Goal: Task Accomplishment & Management: Manage account settings

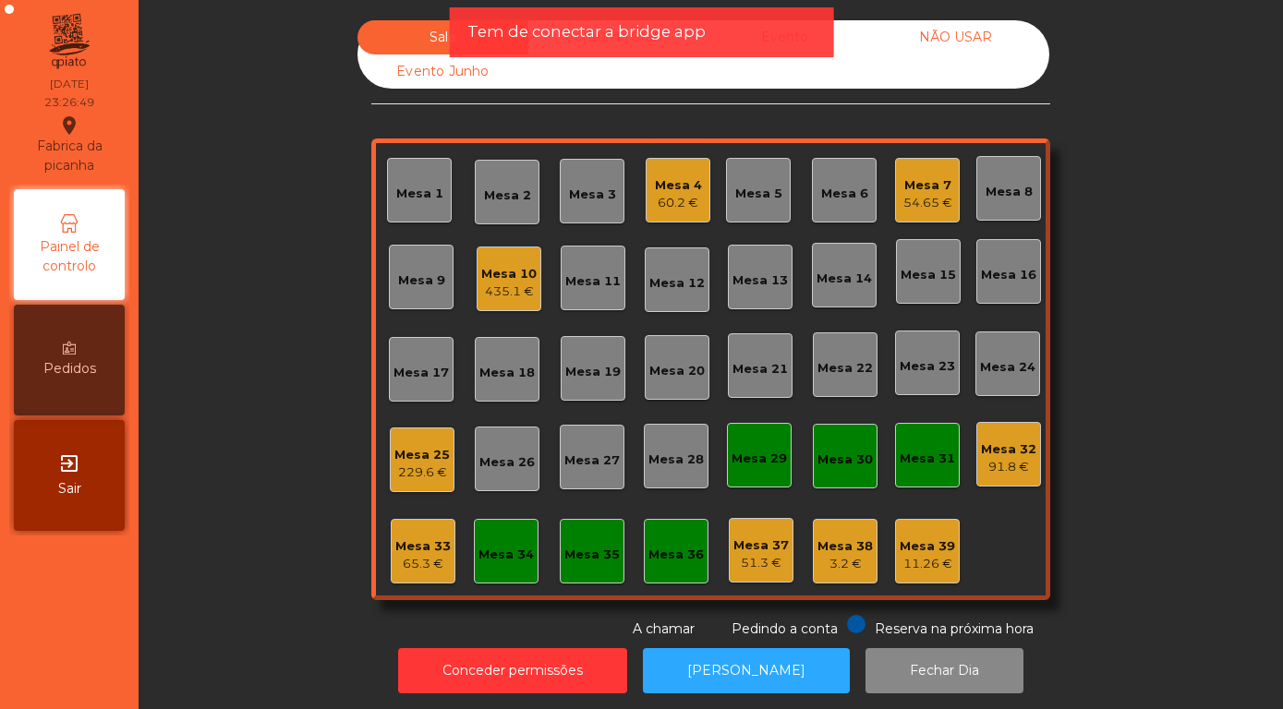
click at [66, 479] on span "Sair" at bounding box center [69, 488] width 23 height 19
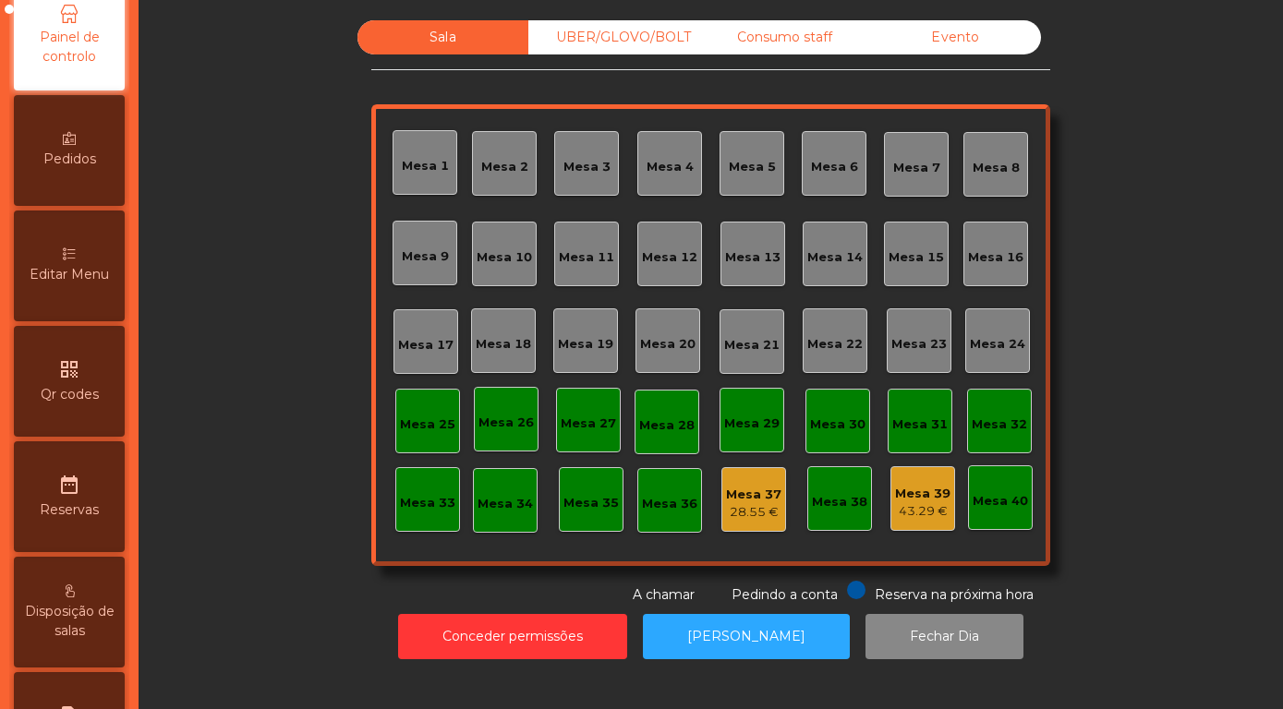
scroll to position [528, 0]
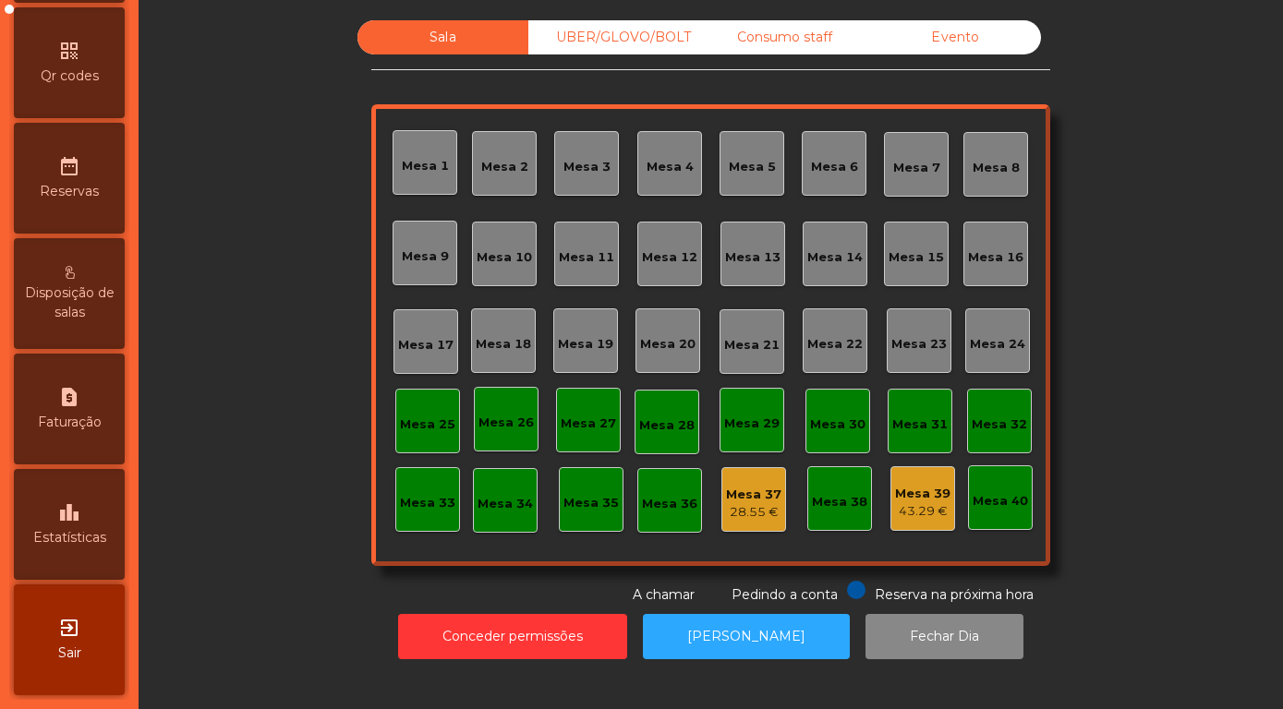
click at [58, 528] on span "Estatísticas" at bounding box center [69, 537] width 73 height 19
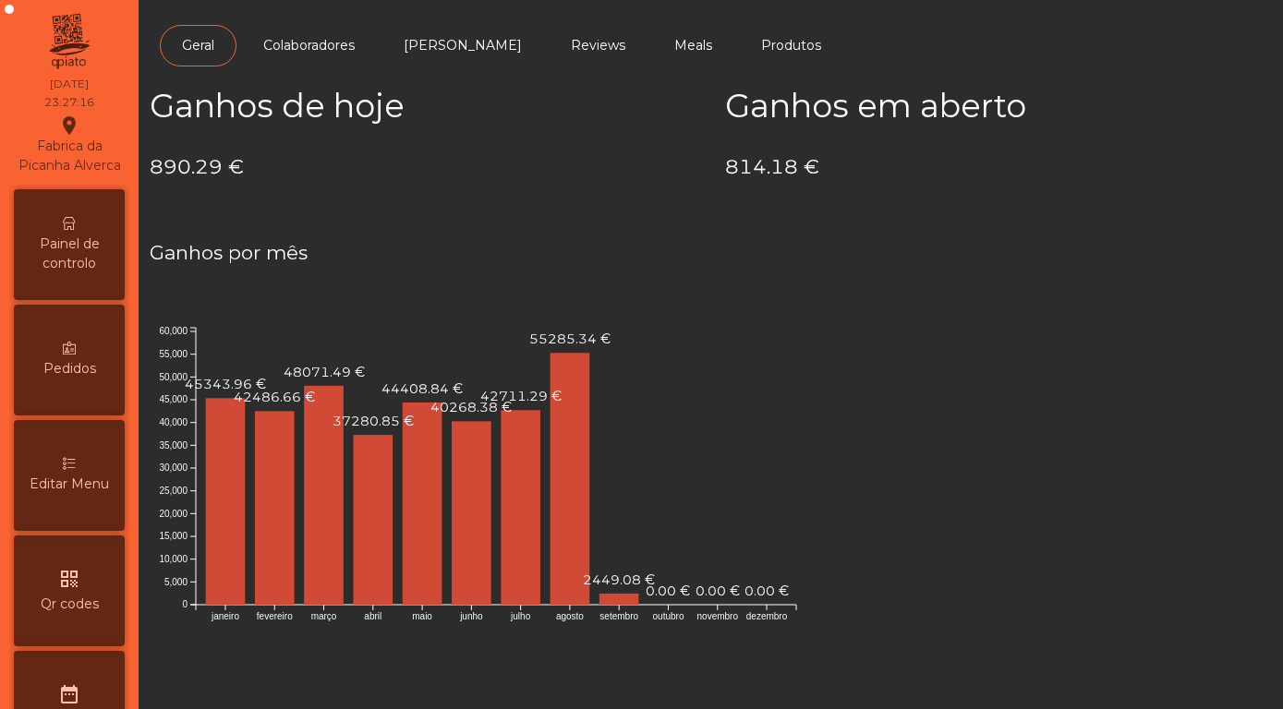
click at [66, 255] on span "Painel de controlo" at bounding box center [69, 254] width 102 height 39
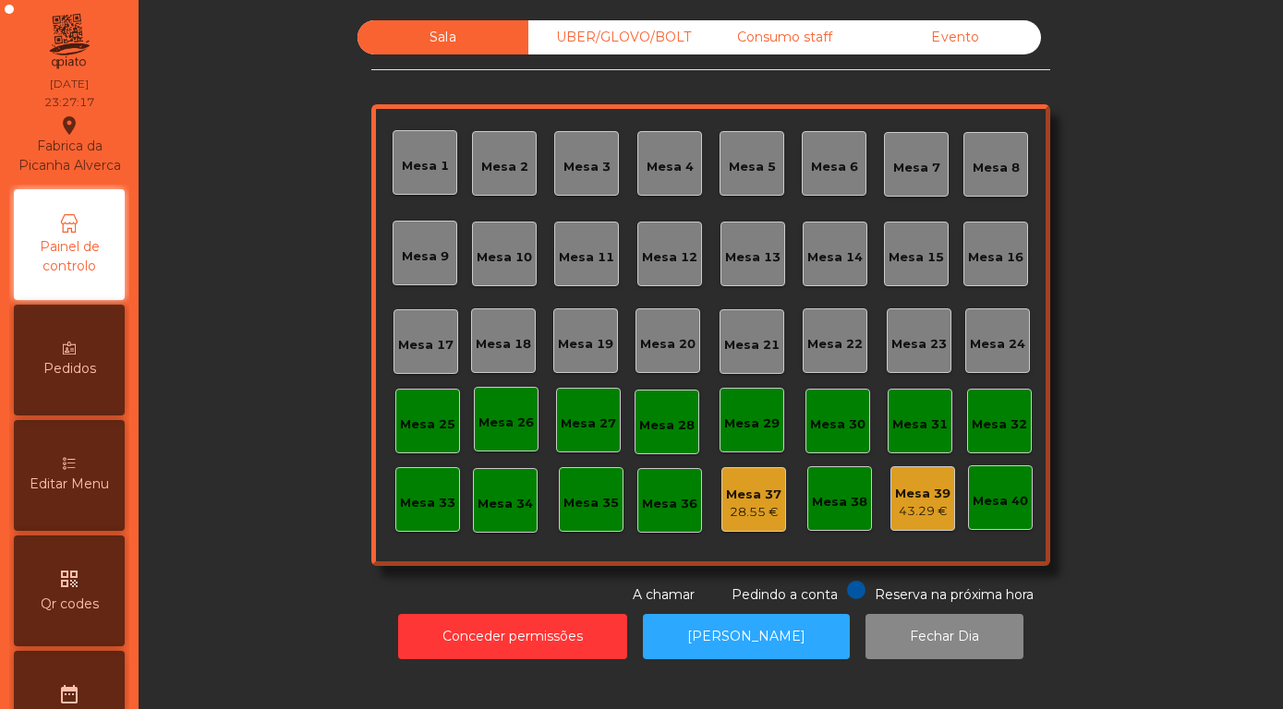
click at [958, 54] on div "Evento" at bounding box center [955, 37] width 171 height 34
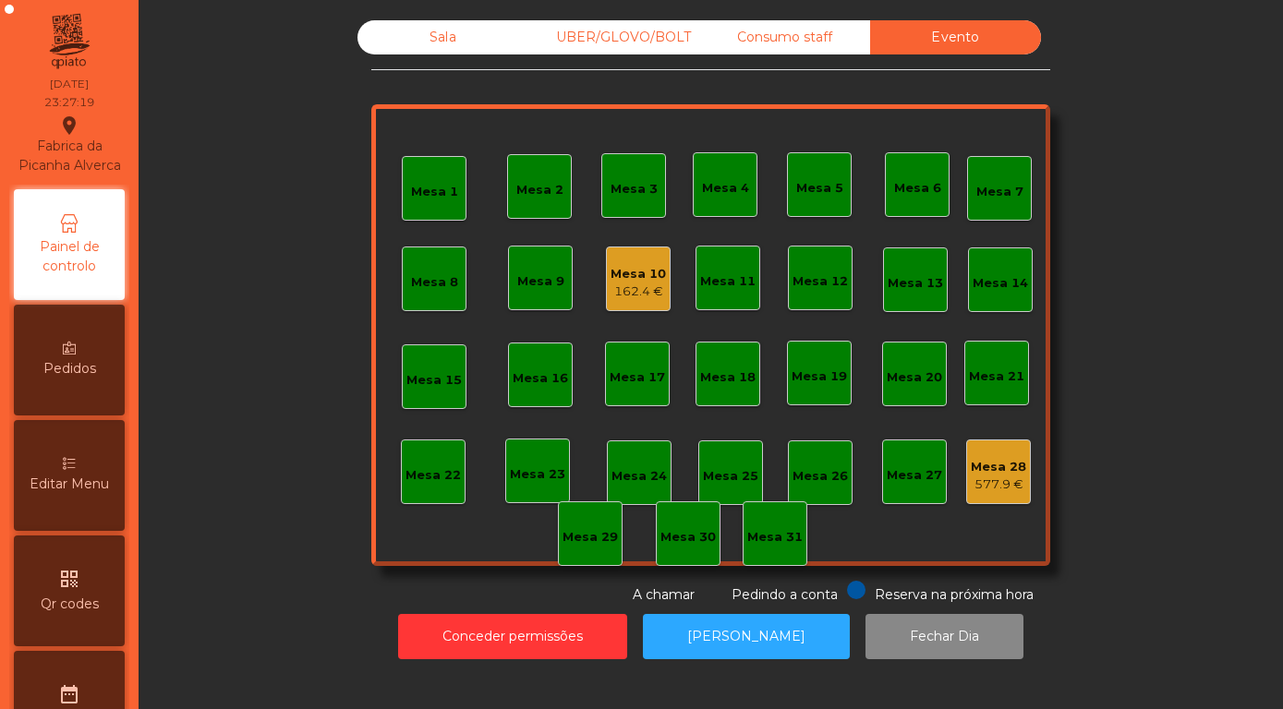
click at [654, 283] on div "Mesa 10" at bounding box center [637, 274] width 55 height 18
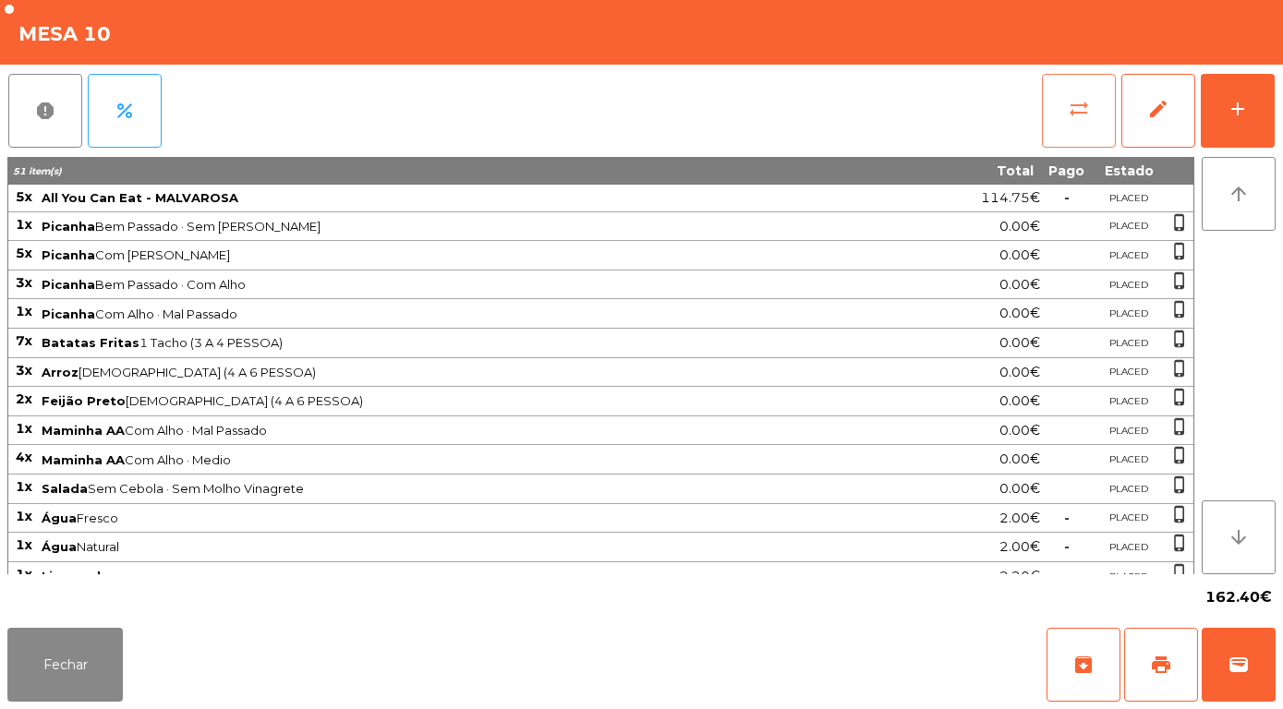
click at [1079, 112] on span "sync_alt" at bounding box center [1078, 109] width 22 height 22
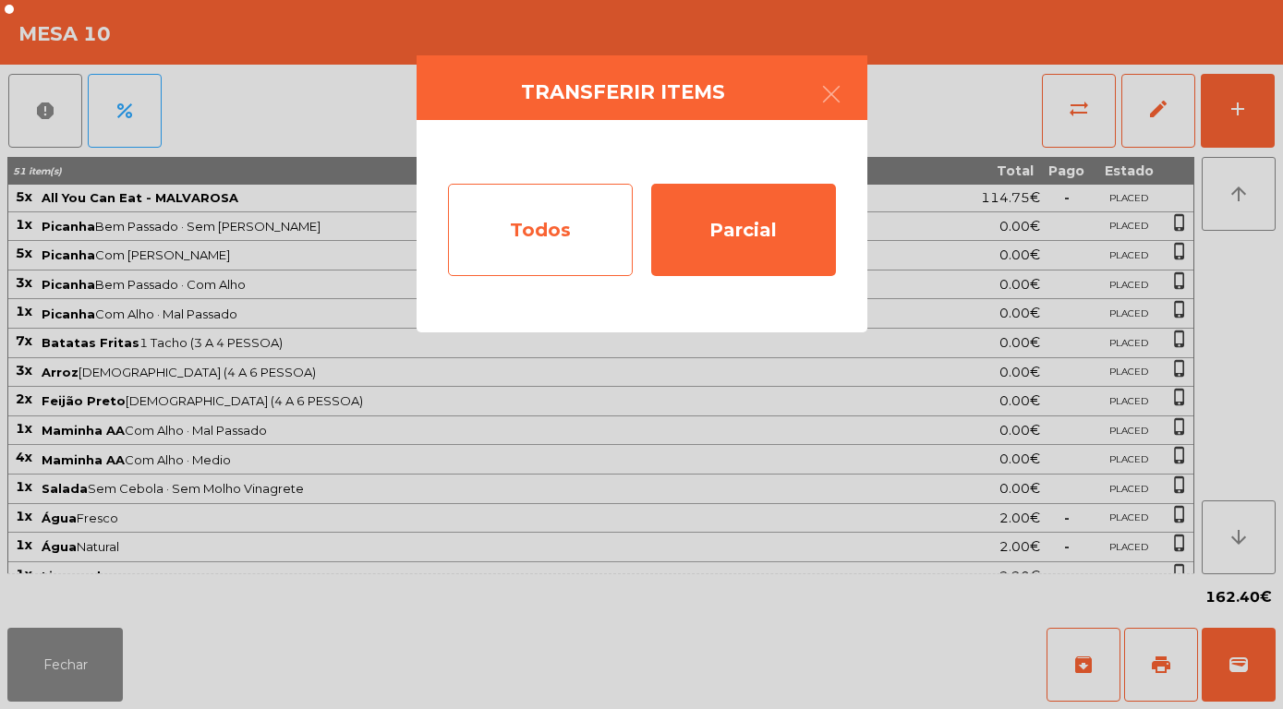
click at [538, 237] on div "Todos" at bounding box center [540, 230] width 185 height 92
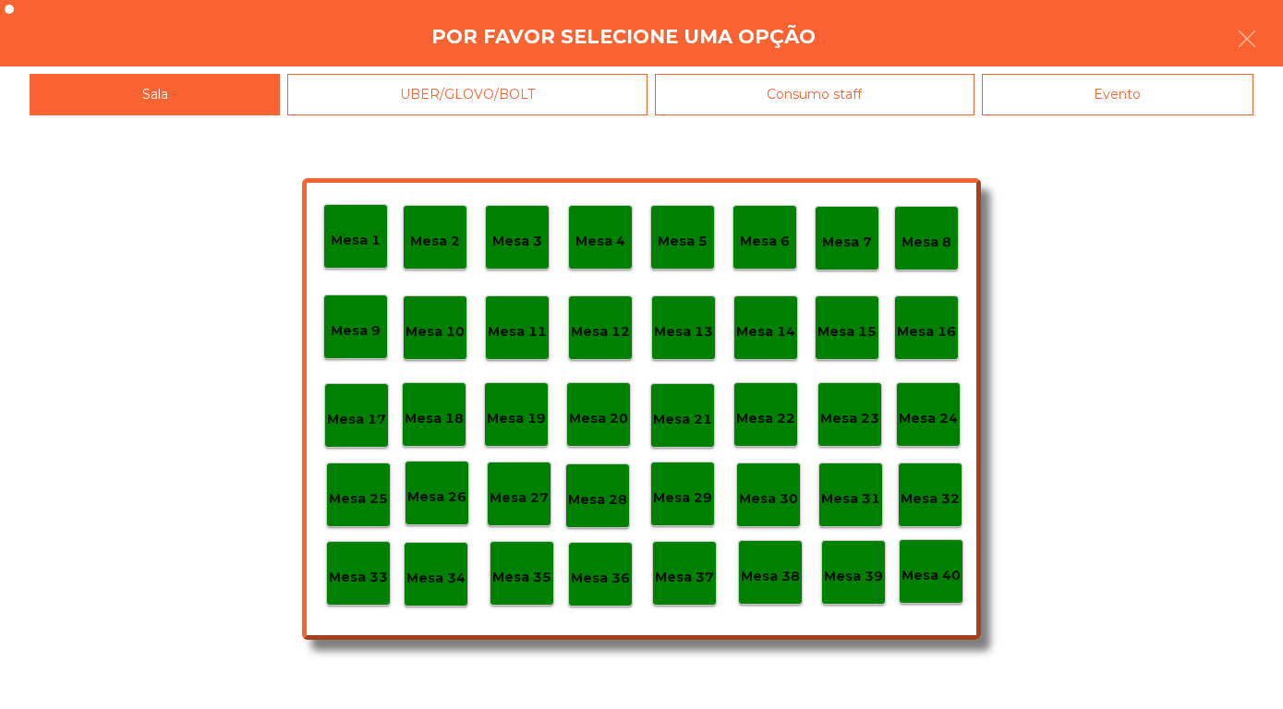
click at [1123, 96] on div "Evento" at bounding box center [1117, 95] width 271 height 42
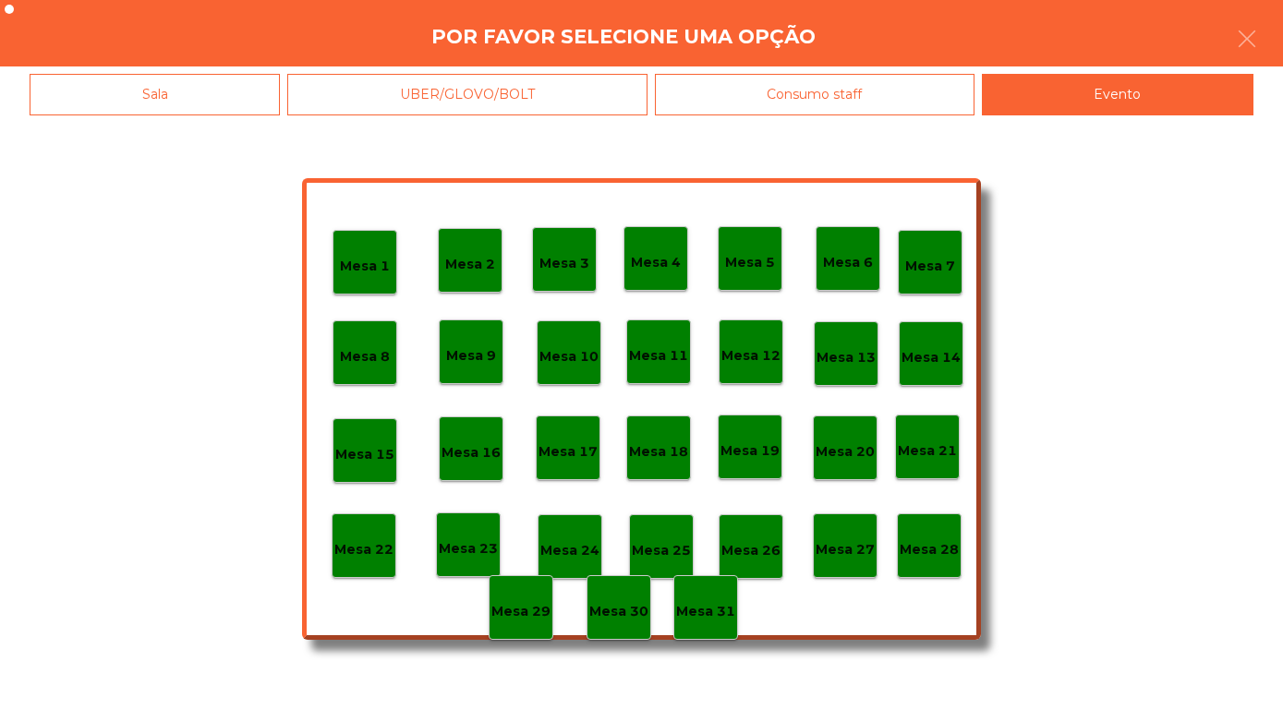
click at [935, 535] on div "Mesa 28" at bounding box center [928, 546] width 59 height 29
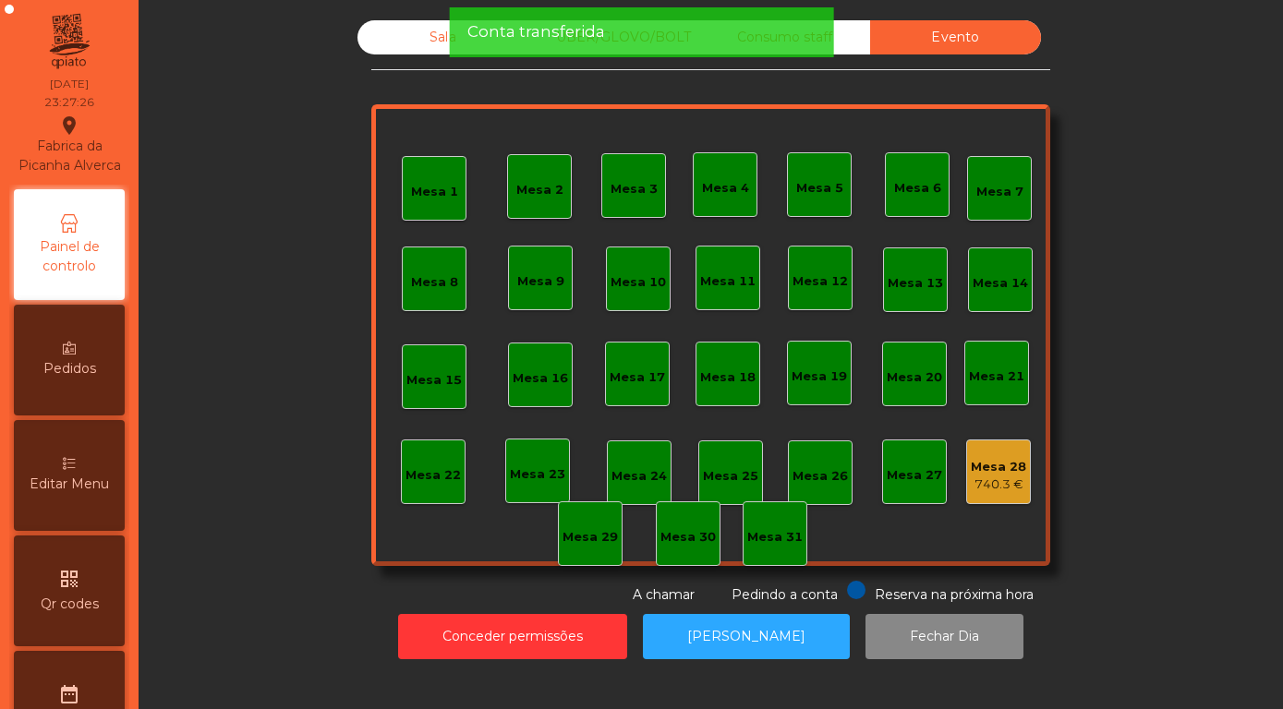
click at [994, 494] on div "740.3 €" at bounding box center [997, 485] width 55 height 18
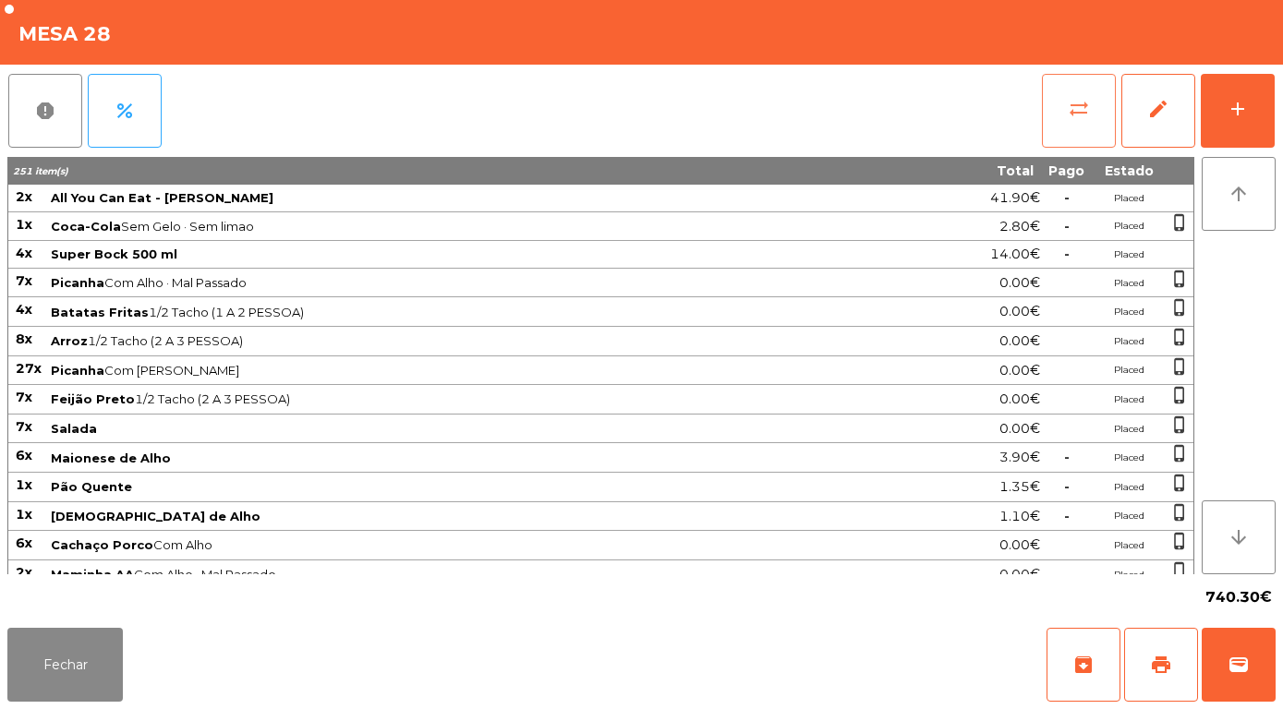
click at [1078, 105] on span "sync_alt" at bounding box center [1078, 109] width 22 height 22
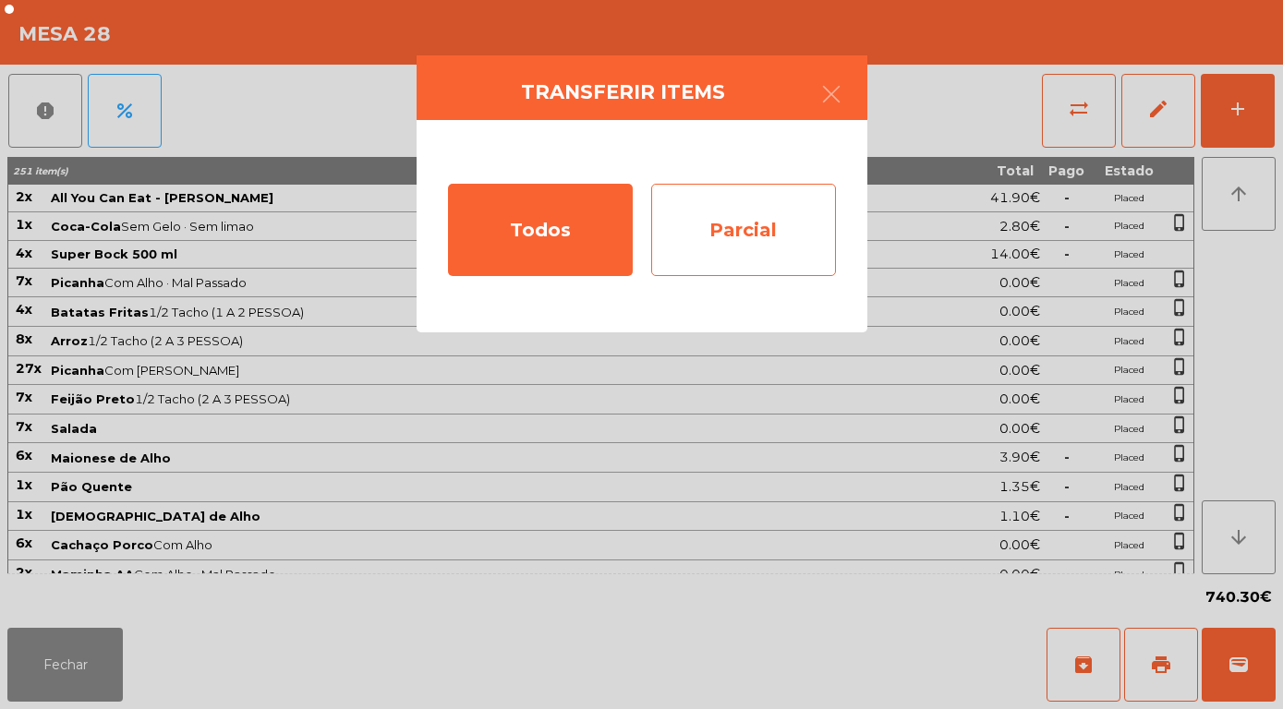
click at [768, 234] on div "Parcial" at bounding box center [743, 230] width 185 height 92
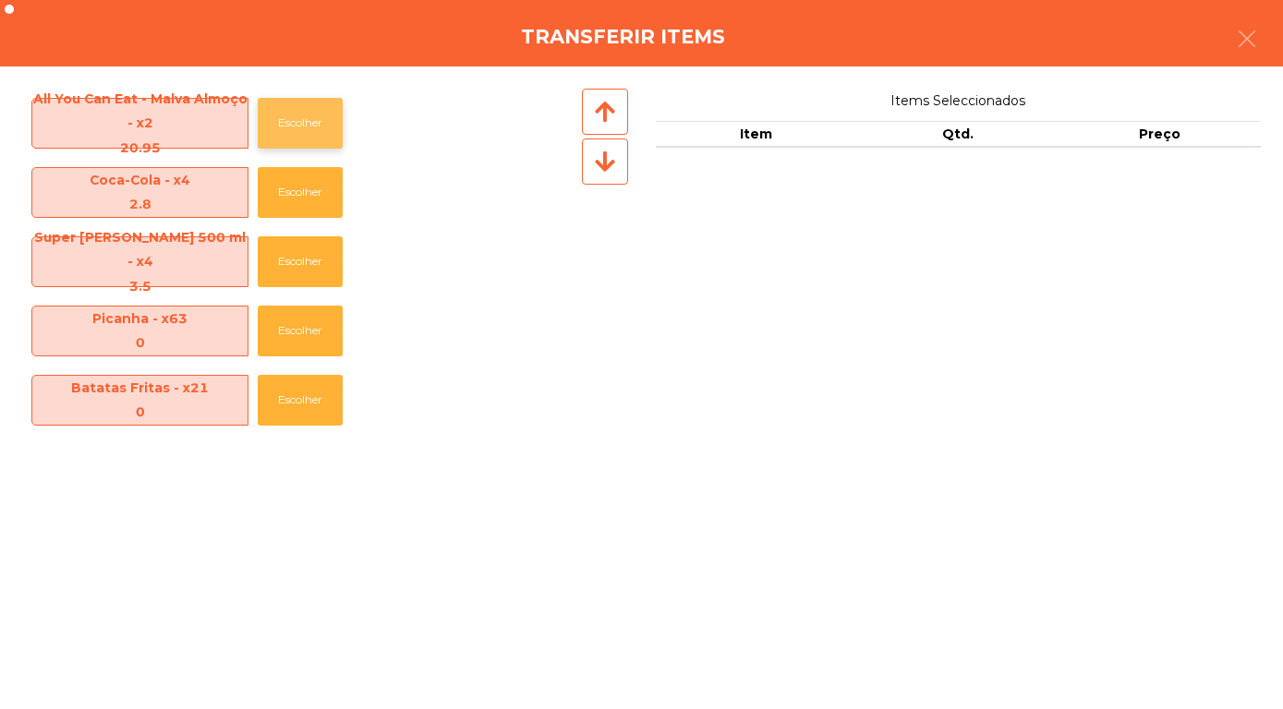
click at [299, 118] on button "Escolher" at bounding box center [300, 123] width 85 height 51
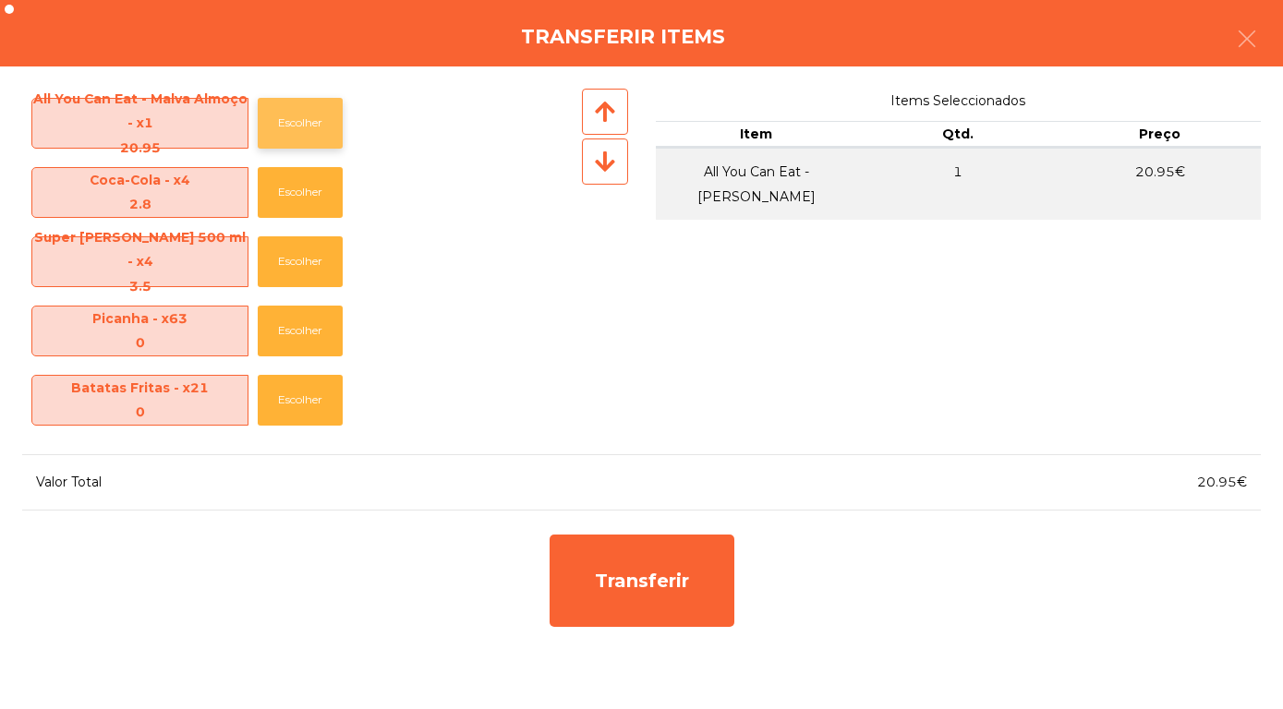
click at [303, 113] on button "Escolher" at bounding box center [300, 123] width 85 height 51
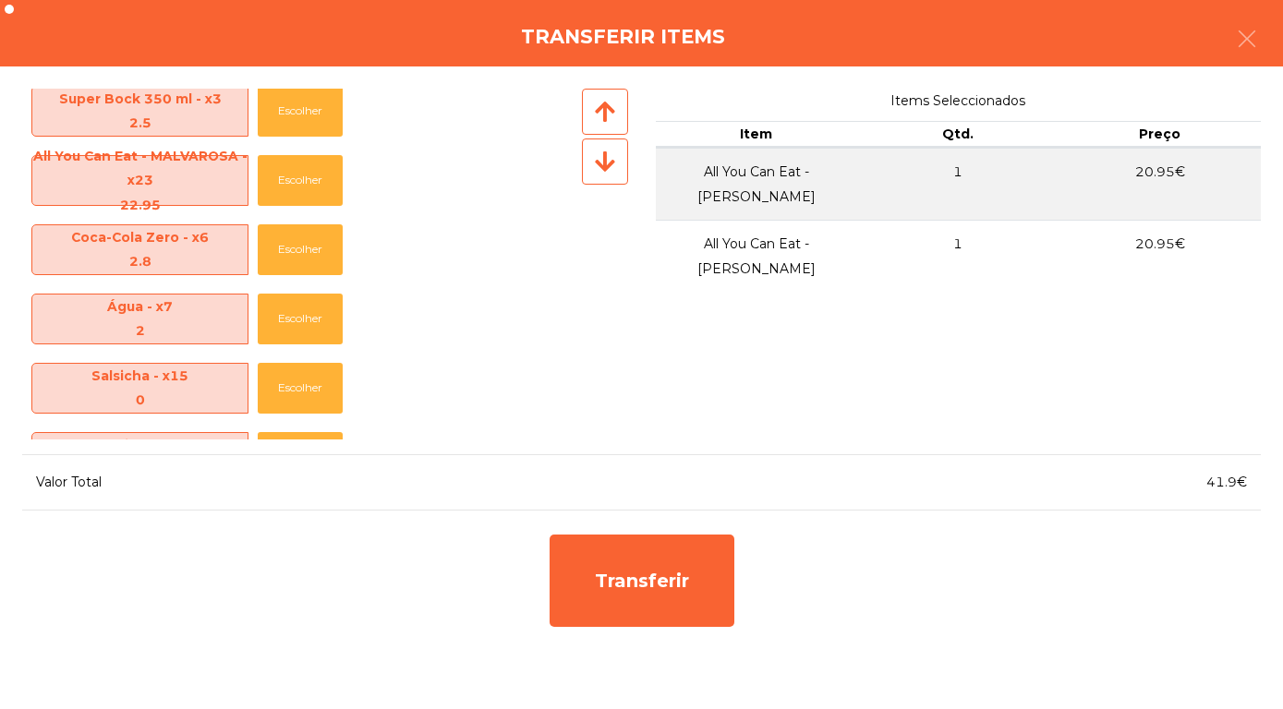
scroll to position [842, 0]
click at [307, 177] on button "Escolher" at bounding box center [300, 181] width 85 height 51
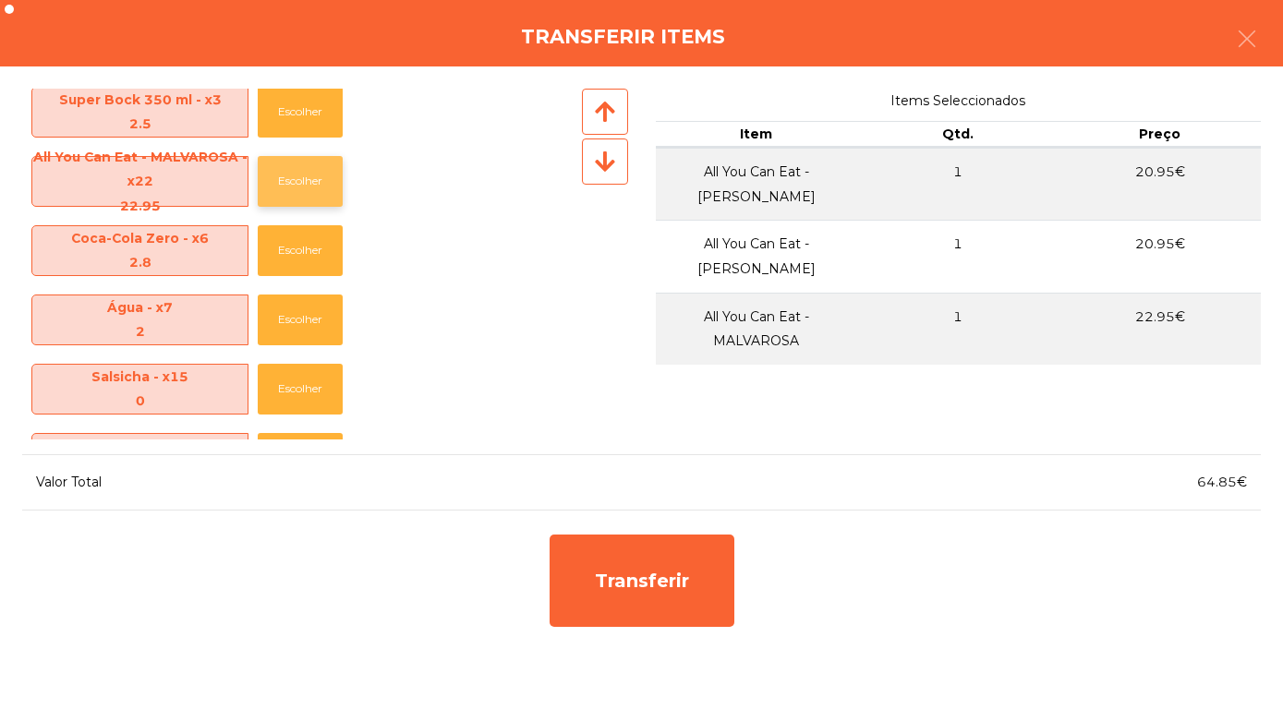
click at [297, 176] on button "Escolher" at bounding box center [300, 181] width 85 height 51
click at [293, 171] on button "Escolher" at bounding box center [300, 181] width 85 height 51
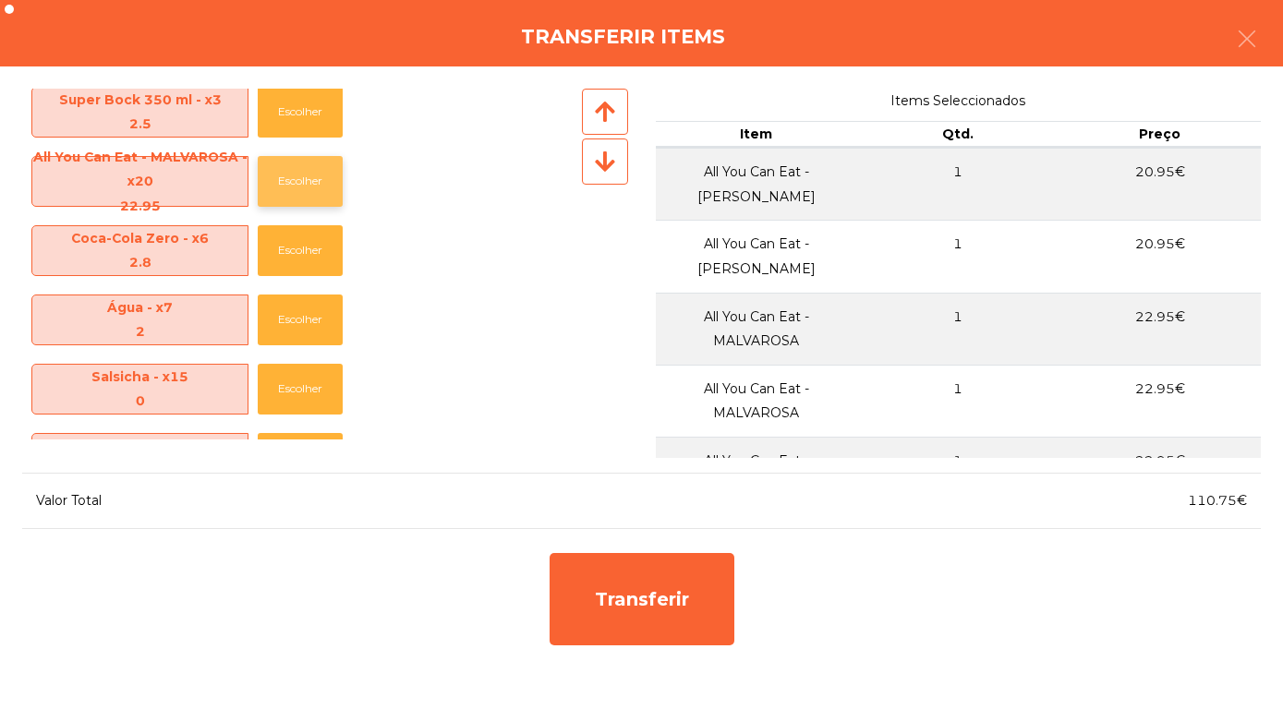
click at [296, 171] on button "Escolher" at bounding box center [300, 181] width 85 height 51
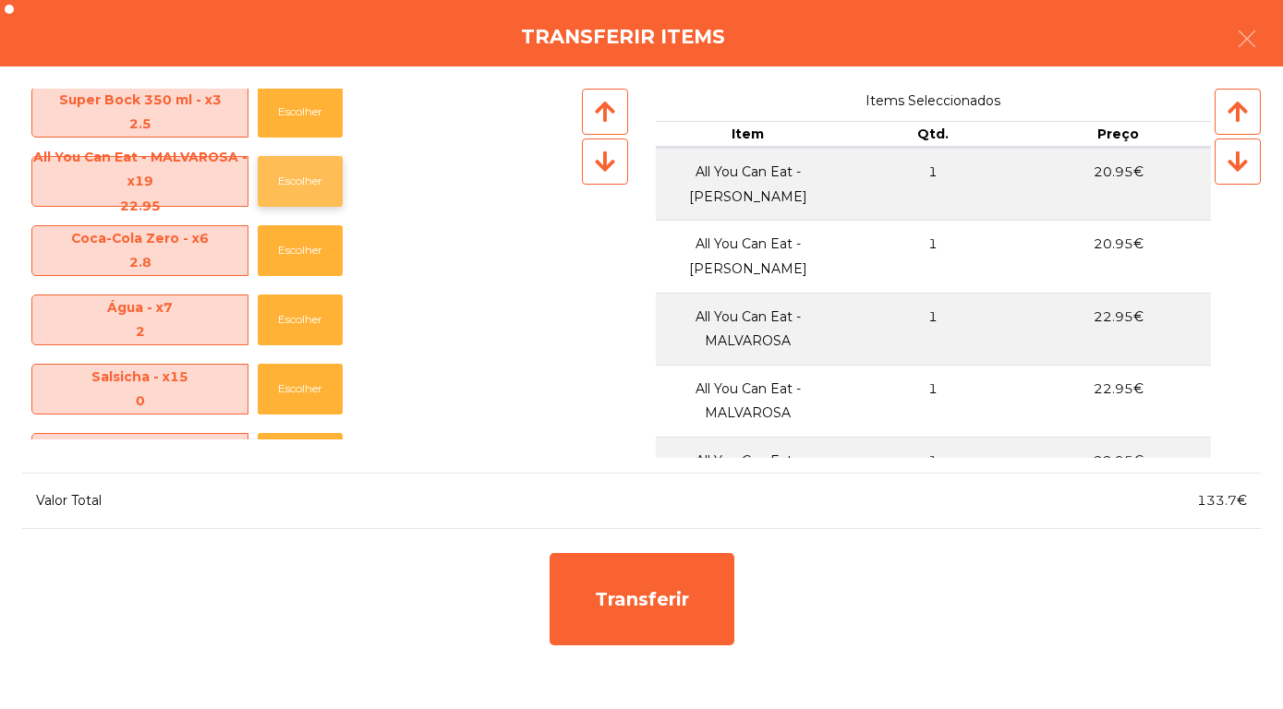
click at [293, 172] on button "Escolher" at bounding box center [300, 181] width 85 height 51
click at [292, 173] on button "Escolher" at bounding box center [300, 181] width 85 height 51
click at [289, 168] on button "Escolher" at bounding box center [300, 181] width 85 height 51
click at [302, 185] on button "Escolher" at bounding box center [300, 181] width 85 height 51
click at [301, 186] on button "Escolher" at bounding box center [300, 181] width 85 height 51
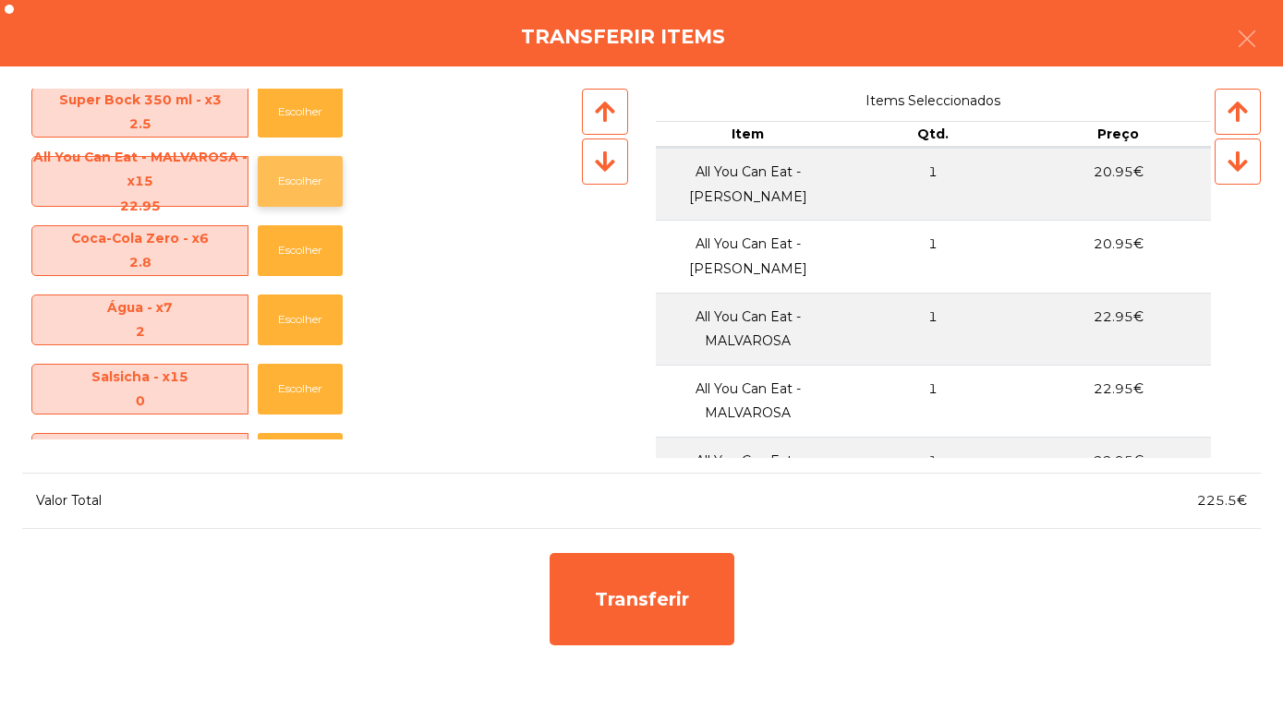
click at [300, 180] on button "Escolher" at bounding box center [300, 181] width 85 height 51
click at [301, 175] on button "Escolher" at bounding box center [300, 181] width 85 height 51
click at [308, 174] on button "Escolher" at bounding box center [300, 181] width 85 height 51
click at [288, 189] on button "Escolher" at bounding box center [300, 181] width 85 height 51
click at [299, 186] on button "Escolher" at bounding box center [300, 181] width 85 height 51
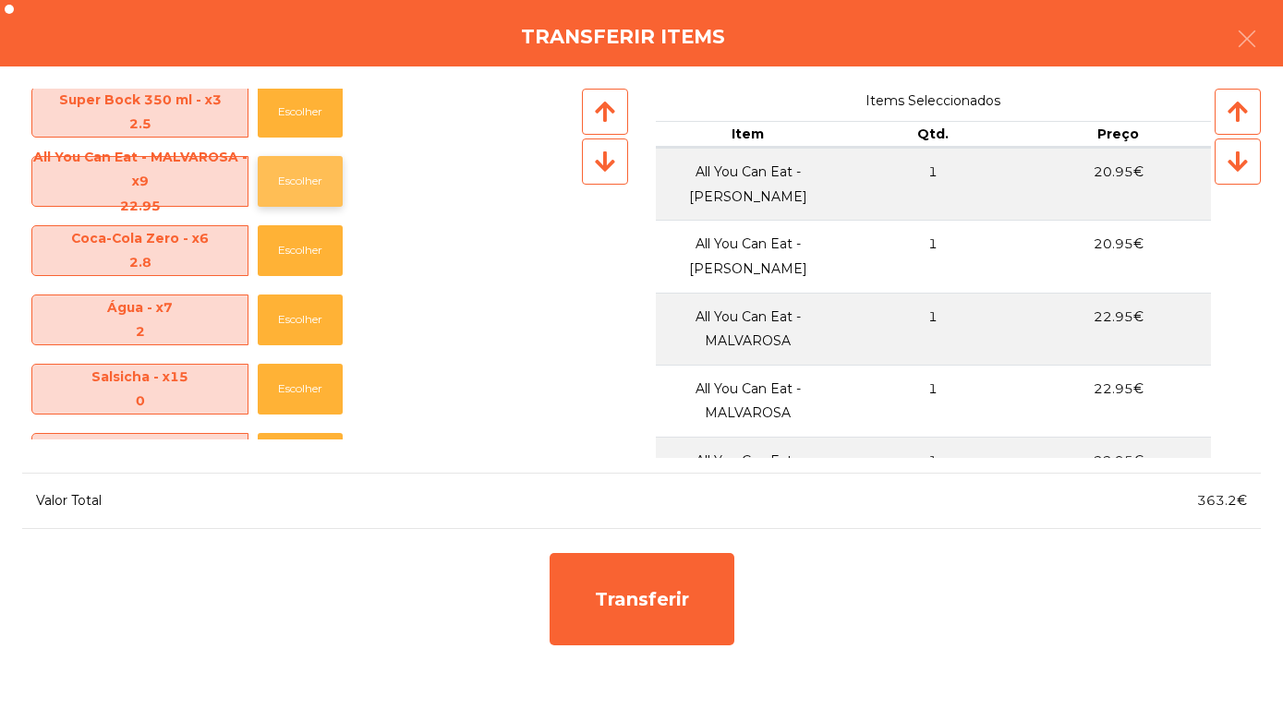
click at [306, 187] on button "Escolher" at bounding box center [300, 181] width 85 height 51
click at [304, 184] on button "Escolher" at bounding box center [300, 181] width 85 height 51
click at [307, 187] on button "Escolher" at bounding box center [300, 181] width 85 height 51
click at [306, 190] on button "Escolher" at bounding box center [300, 181] width 85 height 51
click at [306, 186] on button "Escolher" at bounding box center [300, 181] width 85 height 51
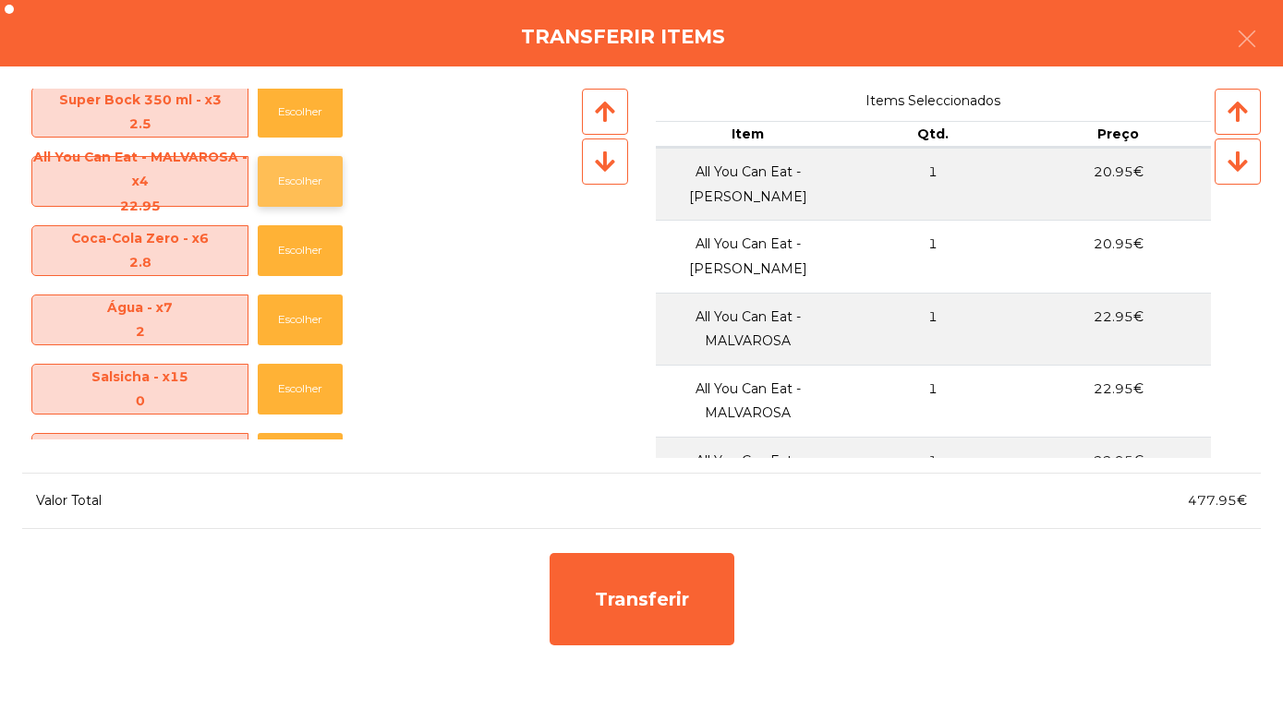
click at [308, 180] on button "Escolher" at bounding box center [300, 181] width 85 height 51
click at [299, 189] on button "Escolher" at bounding box center [300, 181] width 85 height 51
click at [307, 182] on button "Escolher" at bounding box center [300, 181] width 85 height 51
click at [304, 330] on button "Escolher" at bounding box center [300, 320] width 85 height 51
click at [304, 316] on button "Escolher" at bounding box center [300, 320] width 85 height 51
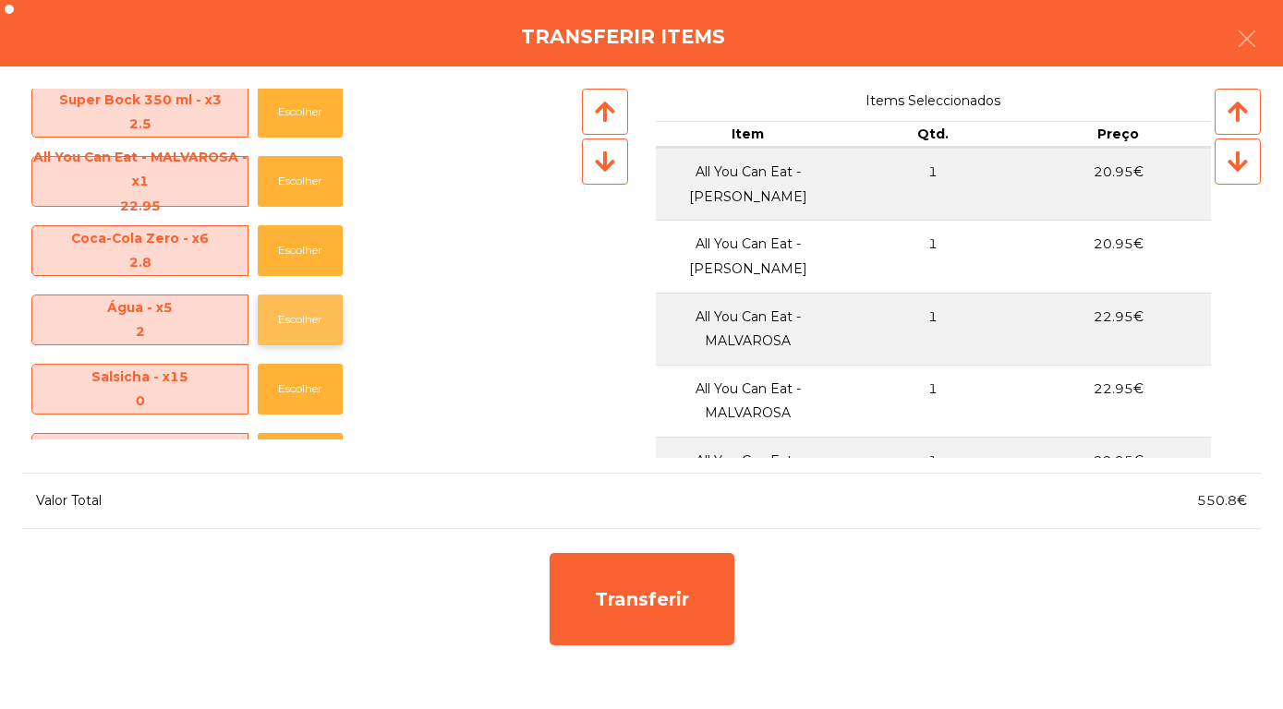
click at [316, 327] on button "Escolher" at bounding box center [300, 320] width 85 height 51
click at [291, 323] on button "Escolher" at bounding box center [300, 320] width 85 height 51
click at [306, 318] on button "Escolher" at bounding box center [300, 320] width 85 height 51
click at [292, 315] on button "Escolher" at bounding box center [300, 320] width 85 height 51
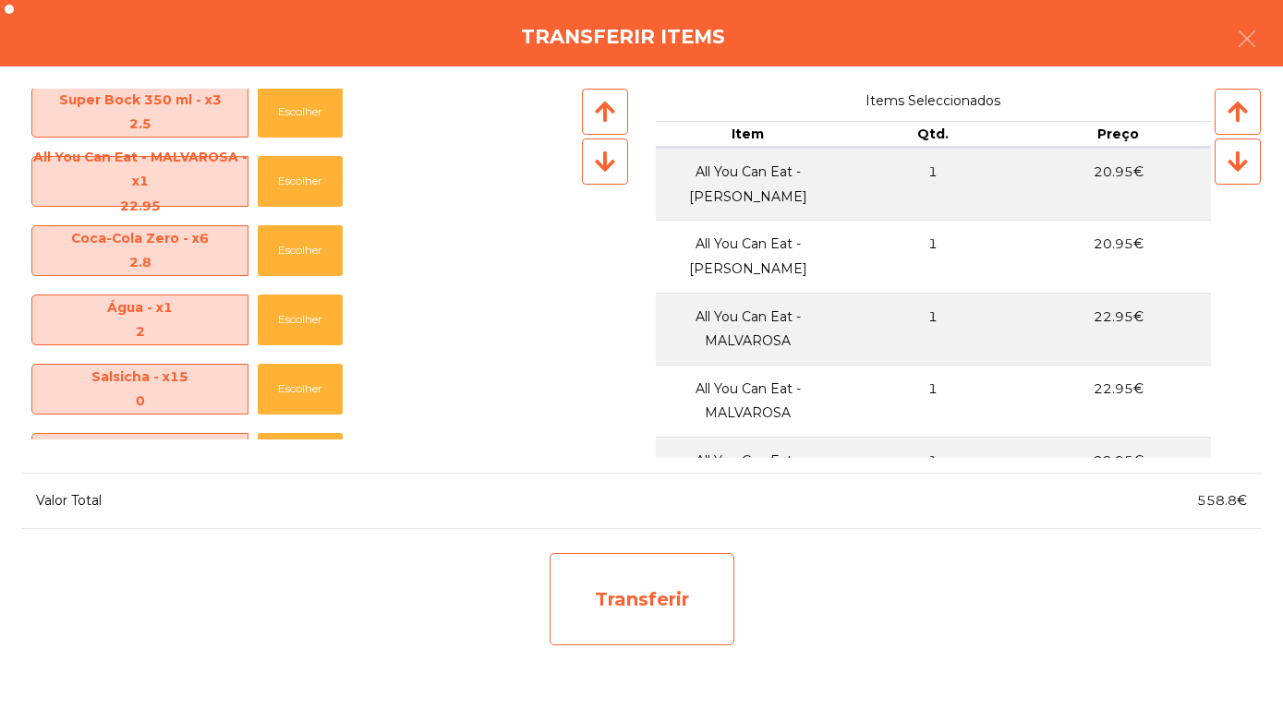
click at [658, 600] on div "Transferir" at bounding box center [641, 599] width 185 height 92
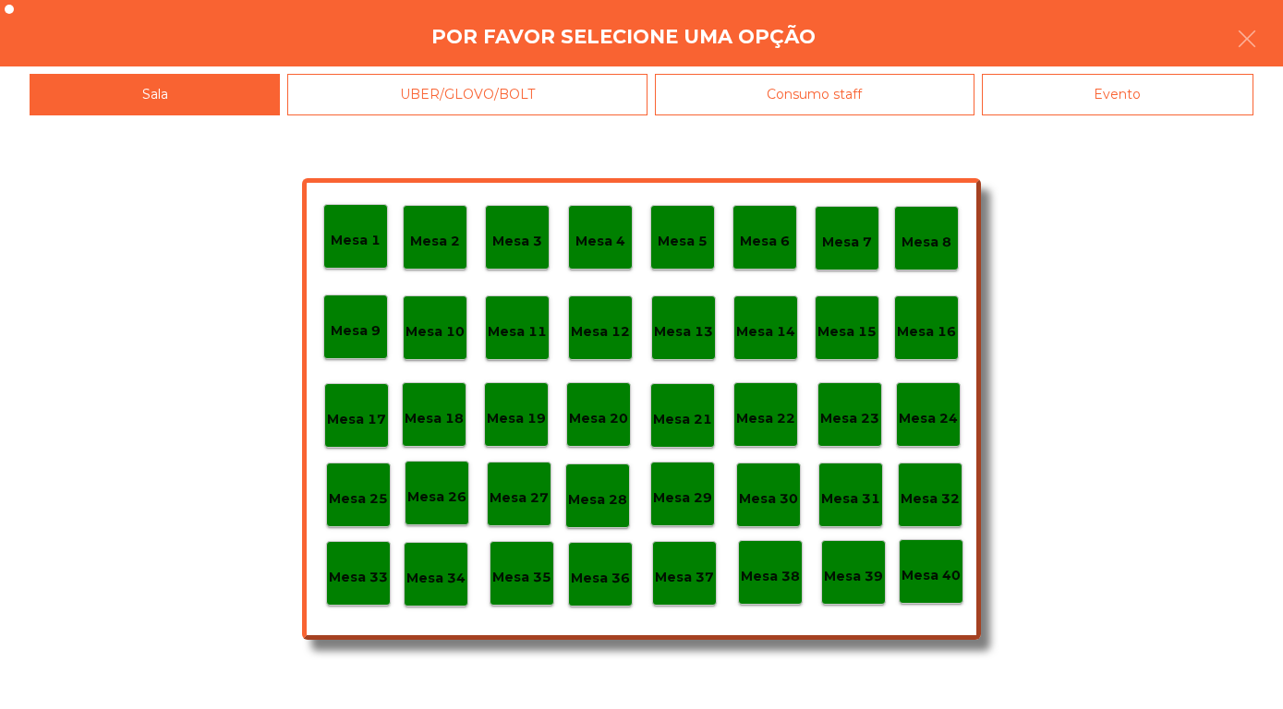
click at [771, 502] on p "Mesa 30" at bounding box center [768, 498] width 59 height 21
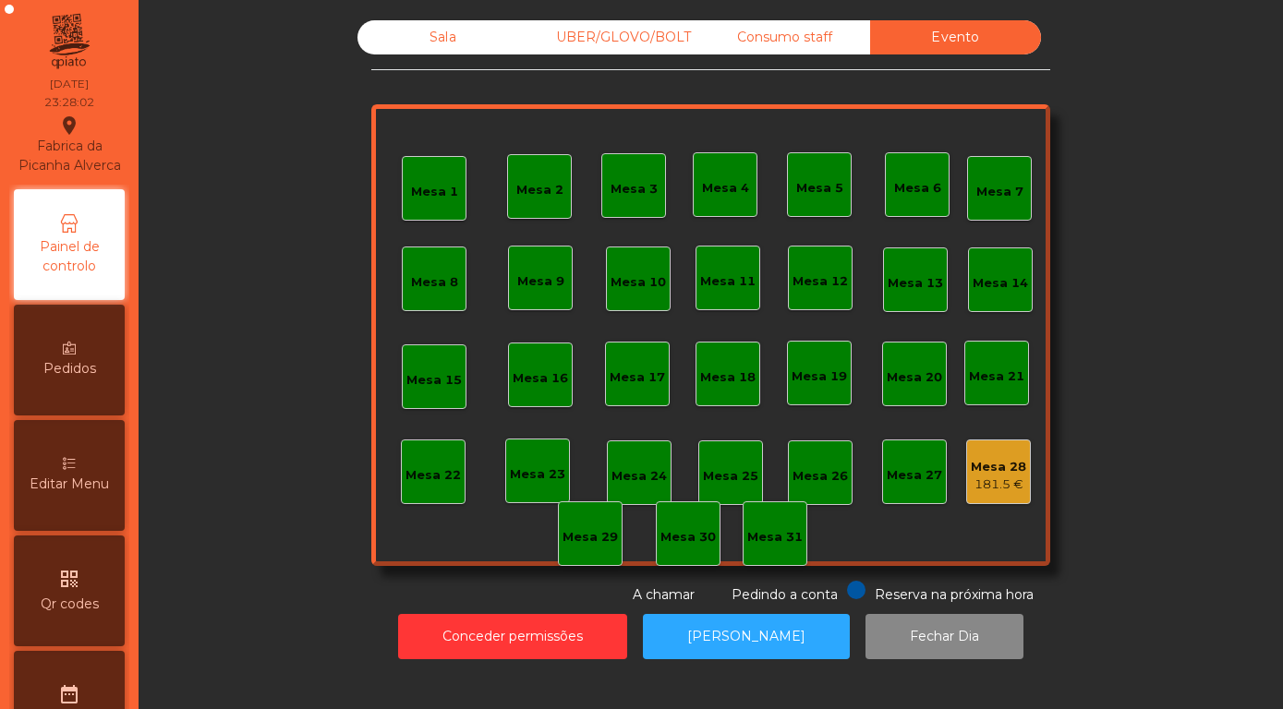
click at [440, 54] on div "Sala" at bounding box center [442, 37] width 171 height 34
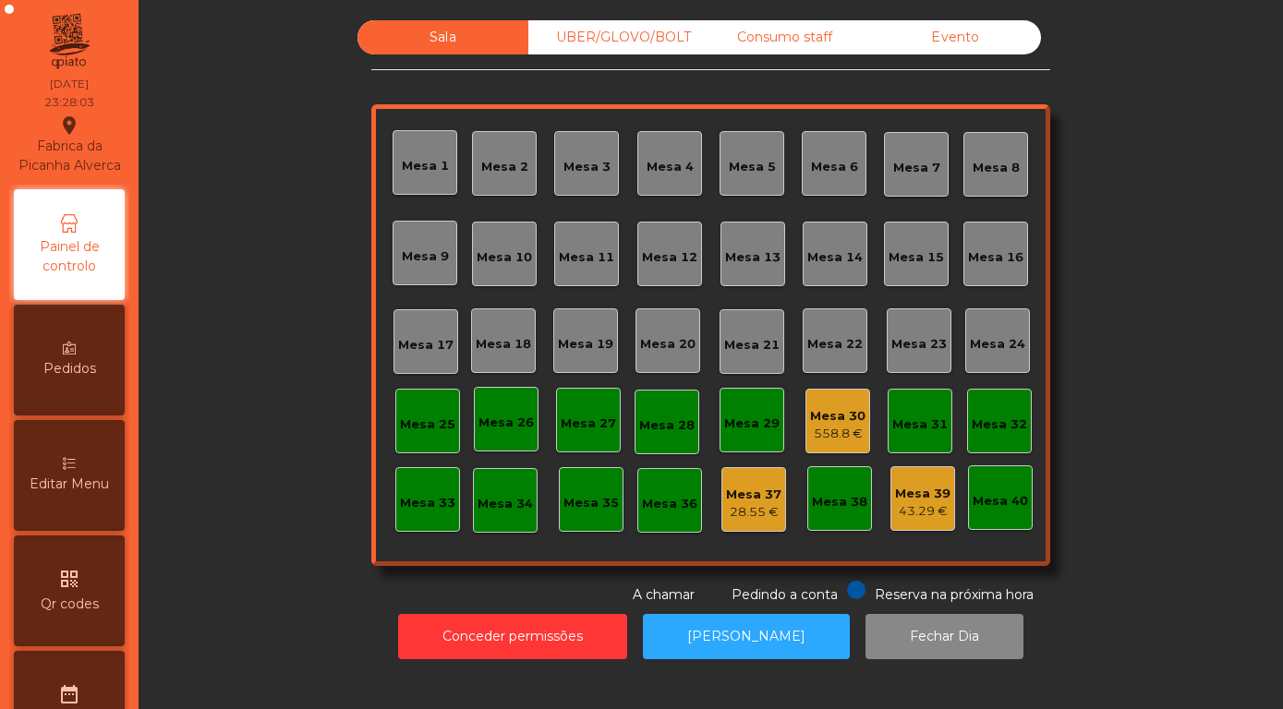
click at [837, 443] on div "558.8 €" at bounding box center [837, 434] width 55 height 18
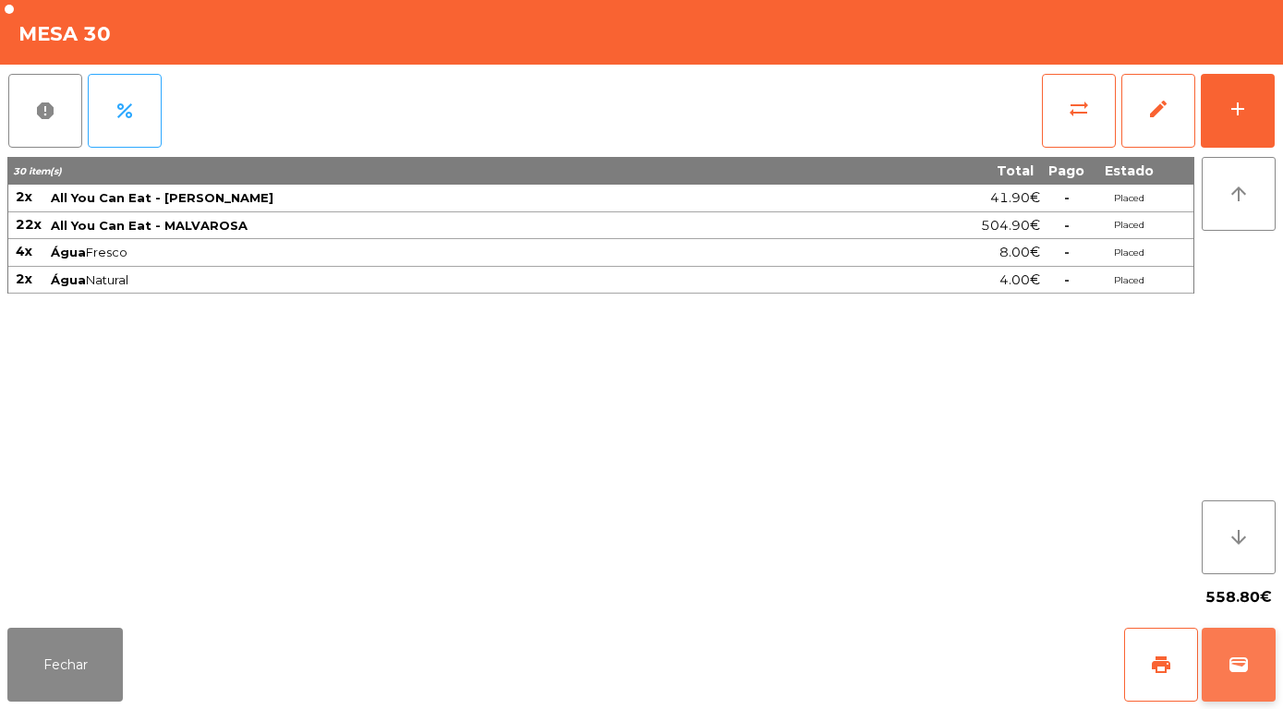
click at [1248, 665] on span "wallet" at bounding box center [1238, 665] width 22 height 22
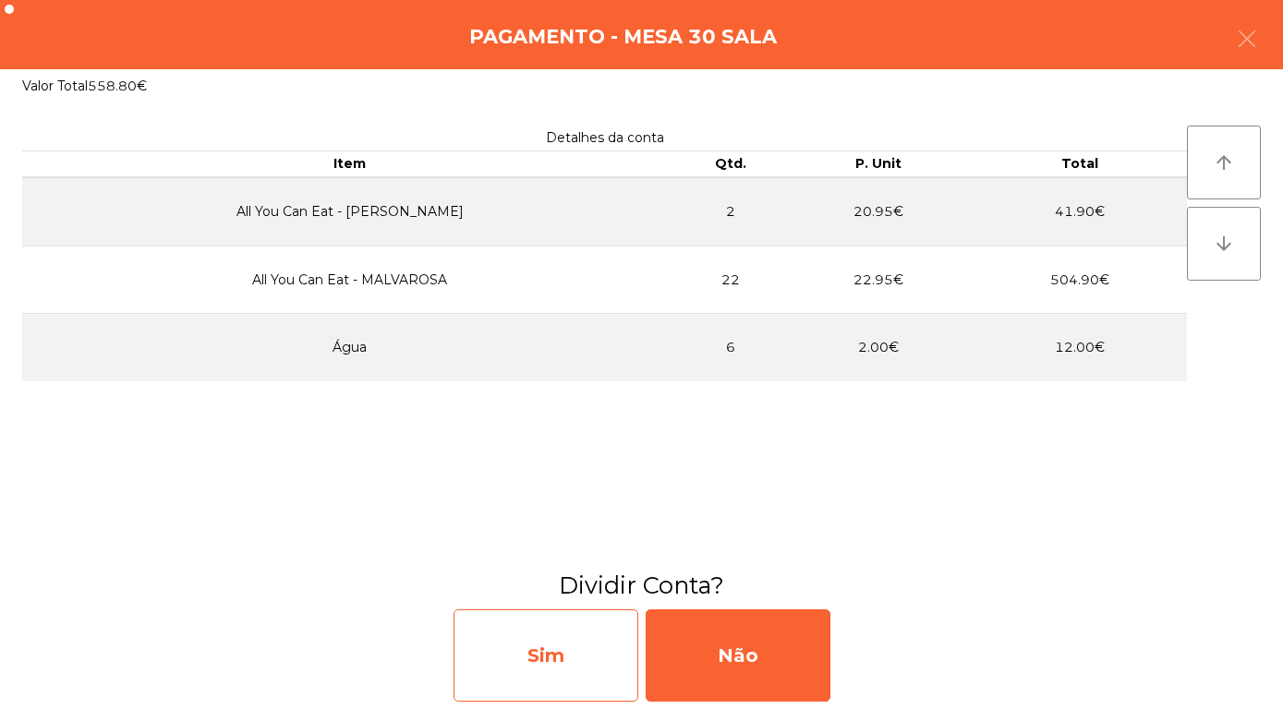
click at [526, 656] on div "Sim" at bounding box center [545, 655] width 185 height 92
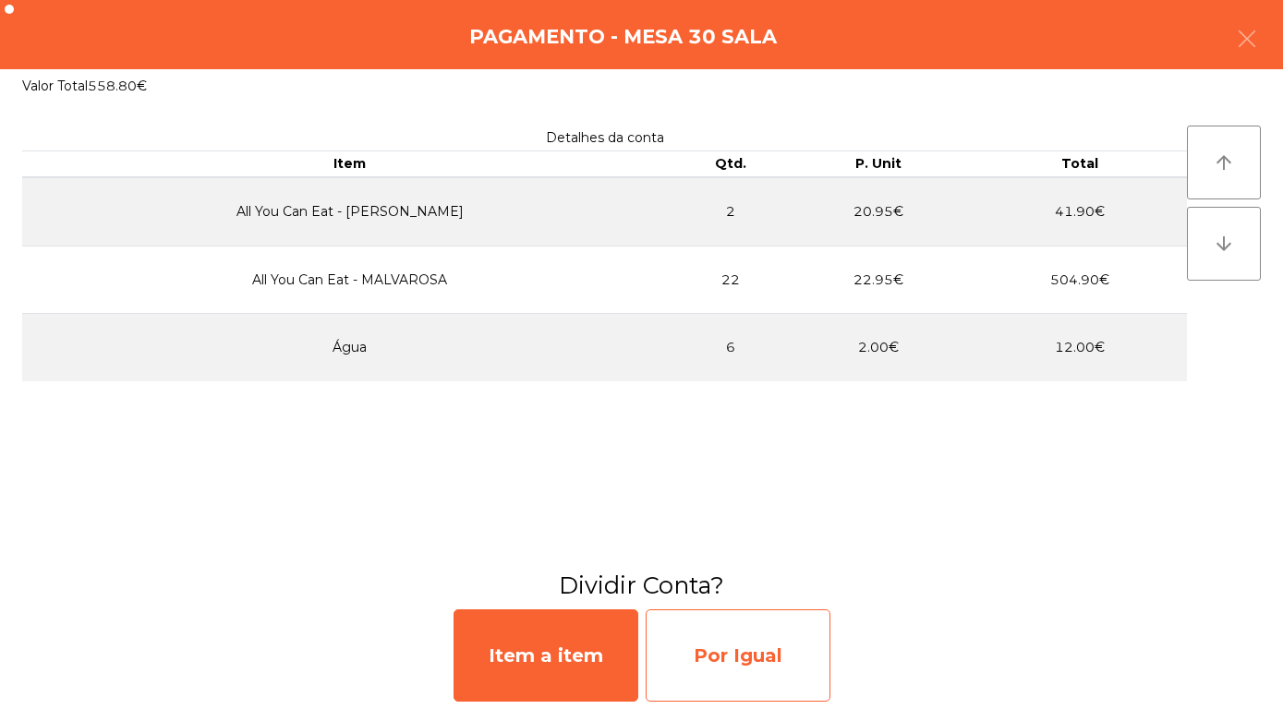
click at [768, 666] on div "Por Igual" at bounding box center [737, 655] width 185 height 92
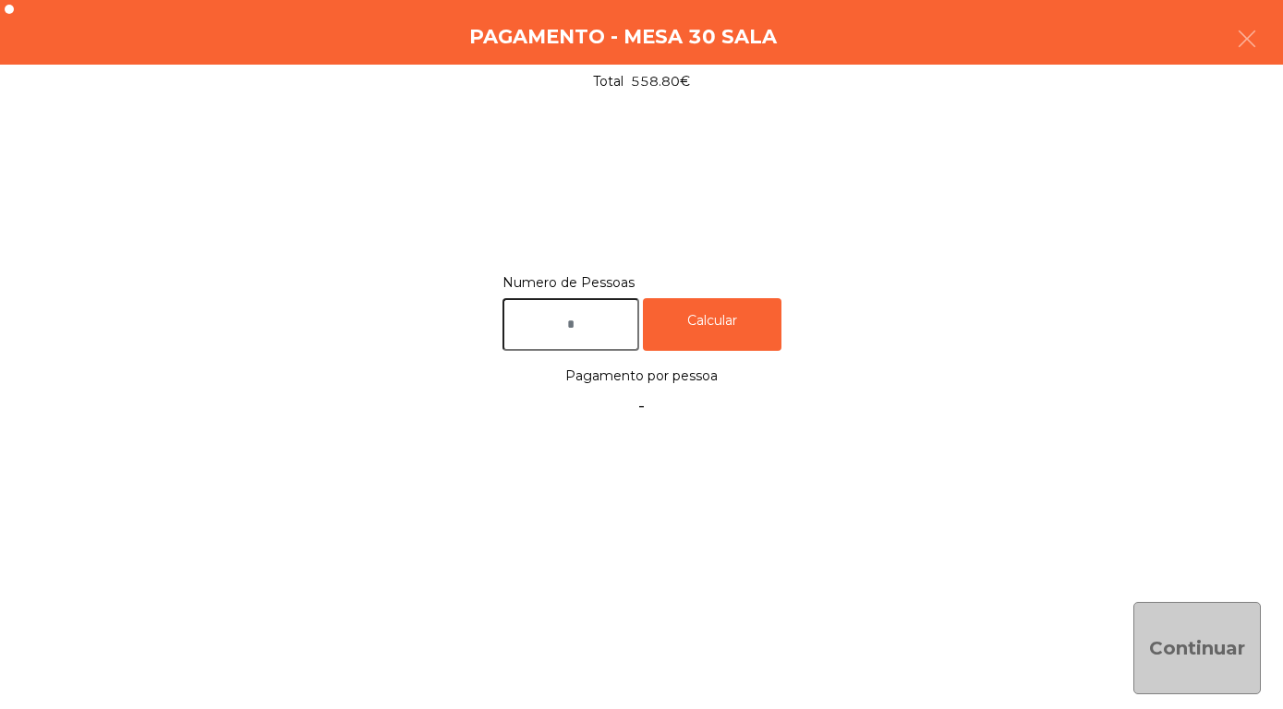
click at [585, 332] on input "text" at bounding box center [570, 324] width 137 height 53
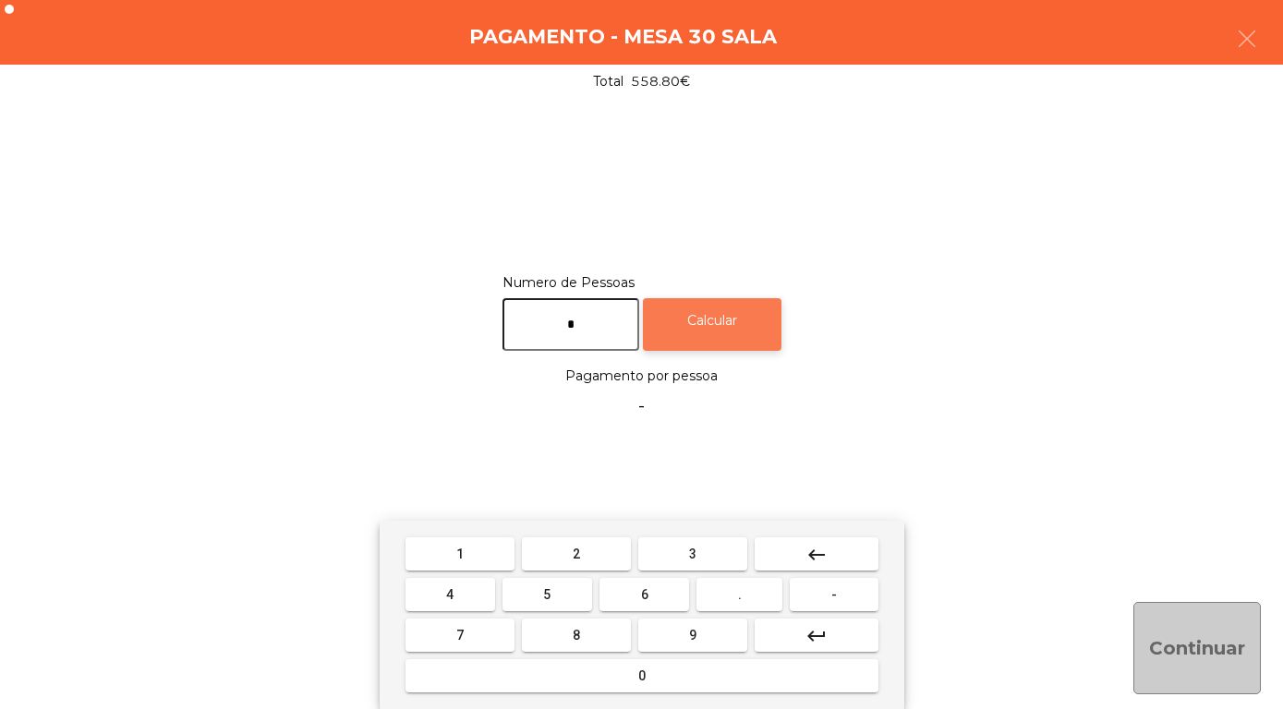
type input "*"
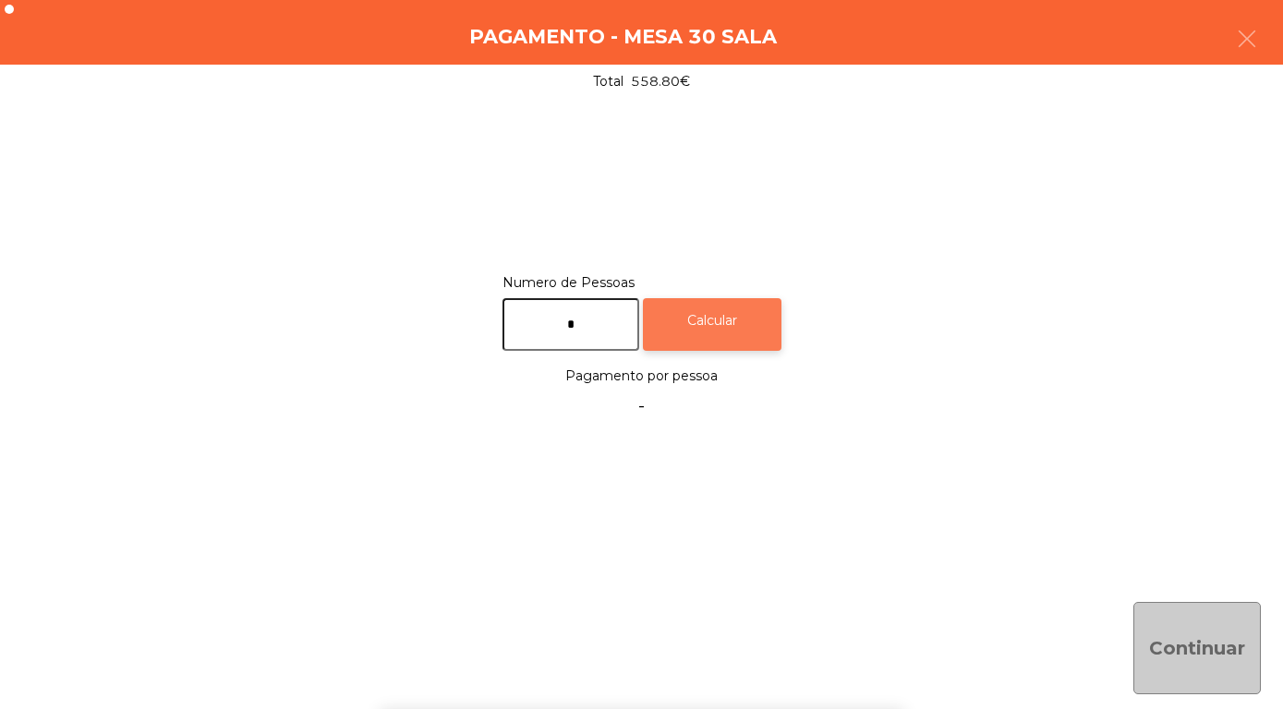
click at [763, 324] on div "Calcular" at bounding box center [712, 324] width 139 height 53
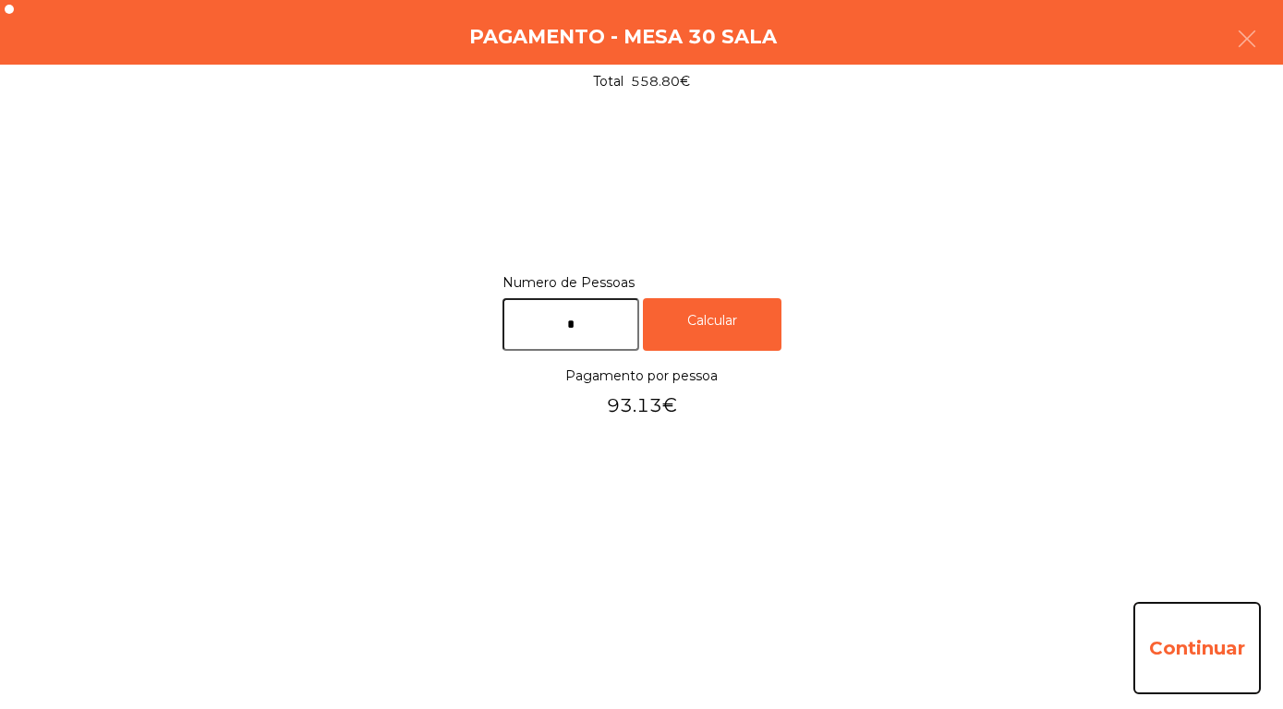
click at [1190, 649] on button "Continuar" at bounding box center [1196, 648] width 127 height 92
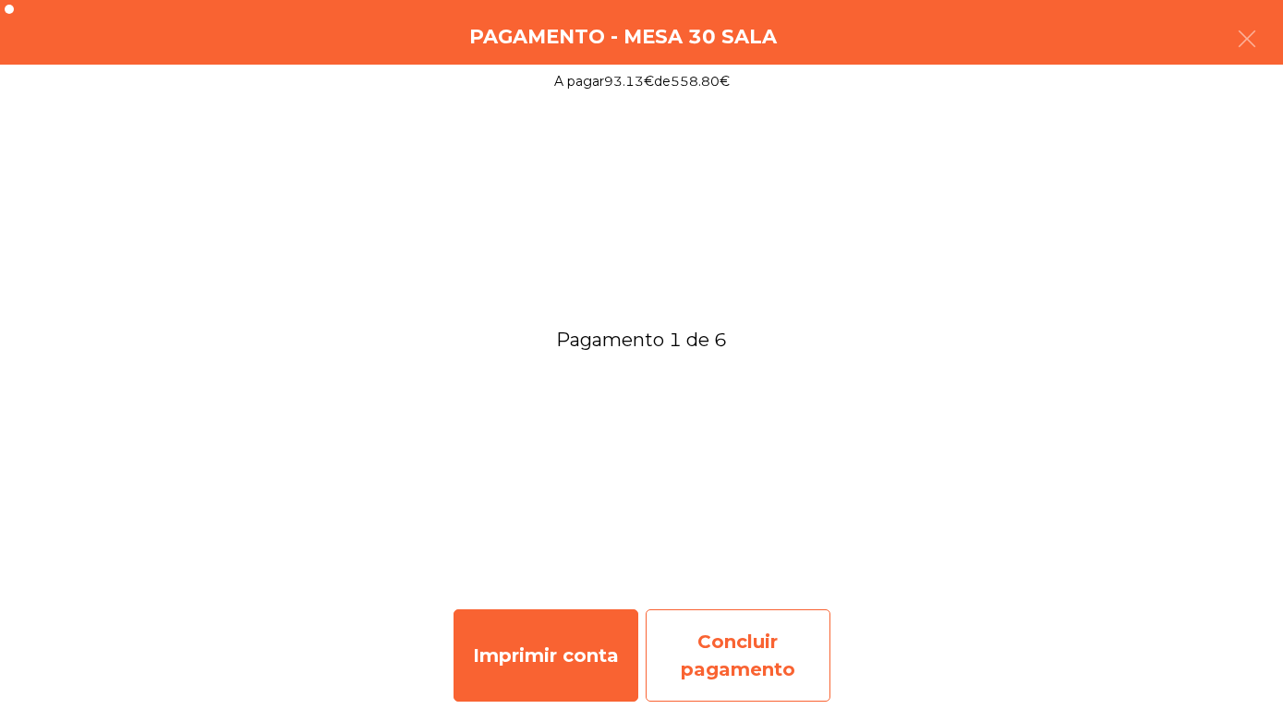
click at [736, 677] on div "Concluir pagamento" at bounding box center [737, 655] width 185 height 92
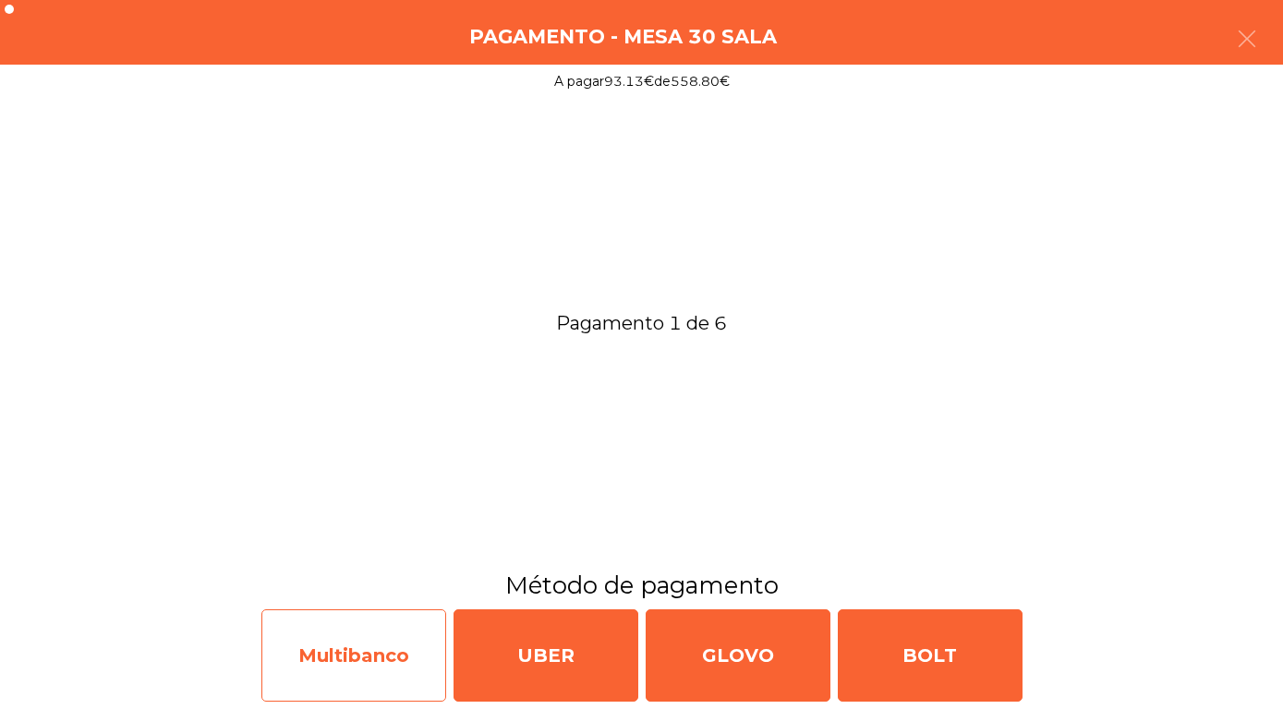
click at [369, 658] on div "Multibanco" at bounding box center [353, 655] width 185 height 92
select select "**"
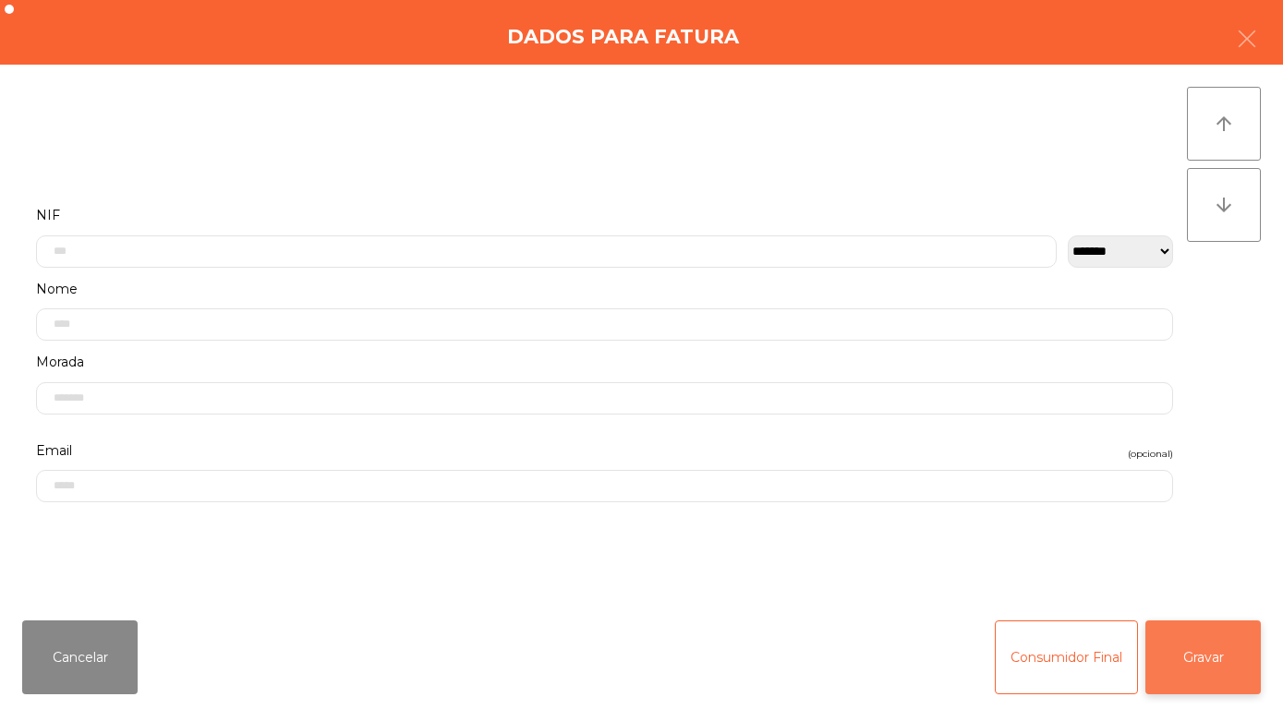
click at [1235, 667] on button "Gravar" at bounding box center [1202, 658] width 115 height 74
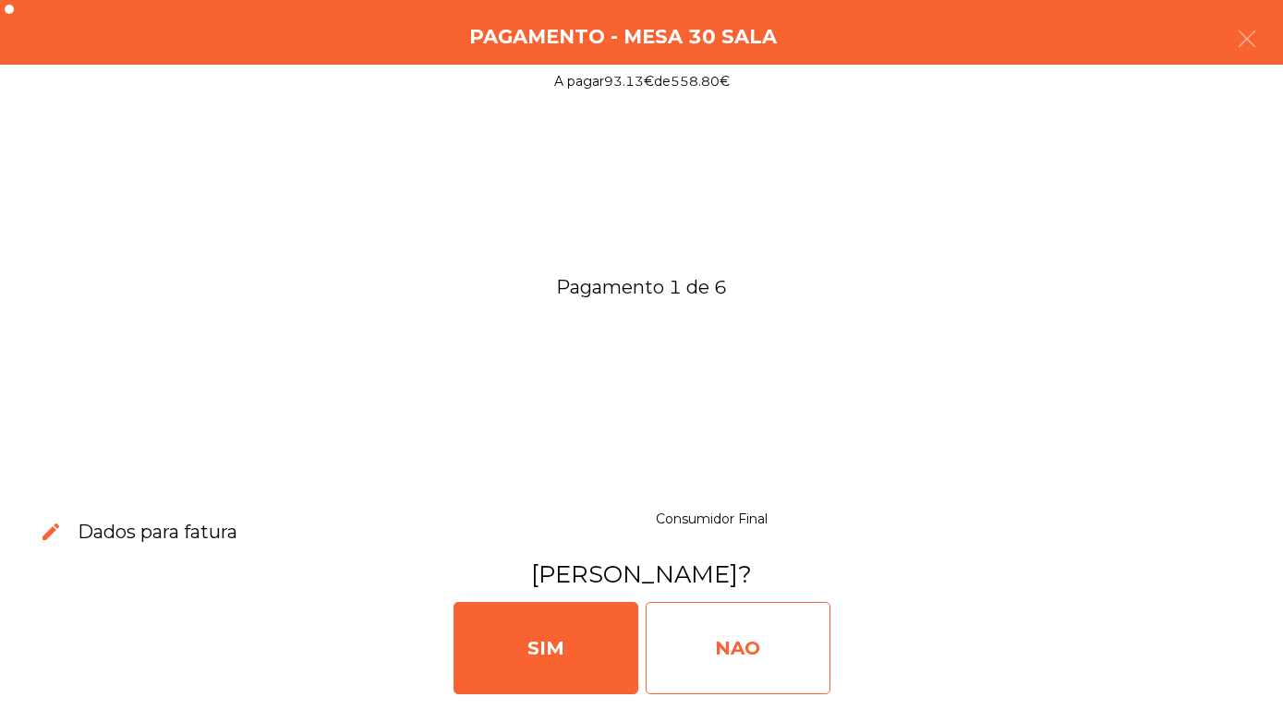
click at [778, 661] on div "NAO" at bounding box center [737, 648] width 185 height 92
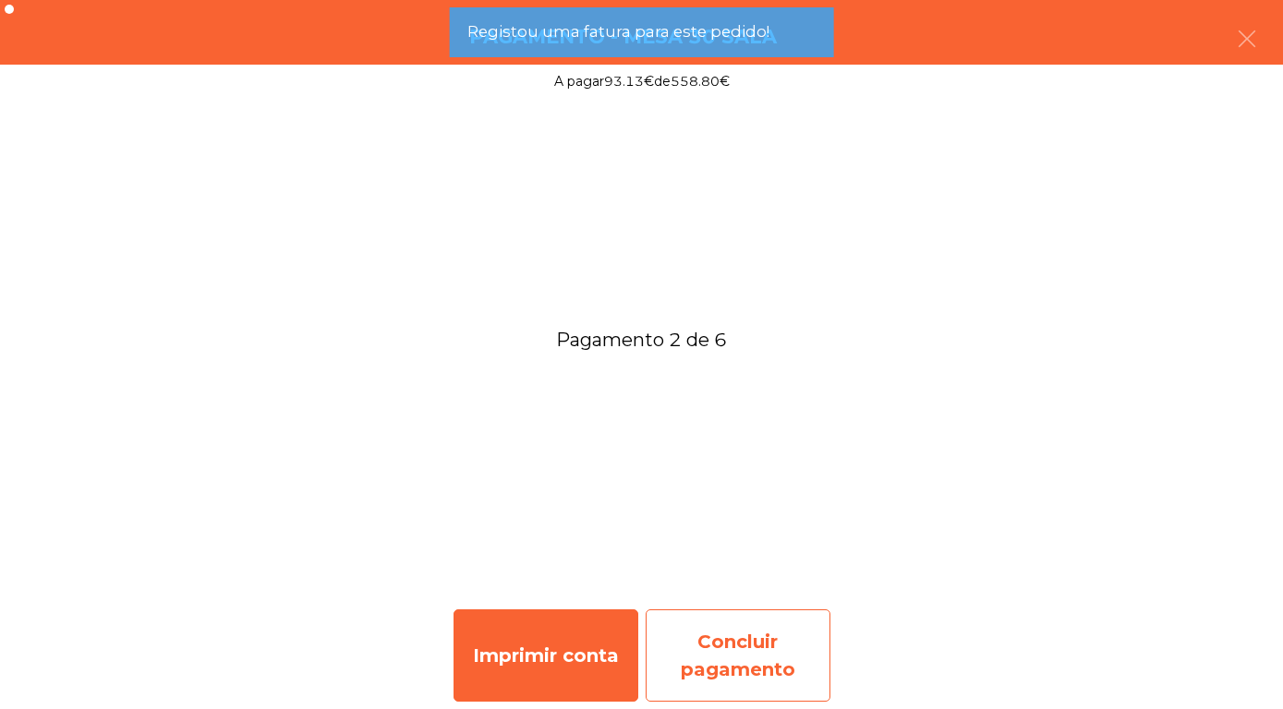
click at [761, 667] on div "Concluir pagamento" at bounding box center [737, 655] width 185 height 92
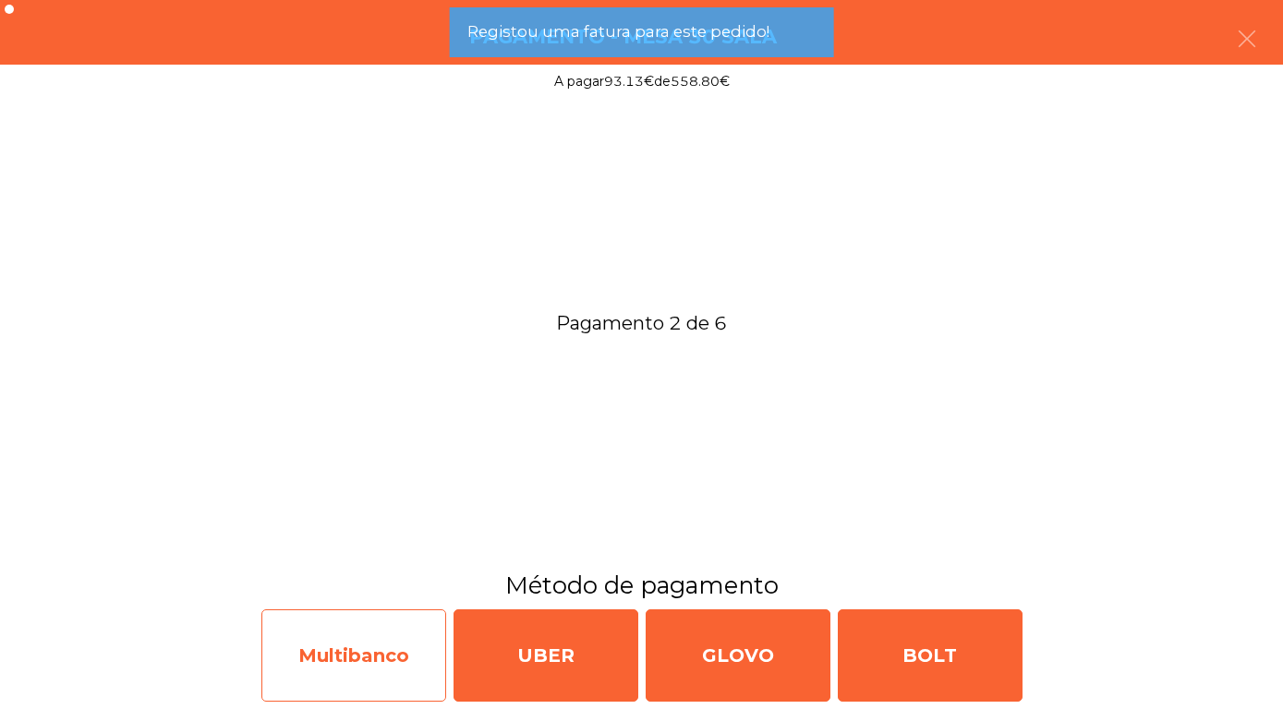
click at [382, 657] on div "Multibanco" at bounding box center [353, 655] width 185 height 92
select select "**"
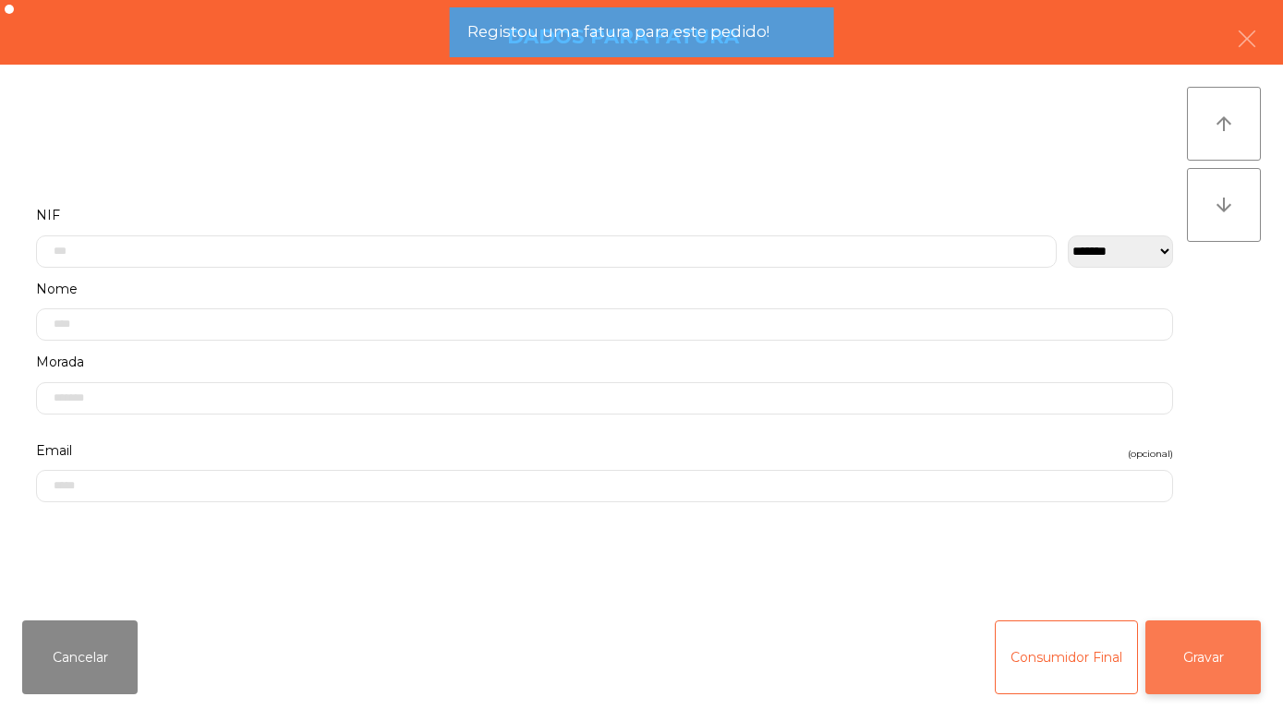
click at [1190, 659] on button "Gravar" at bounding box center [1202, 658] width 115 height 74
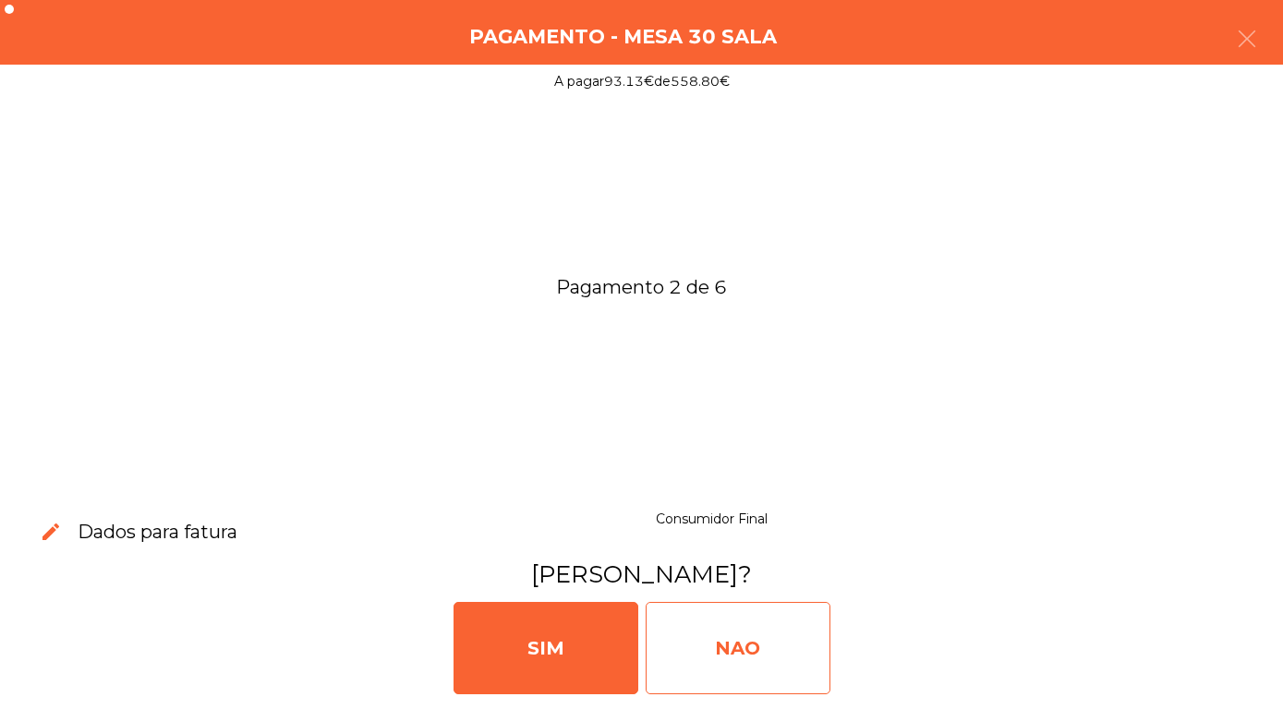
click at [779, 651] on div "NAO" at bounding box center [737, 648] width 185 height 92
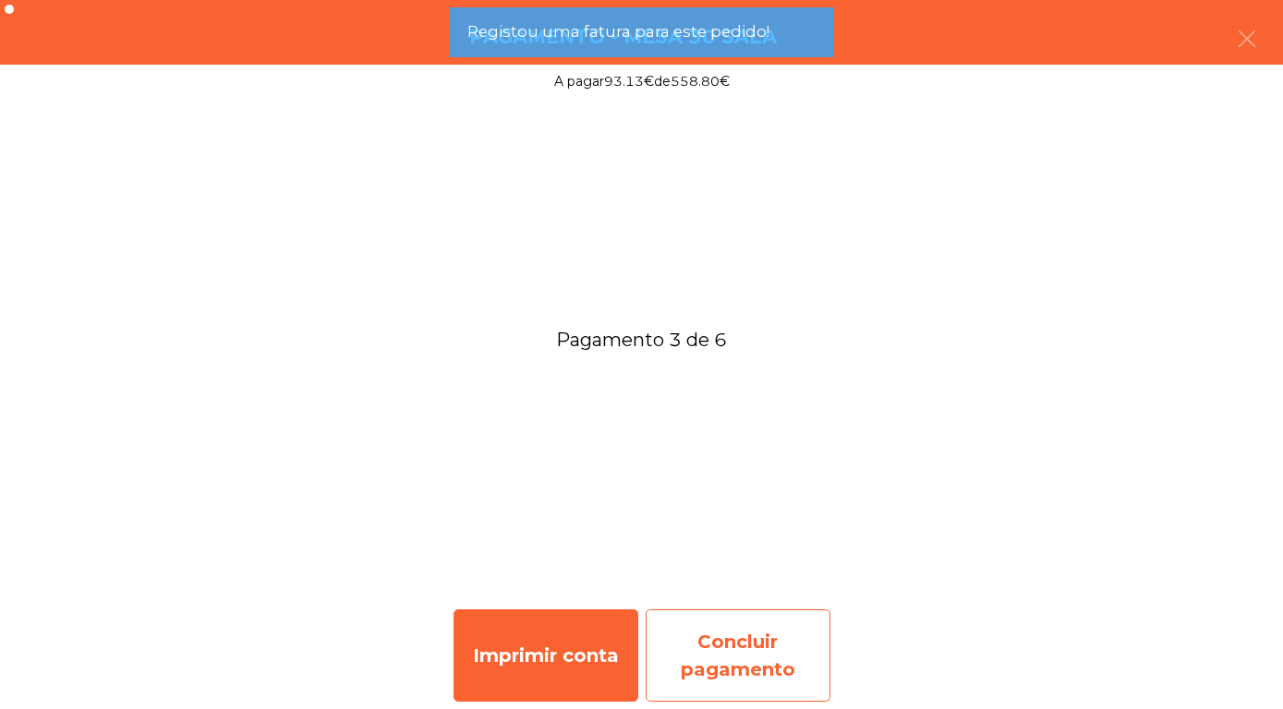
click at [765, 666] on div "Concluir pagamento" at bounding box center [737, 655] width 185 height 92
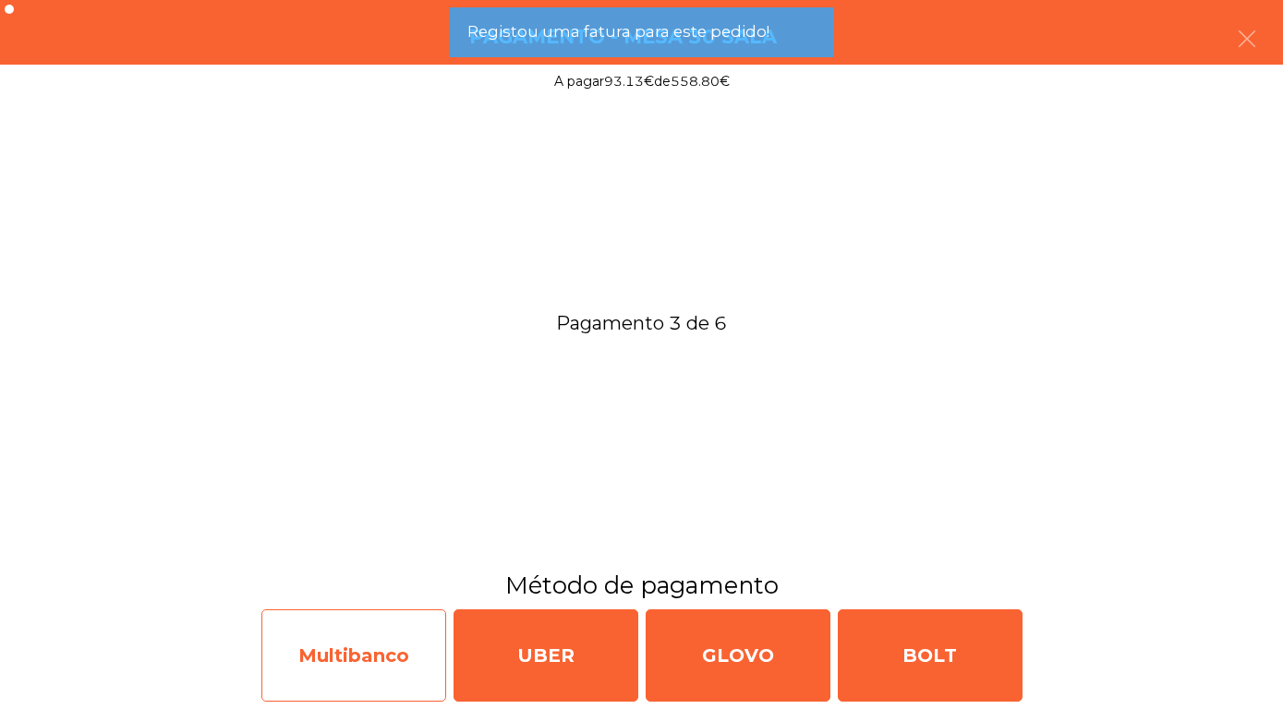
click at [361, 652] on div "Multibanco" at bounding box center [353, 655] width 185 height 92
select select "**"
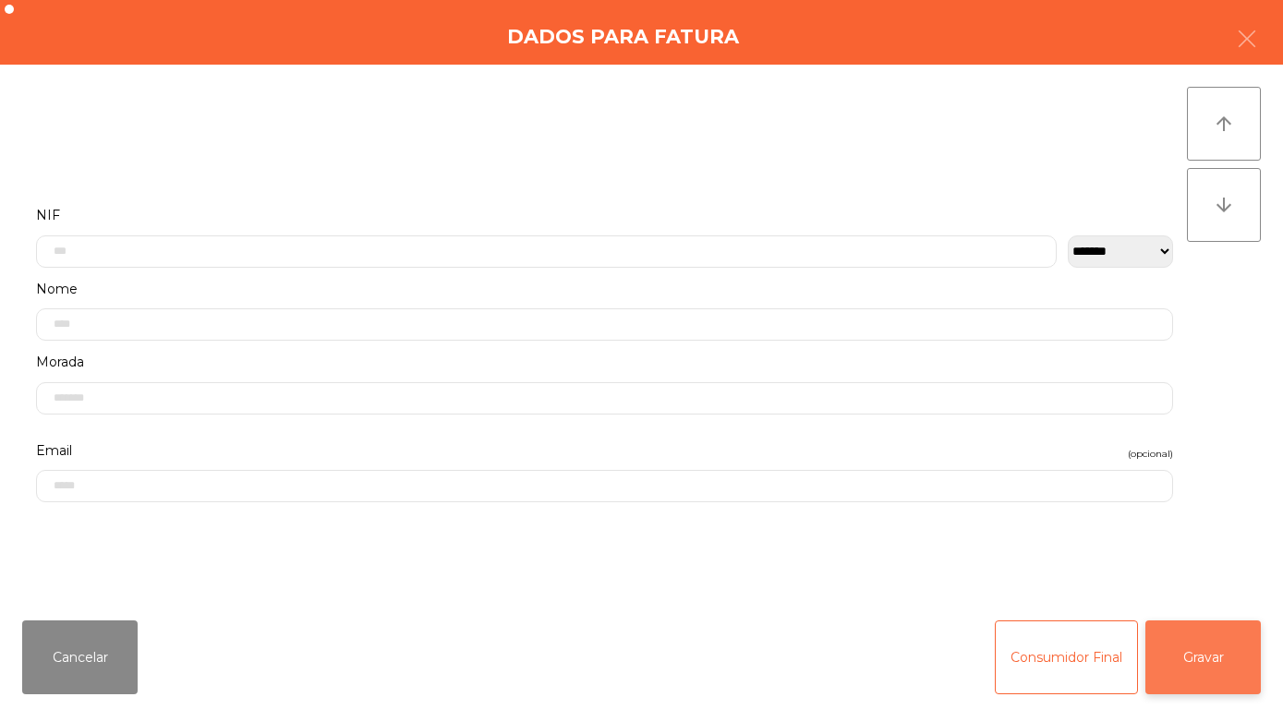
click at [1202, 661] on button "Gravar" at bounding box center [1202, 658] width 115 height 74
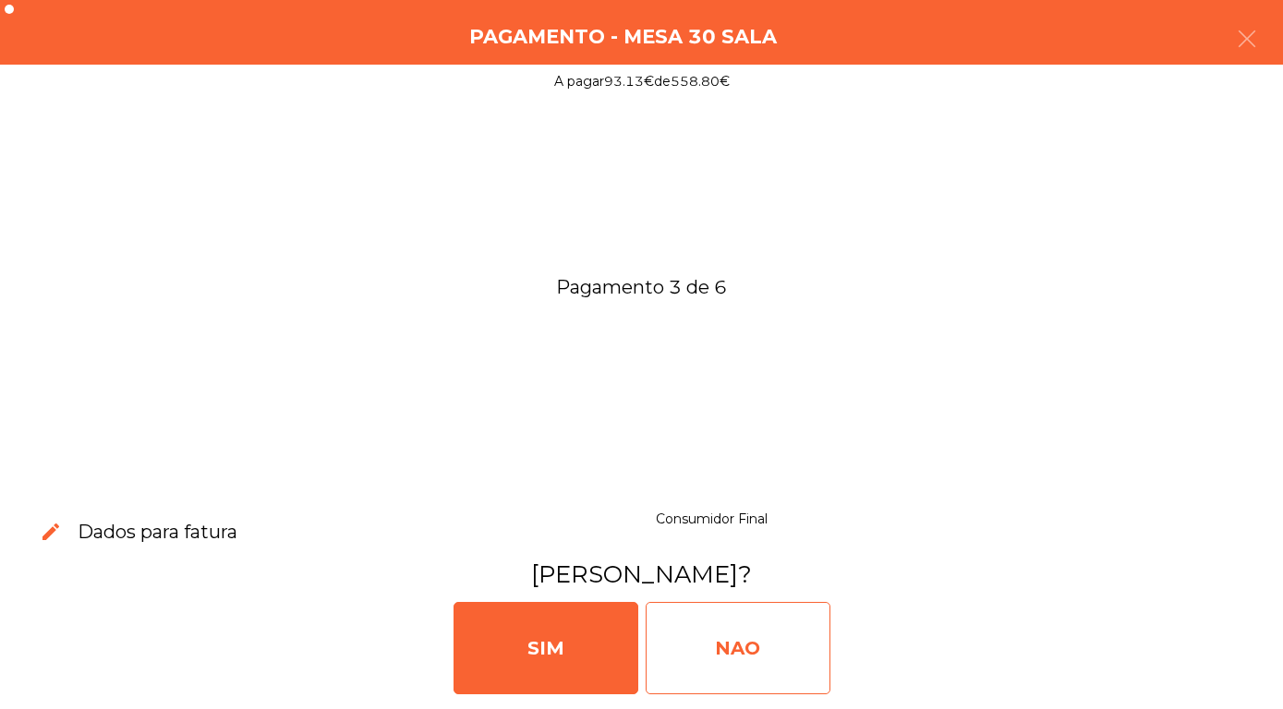
click at [764, 657] on div "NAO" at bounding box center [737, 648] width 185 height 92
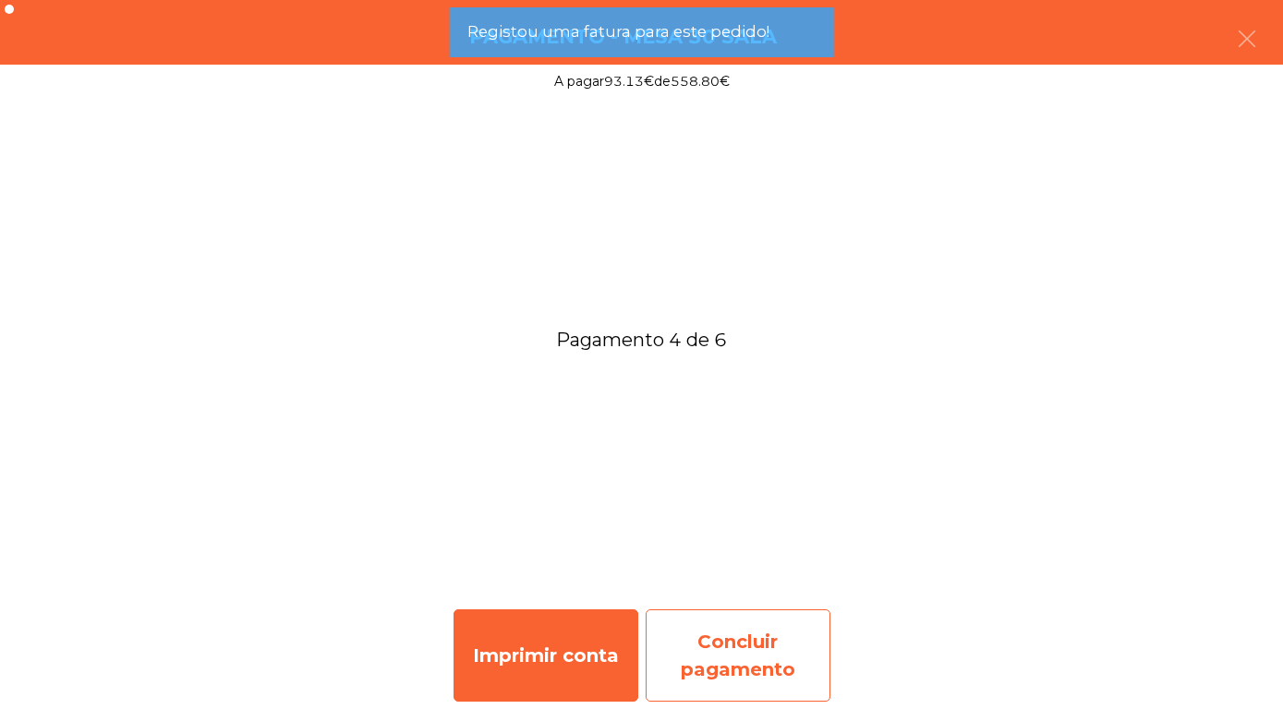
click at [750, 660] on div "Concluir pagamento" at bounding box center [737, 655] width 185 height 92
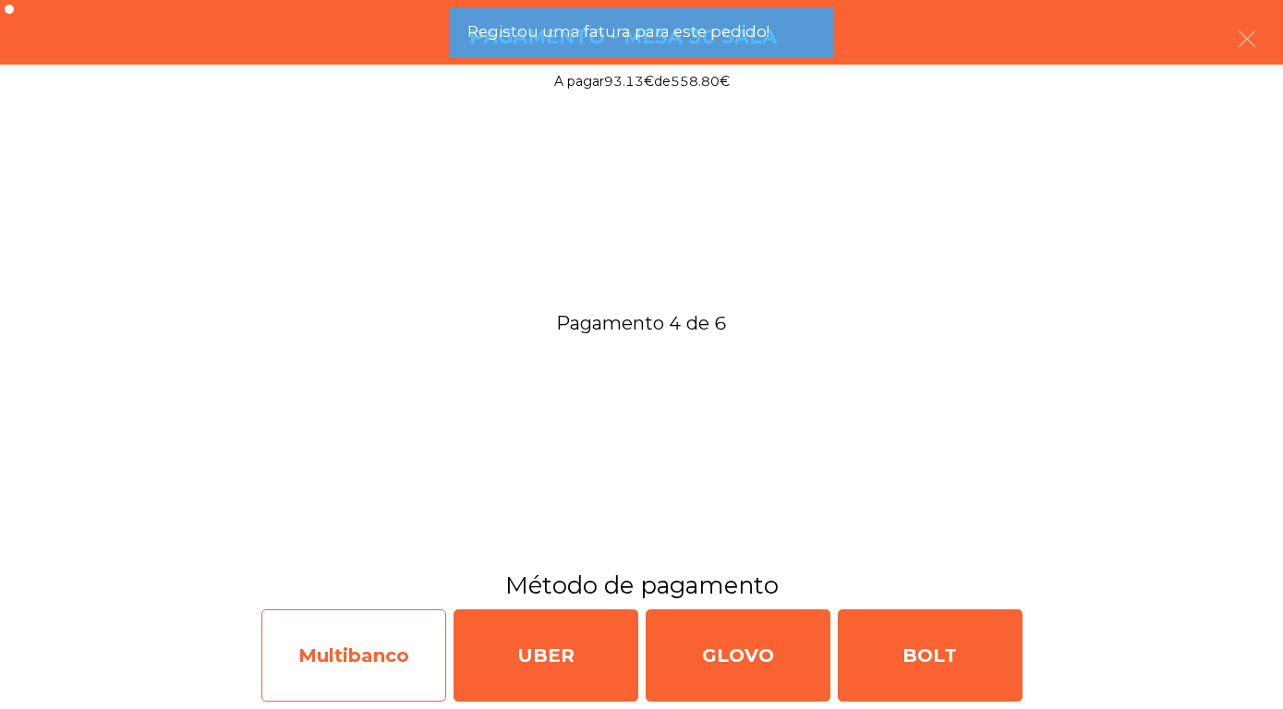
click at [380, 650] on div "Multibanco" at bounding box center [353, 655] width 185 height 92
select select "**"
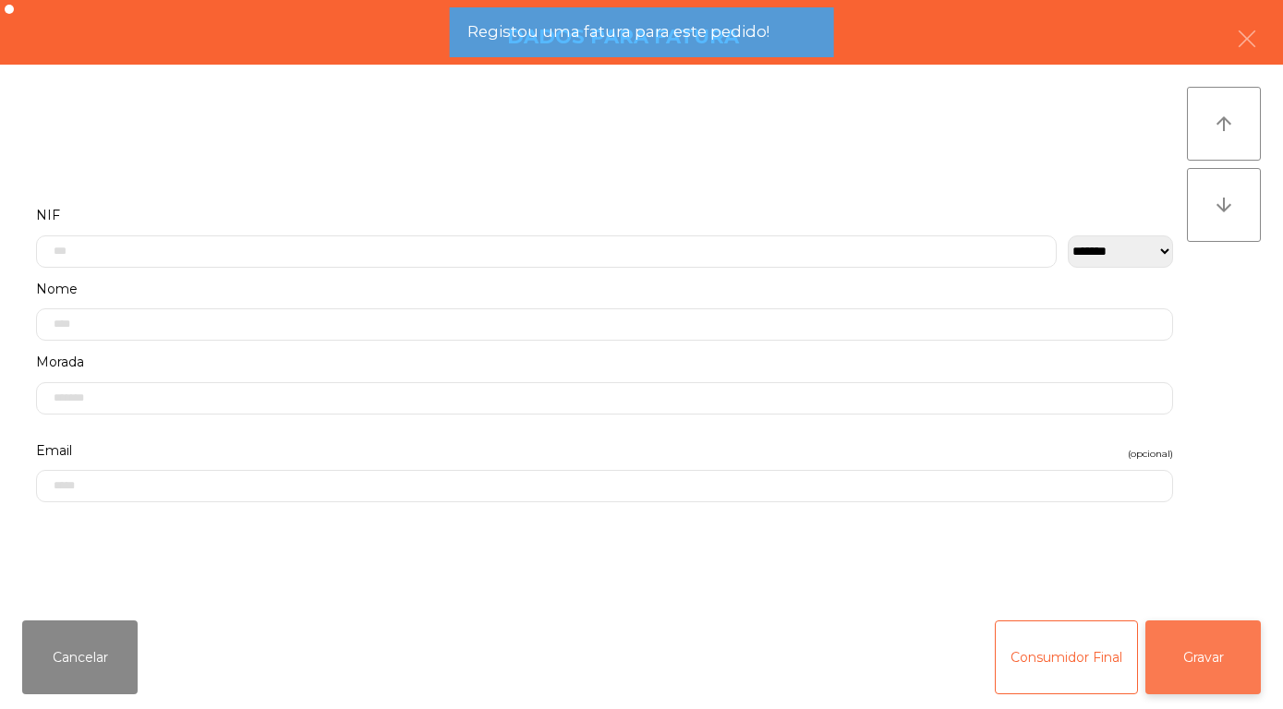
click at [1220, 660] on button "Gravar" at bounding box center [1202, 658] width 115 height 74
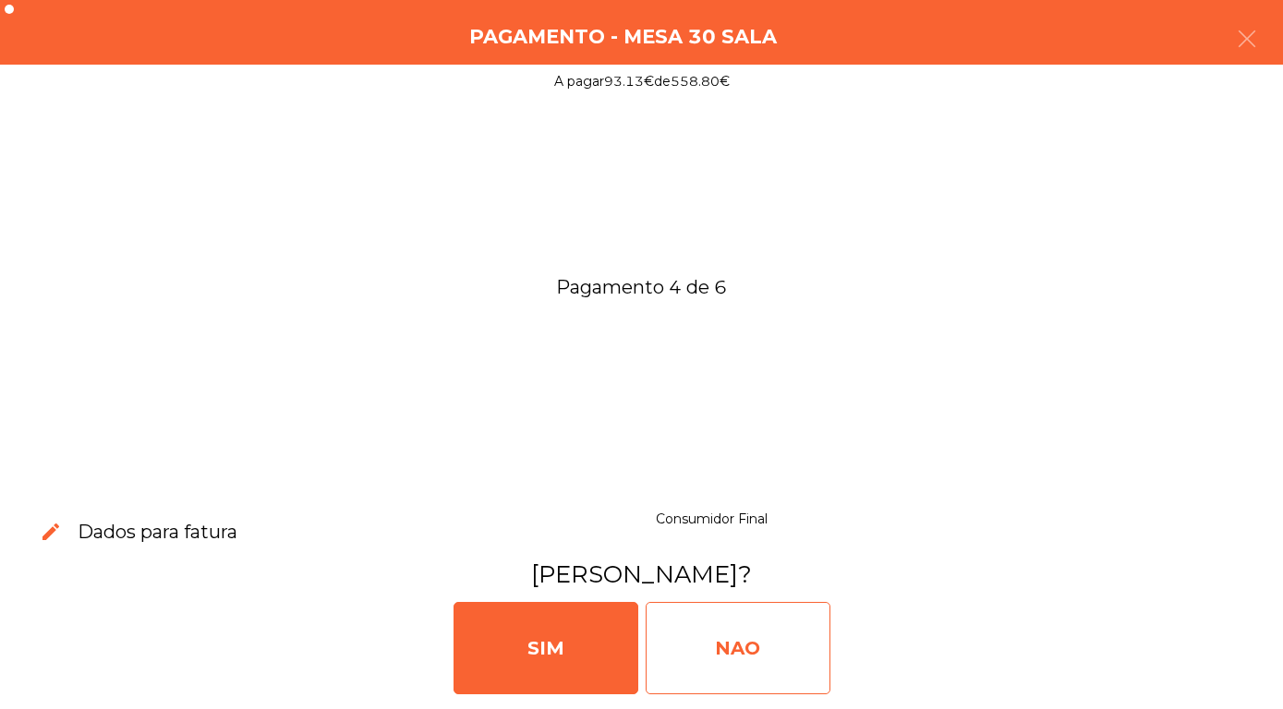
click at [715, 640] on div "NAO" at bounding box center [737, 648] width 185 height 92
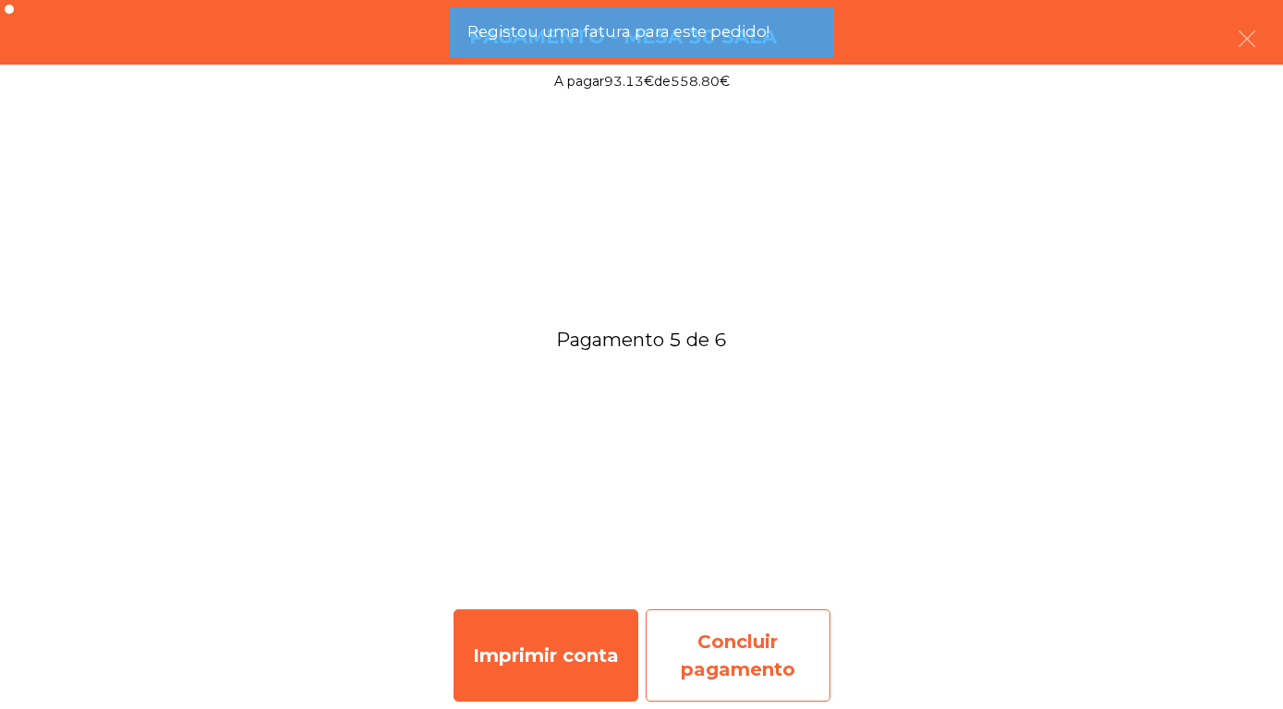
click at [749, 649] on div "Concluir pagamento" at bounding box center [737, 655] width 185 height 92
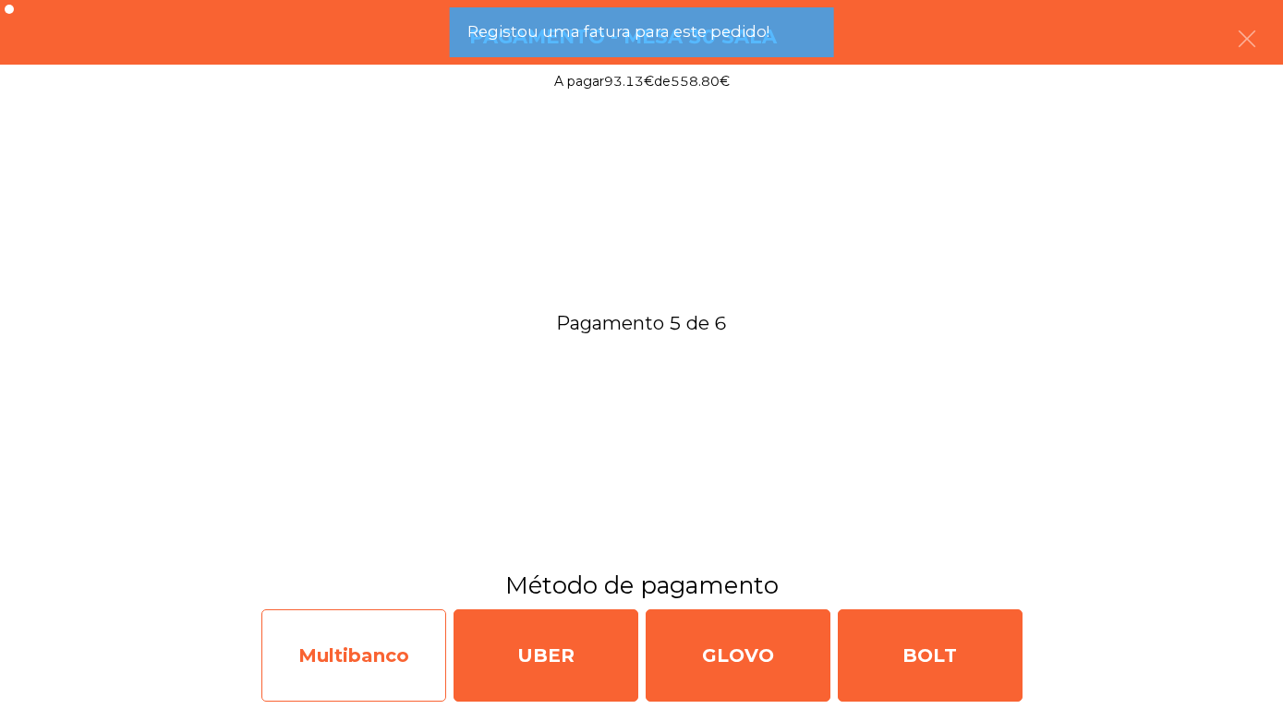
click at [353, 663] on div "Multibanco" at bounding box center [353, 655] width 185 height 92
select select "**"
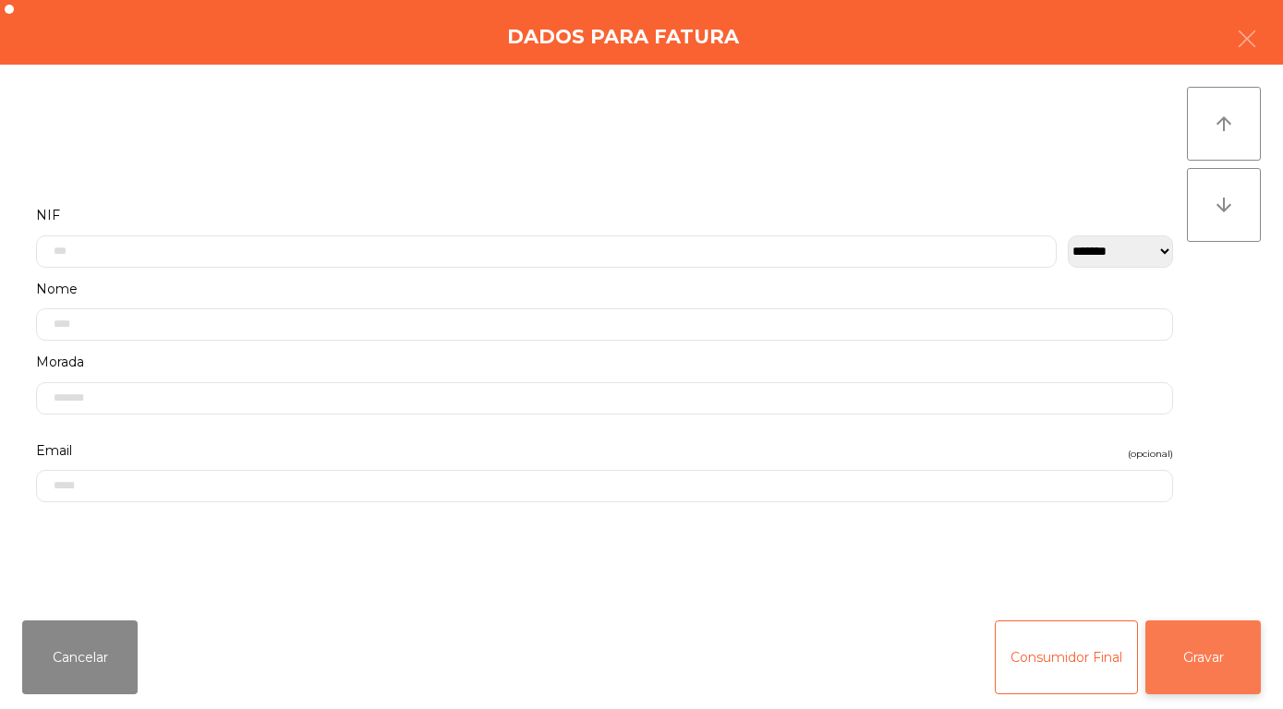
click at [1202, 647] on button "Gravar" at bounding box center [1202, 658] width 115 height 74
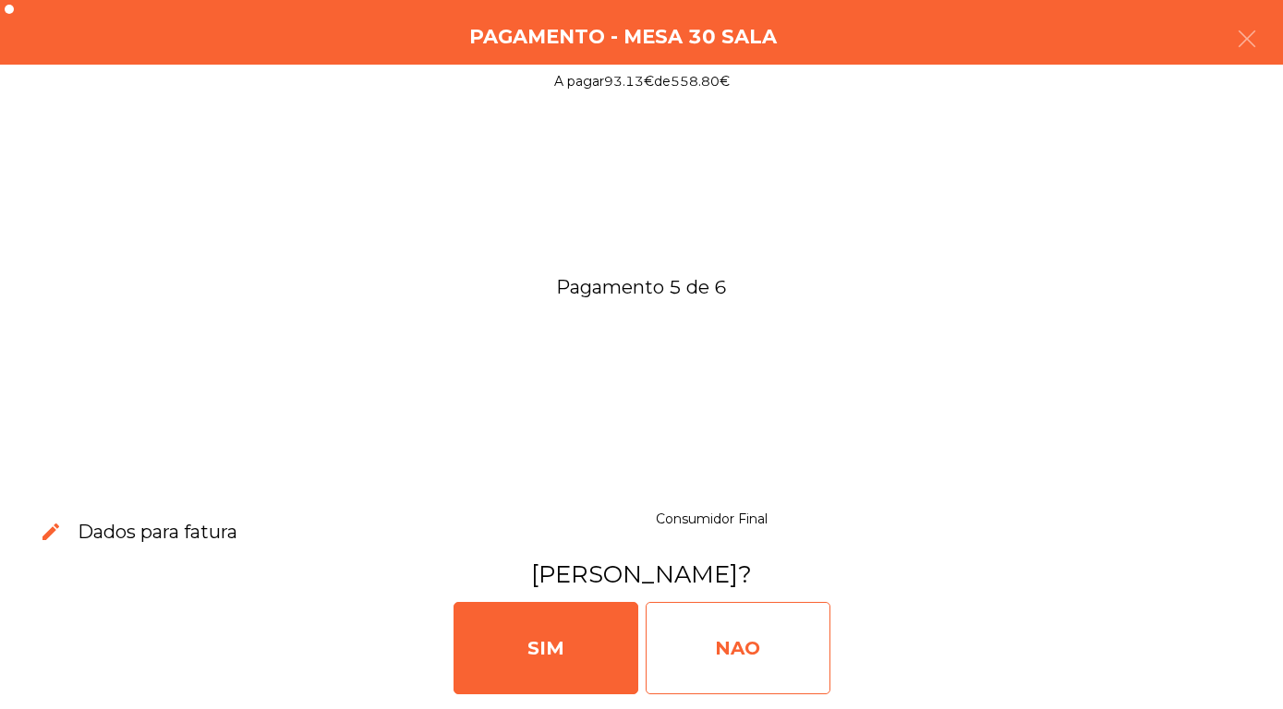
click at [731, 639] on div "NAO" at bounding box center [737, 648] width 185 height 92
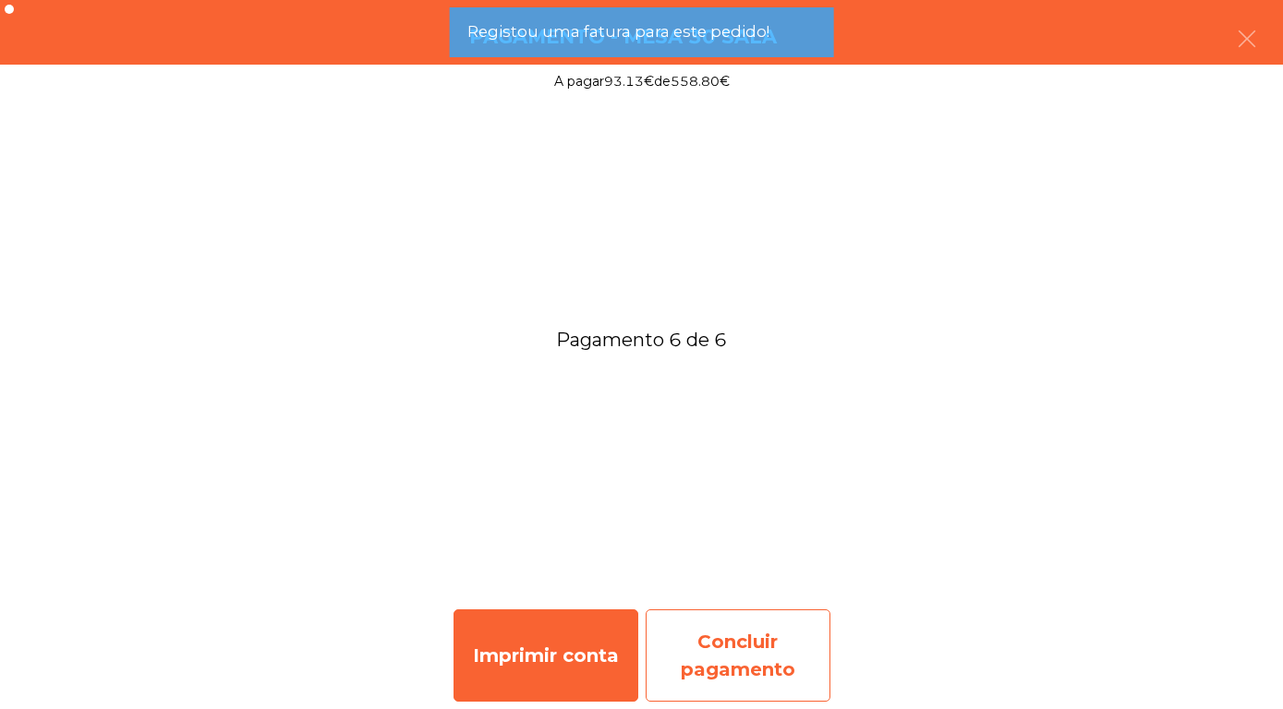
click at [732, 674] on div "Concluir pagamento" at bounding box center [737, 655] width 185 height 92
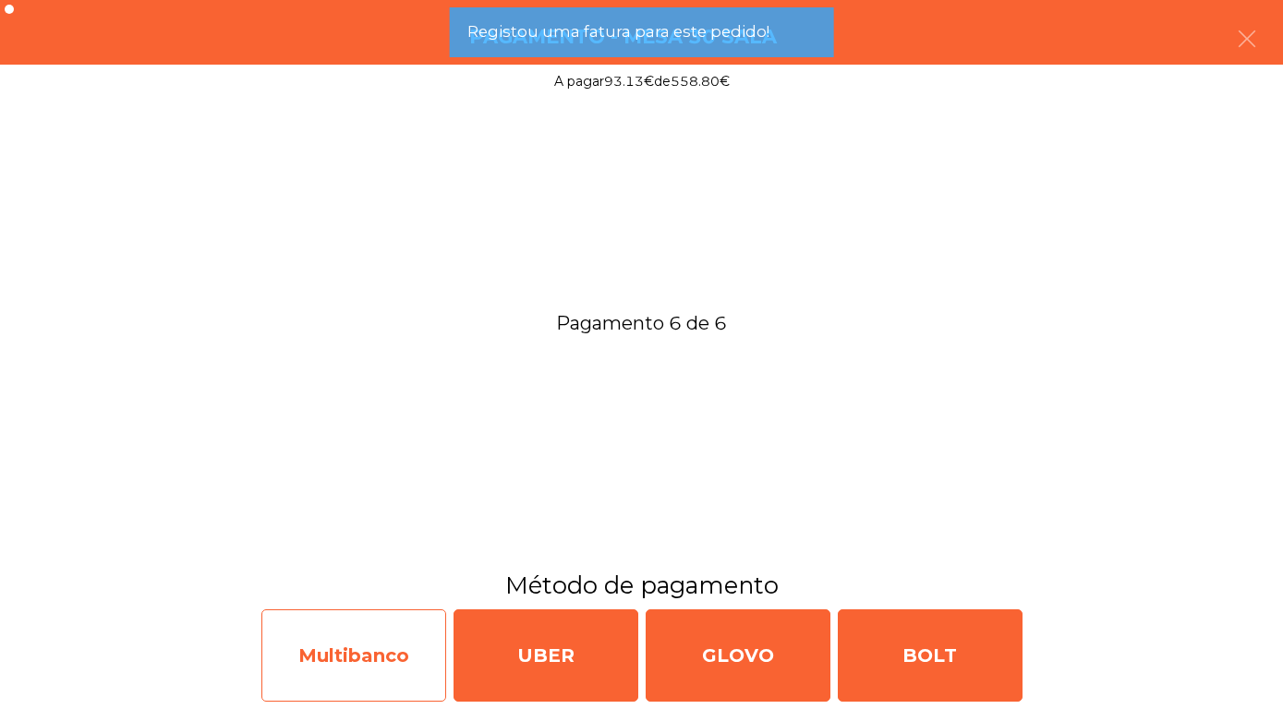
click at [348, 649] on div "Multibanco" at bounding box center [353, 655] width 185 height 92
select select "**"
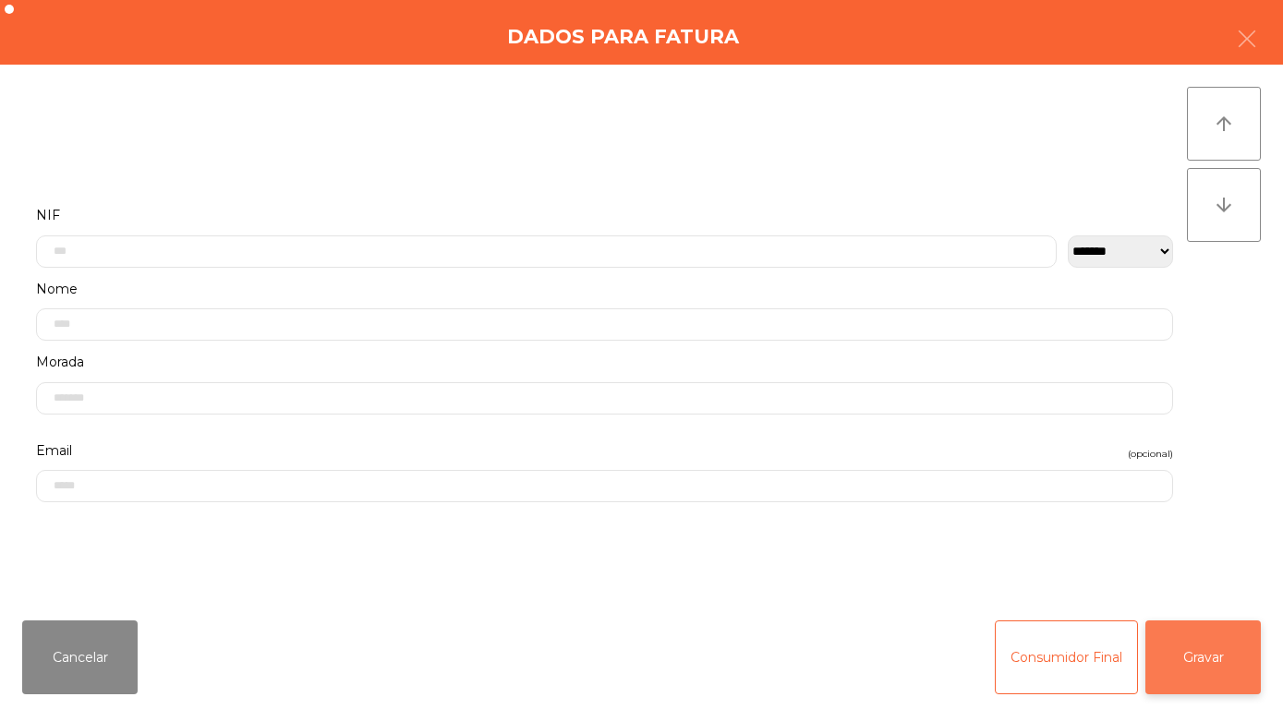
click at [1213, 651] on button "Gravar" at bounding box center [1202, 658] width 115 height 74
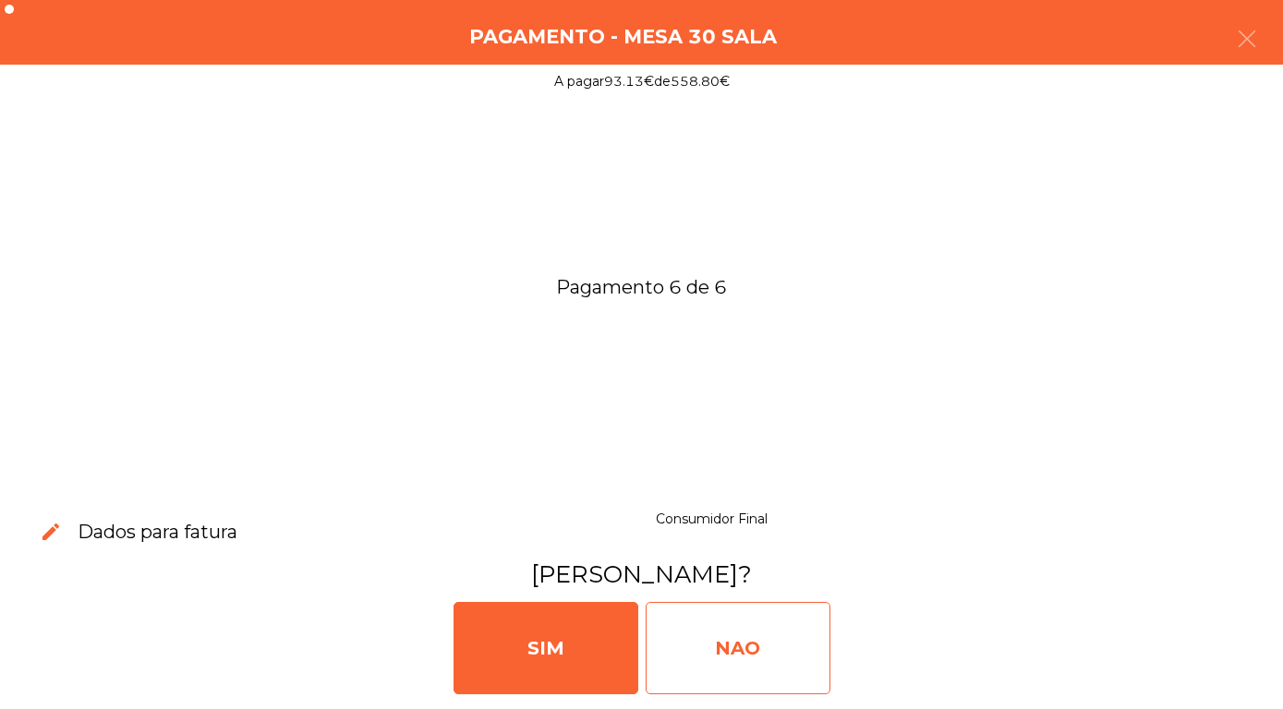
click at [729, 647] on div "NAO" at bounding box center [737, 648] width 185 height 92
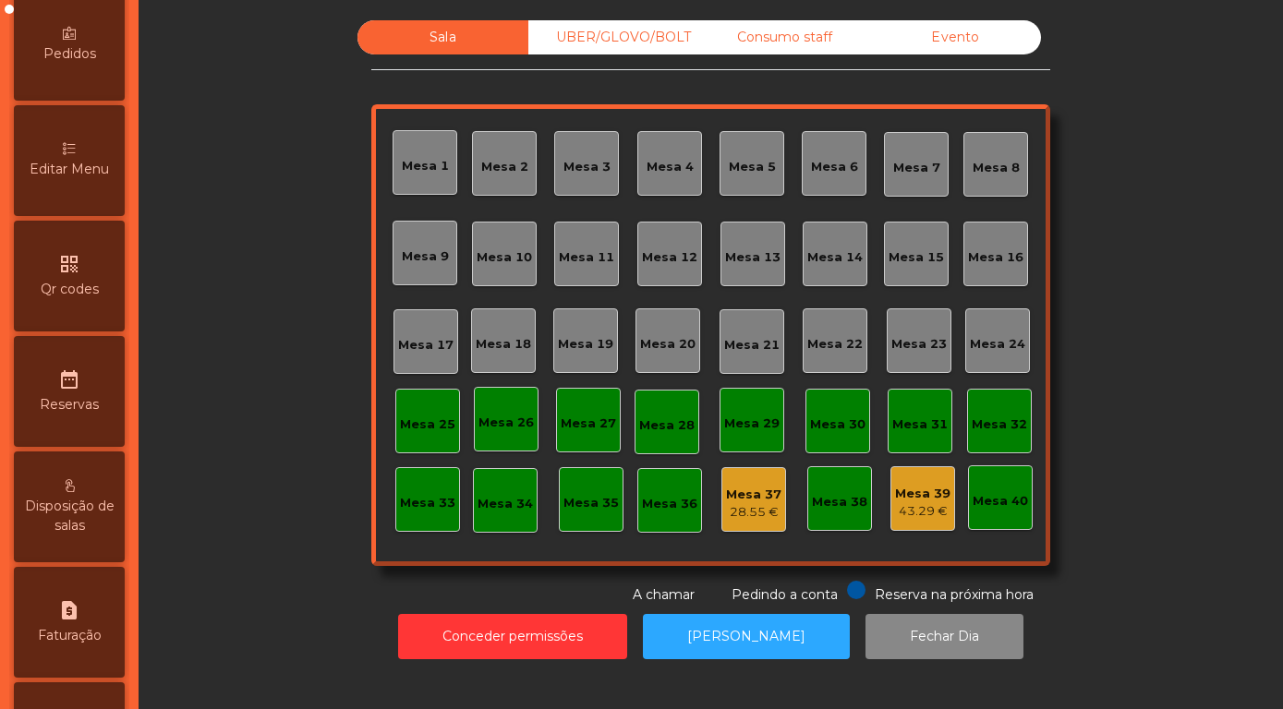
scroll to position [528, 0]
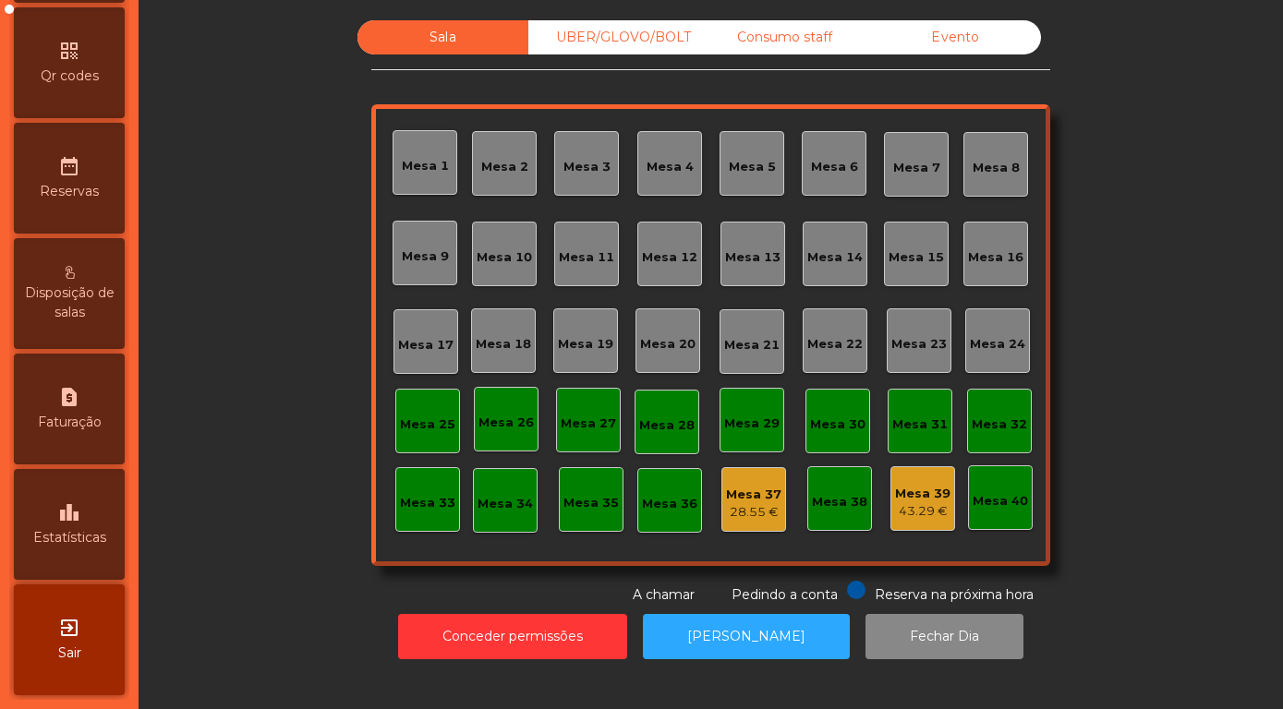
click at [62, 512] on icon "leaderboard" at bounding box center [69, 512] width 22 height 22
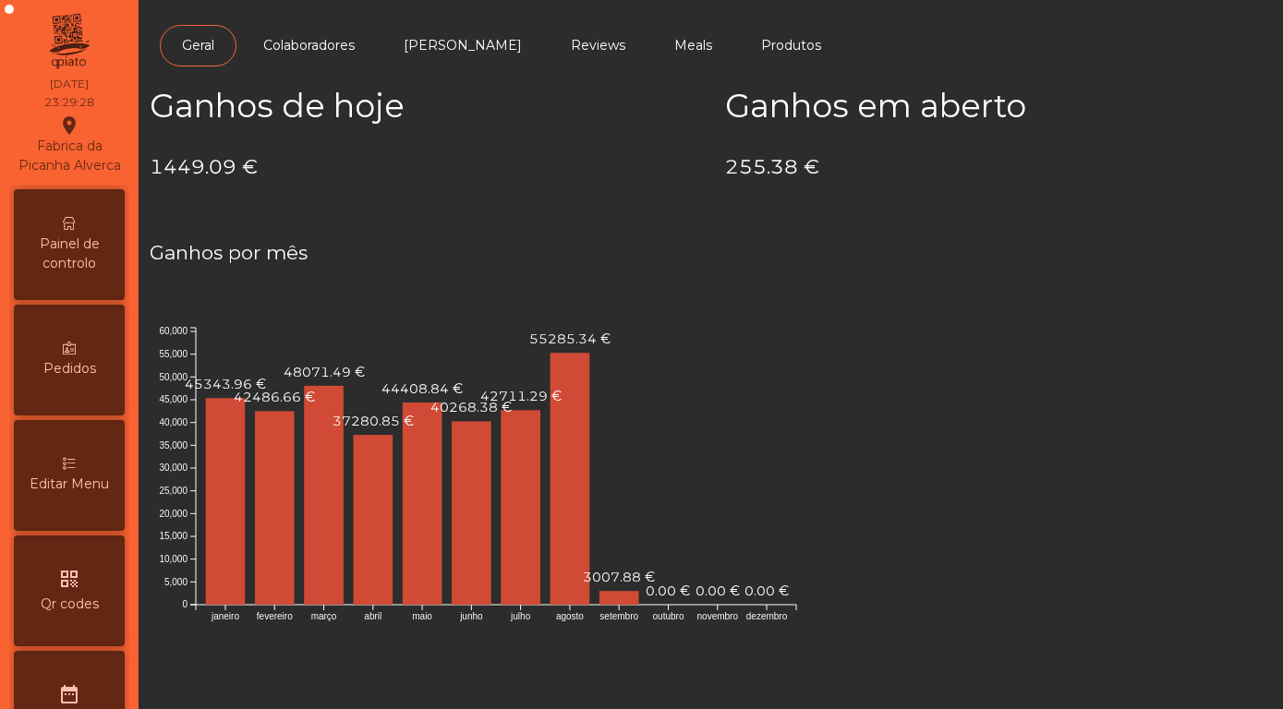
click at [57, 247] on span "Painel de controlo" at bounding box center [69, 254] width 102 height 39
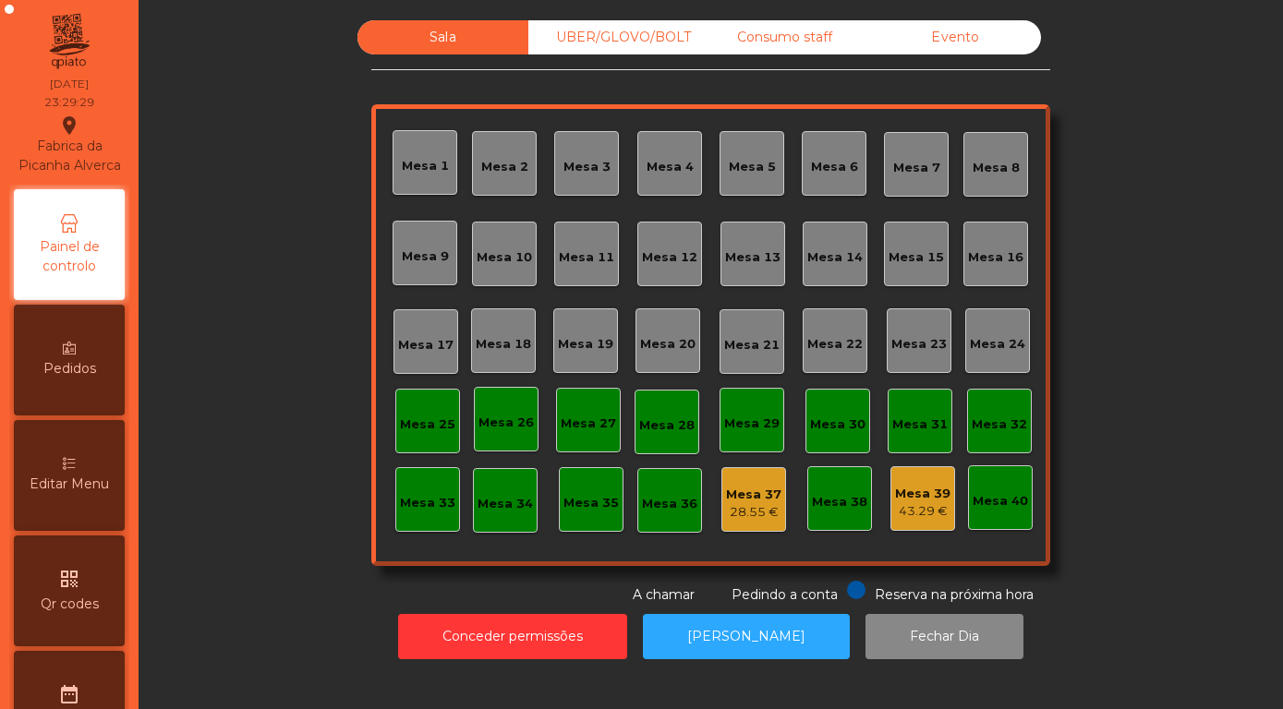
click at [958, 54] on div "Evento" at bounding box center [955, 37] width 171 height 34
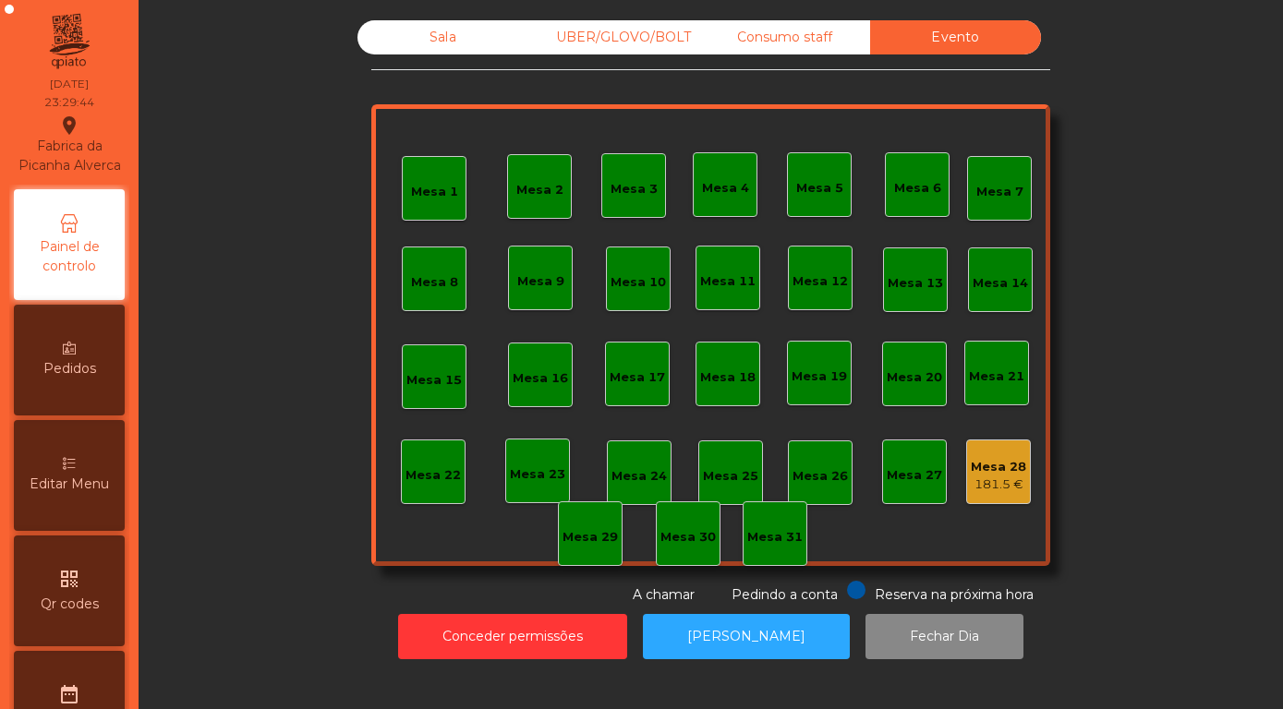
click at [1001, 476] on div "Mesa 28" at bounding box center [997, 467] width 55 height 18
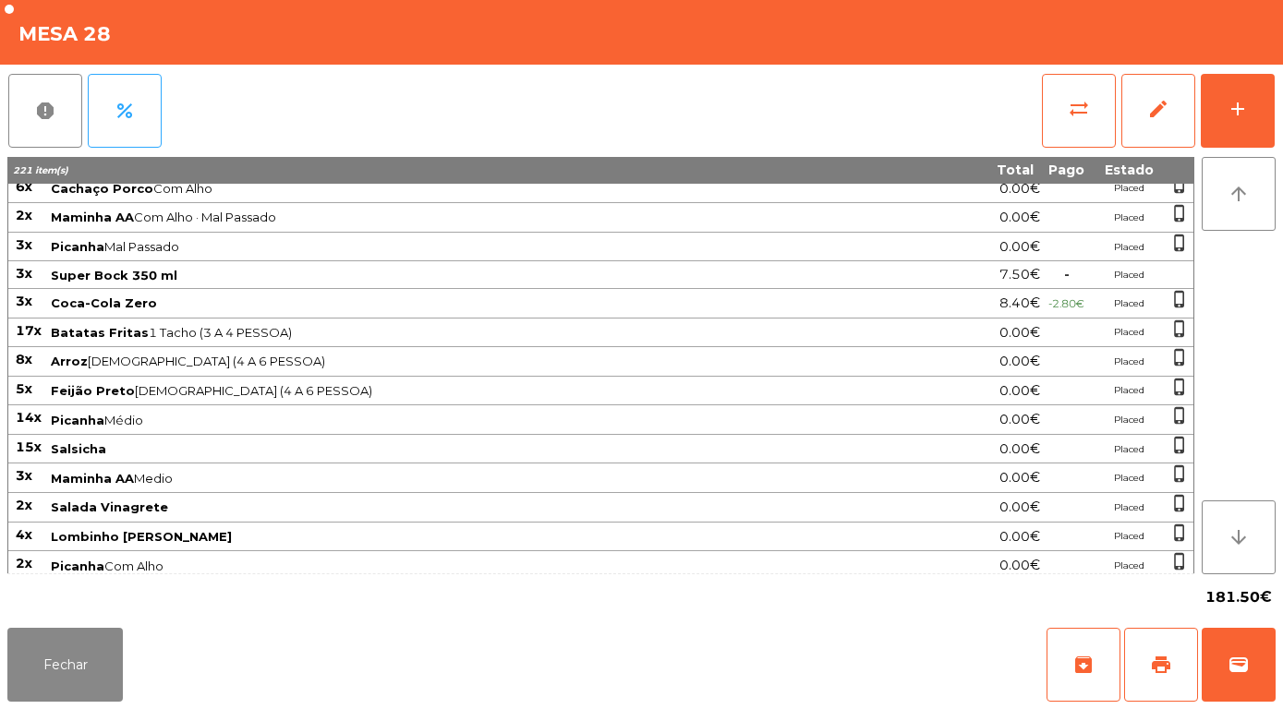
scroll to position [1128, 0]
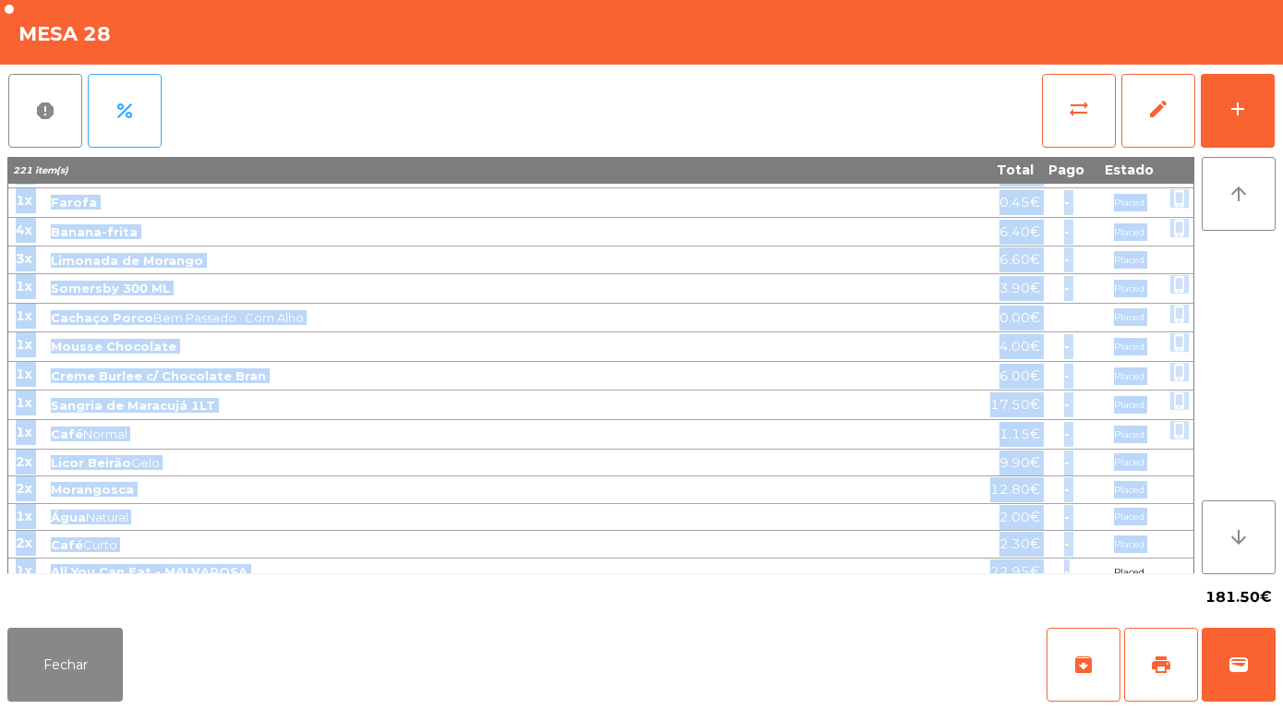
drag, startPoint x: 16, startPoint y: 198, endPoint x: 1043, endPoint y: 568, distance: 1091.5
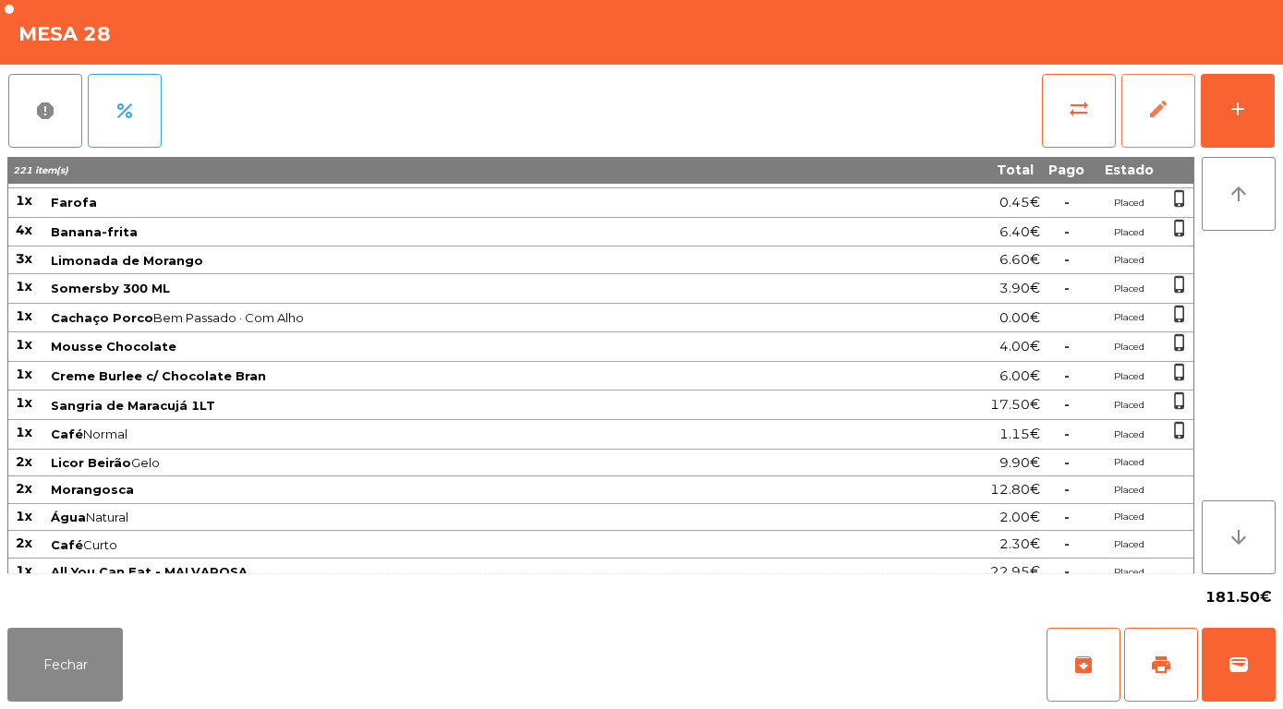
click at [1165, 108] on span "edit" at bounding box center [1158, 109] width 22 height 22
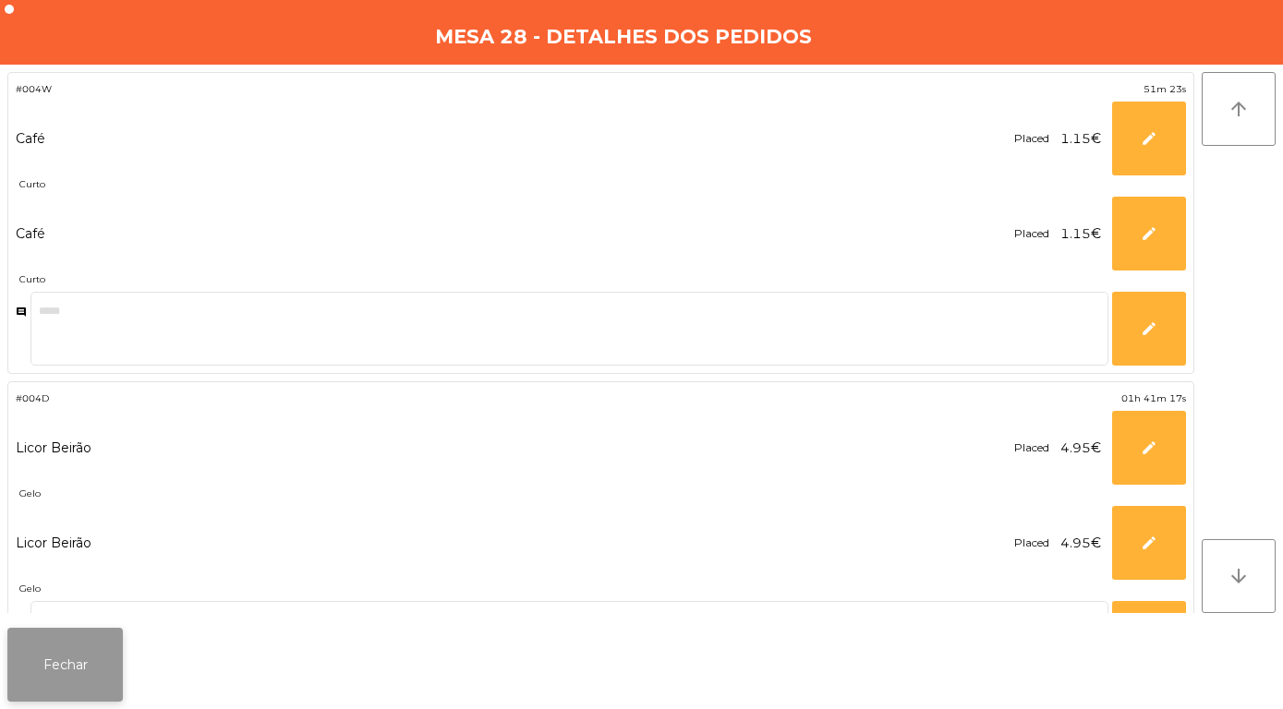
click at [57, 658] on button "Fechar" at bounding box center [64, 665] width 115 height 74
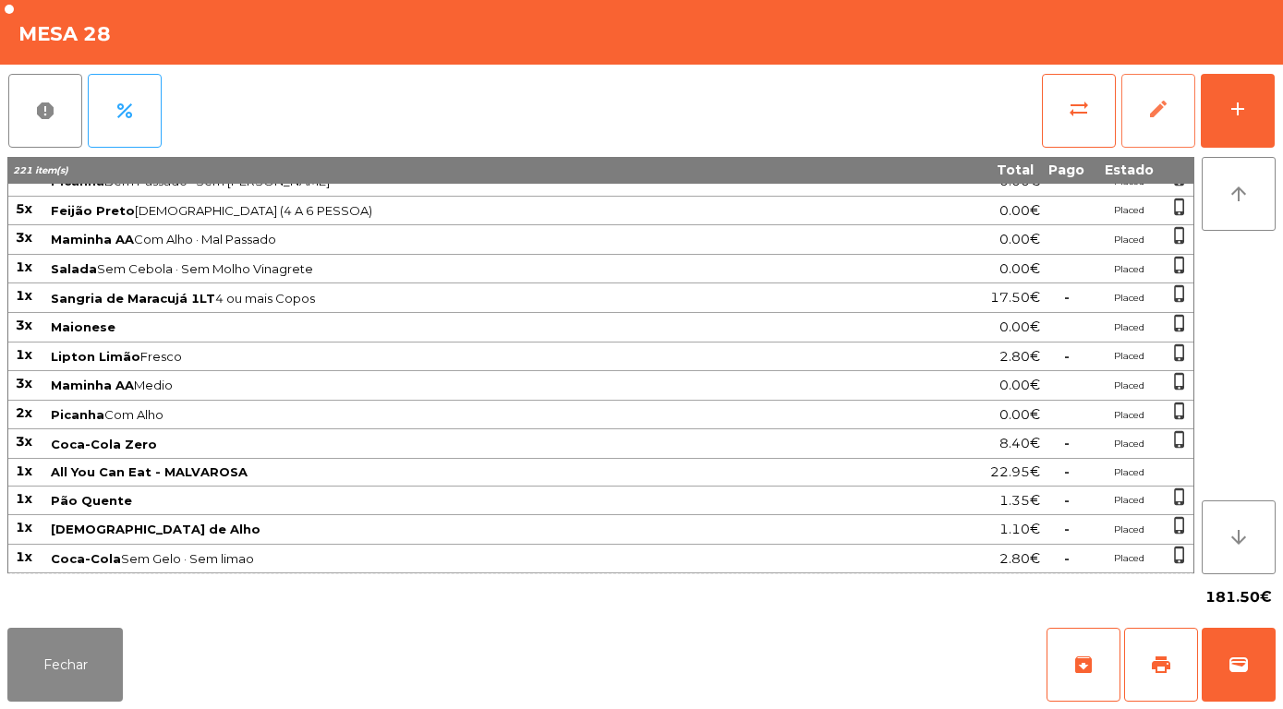
scroll to position [1078, 0]
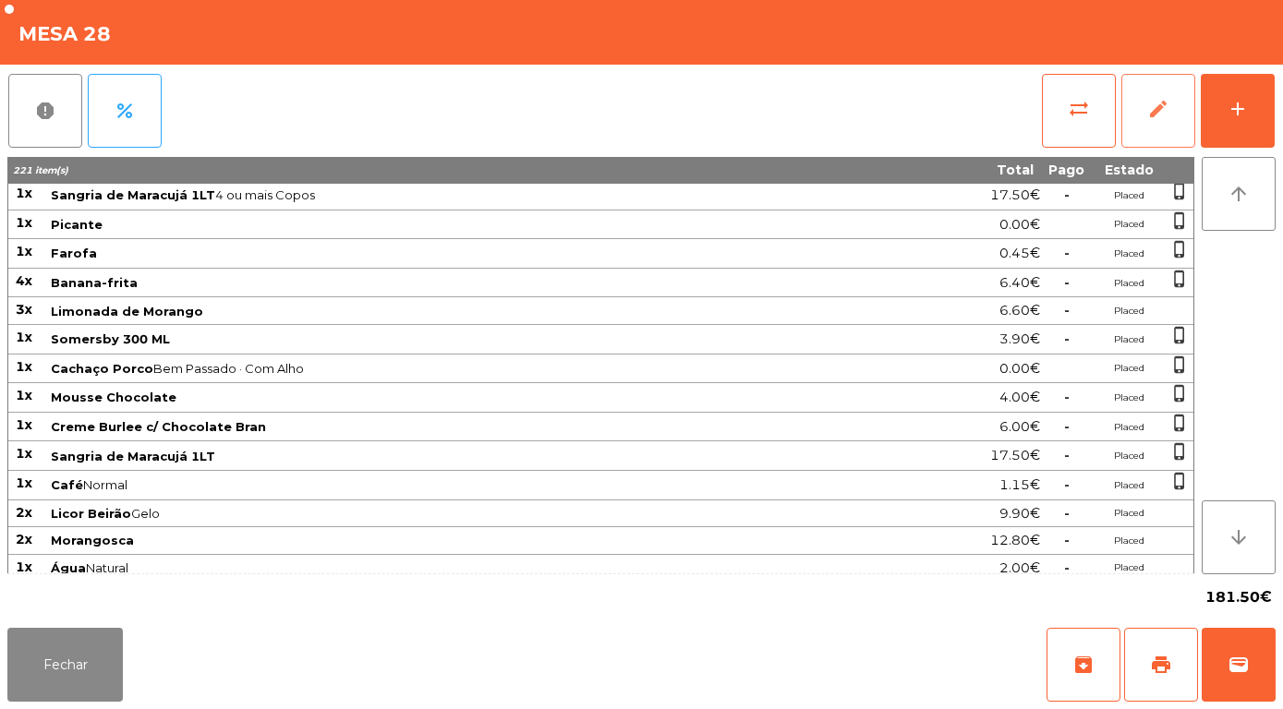
click at [1165, 114] on span "edit" at bounding box center [1158, 109] width 22 height 22
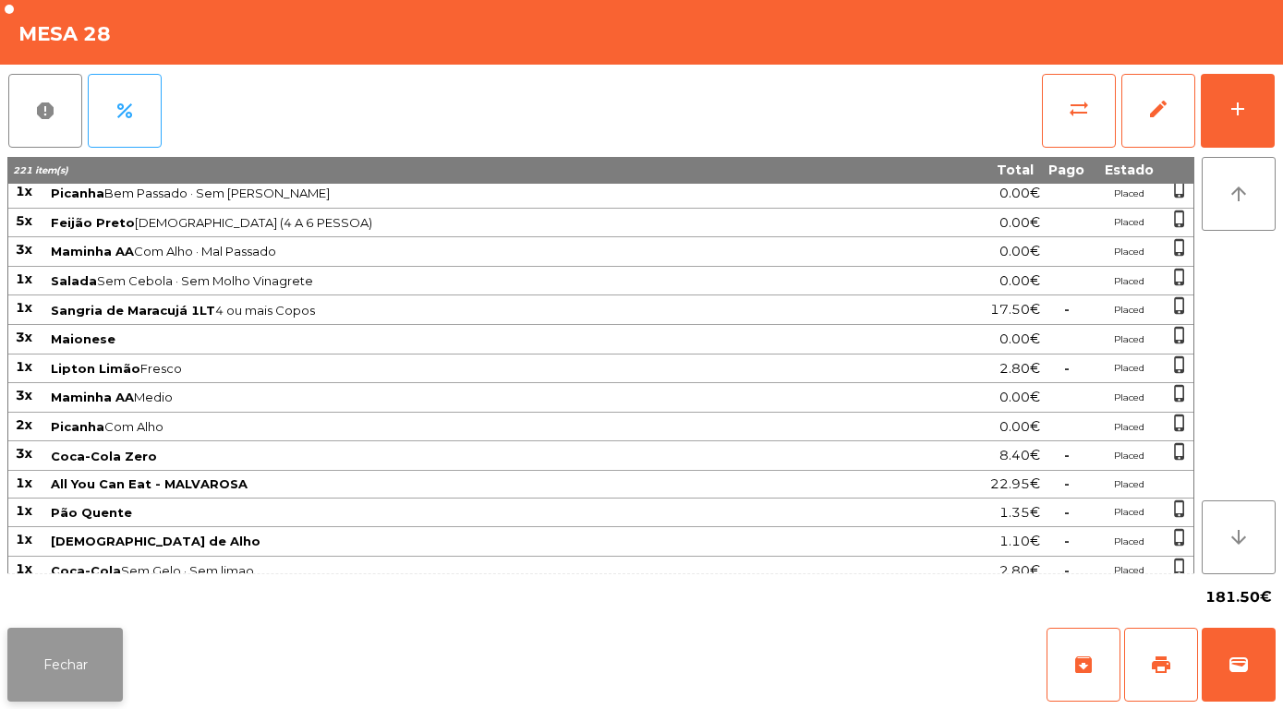
click at [64, 675] on button "Fechar" at bounding box center [64, 665] width 115 height 74
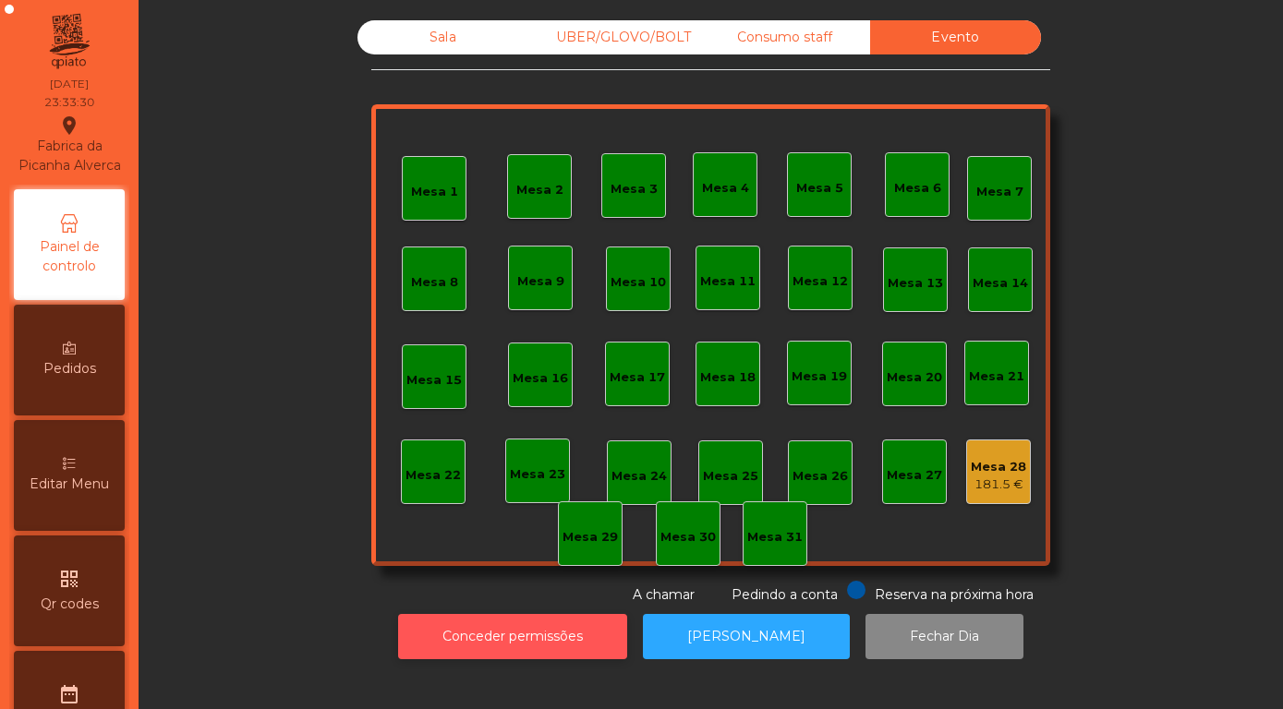
click at [490, 659] on button "Conceder permissões" at bounding box center [512, 636] width 229 height 45
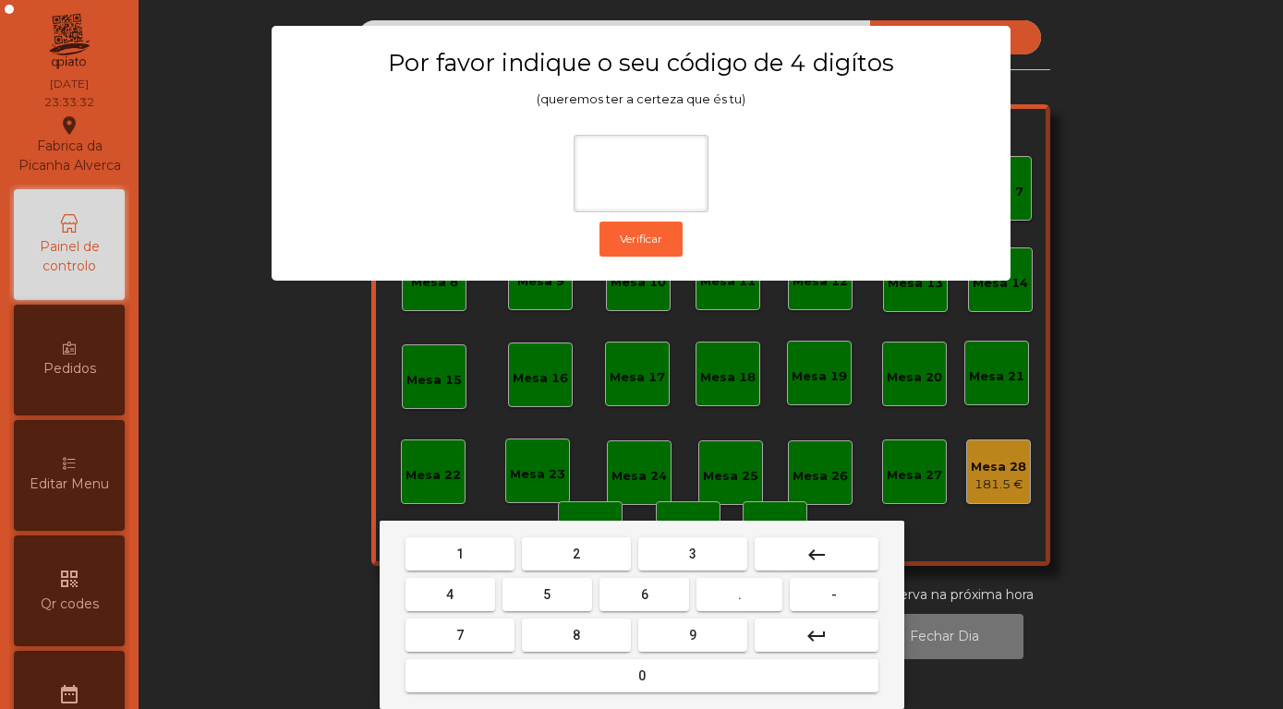
click at [564, 642] on button "8" at bounding box center [576, 635] width 109 height 33
click at [455, 601] on button "4" at bounding box center [450, 594] width 90 height 33
click at [549, 597] on span "5" at bounding box center [546, 594] width 7 height 15
click at [457, 653] on mat-keyboard-key "7" at bounding box center [460, 635] width 116 height 41
click at [452, 643] on button "7" at bounding box center [459, 635] width 109 height 33
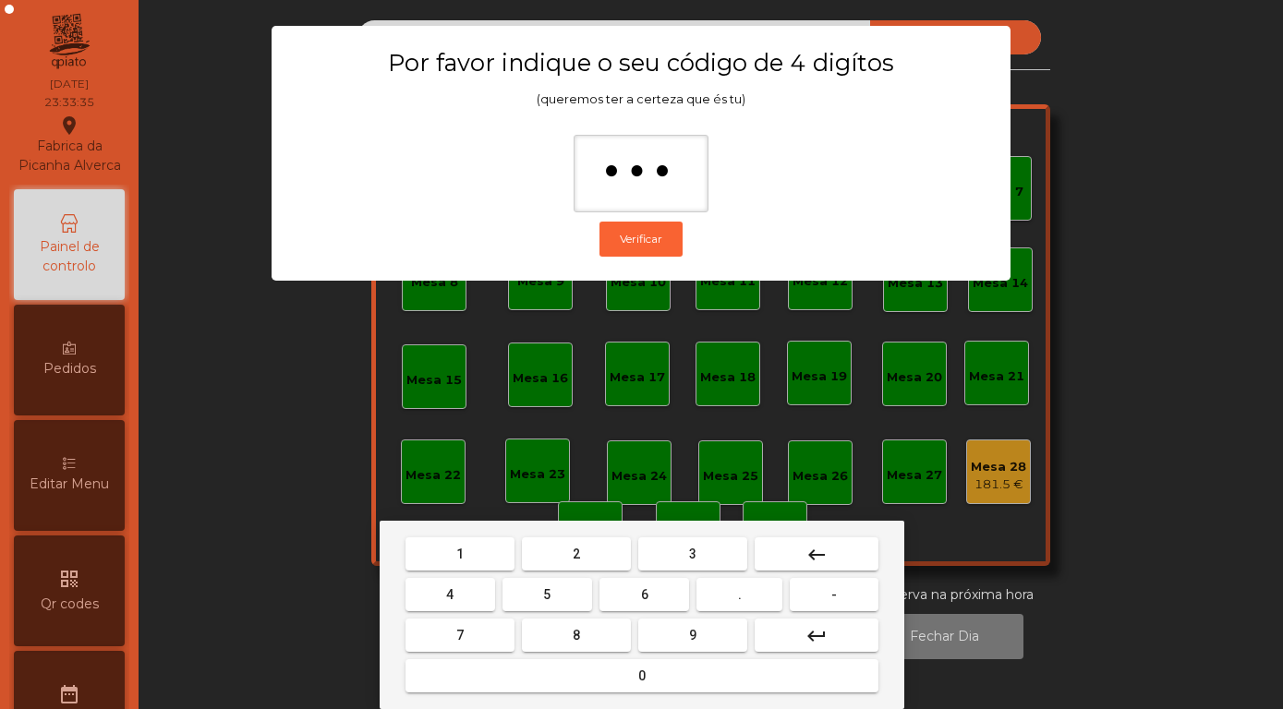
type input "****"
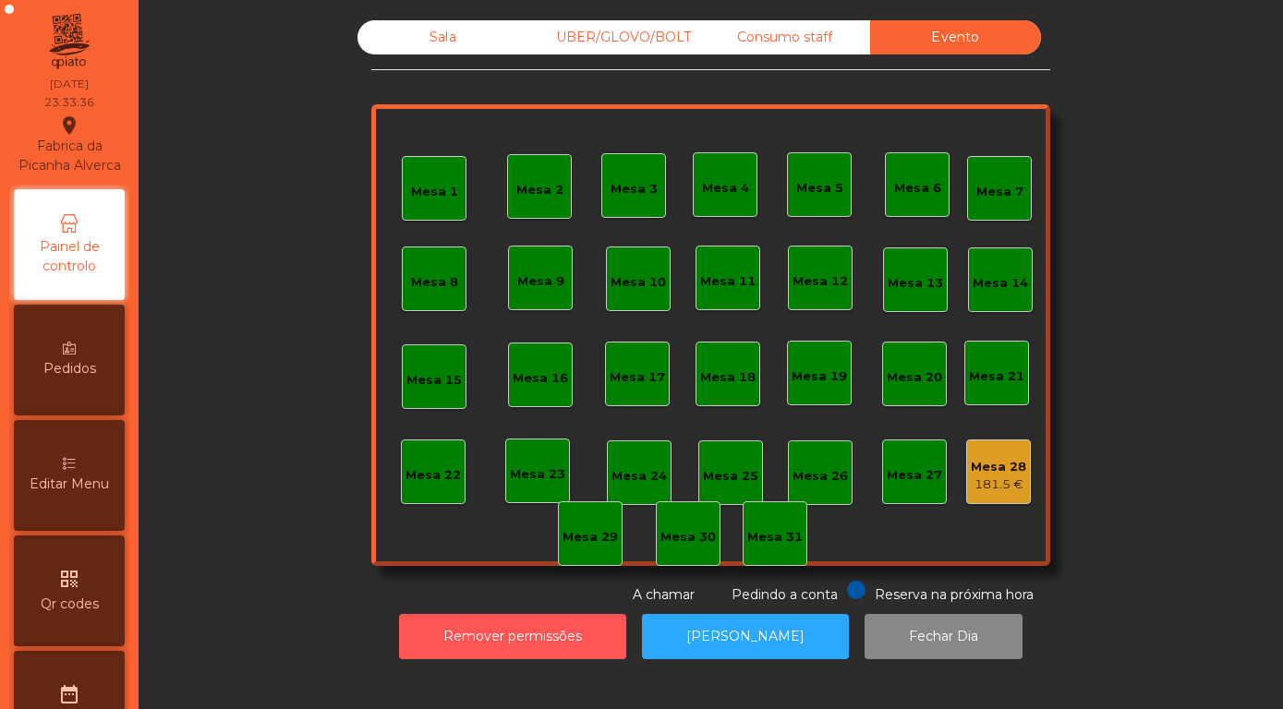
click at [1009, 494] on div "181.5 €" at bounding box center [997, 485] width 55 height 18
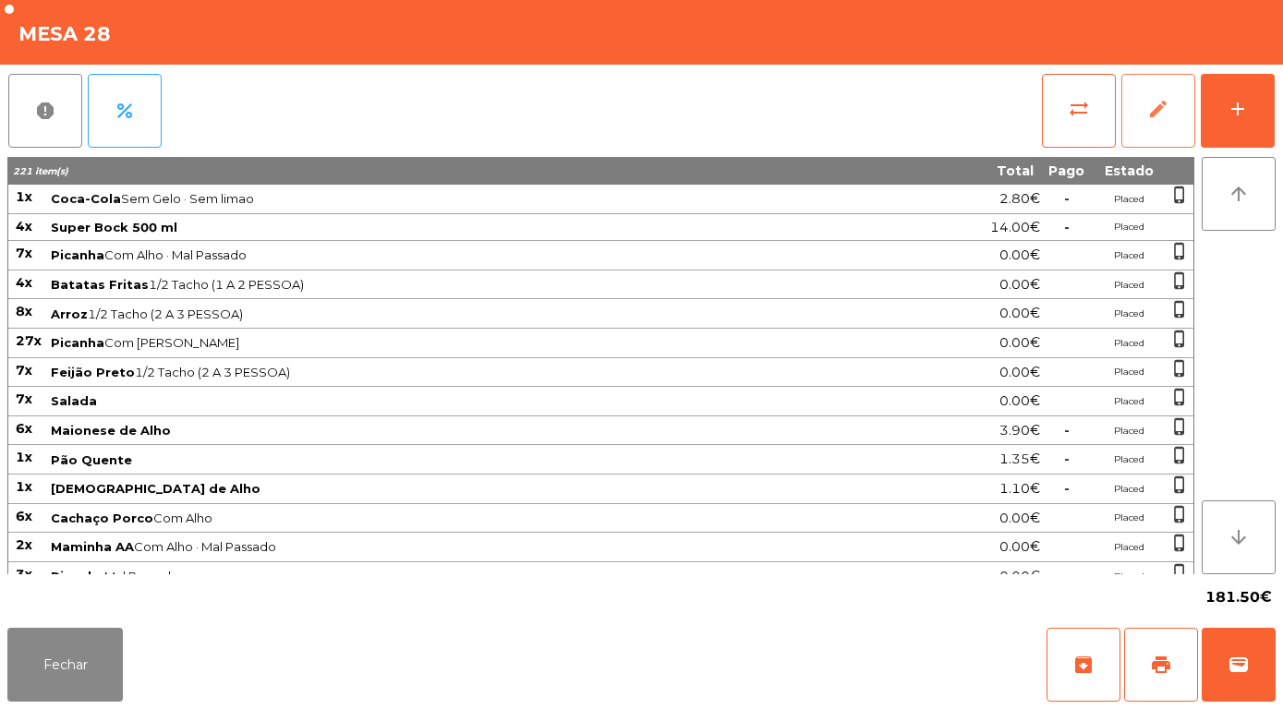
click at [1151, 94] on button "edit" at bounding box center [1158, 111] width 74 height 74
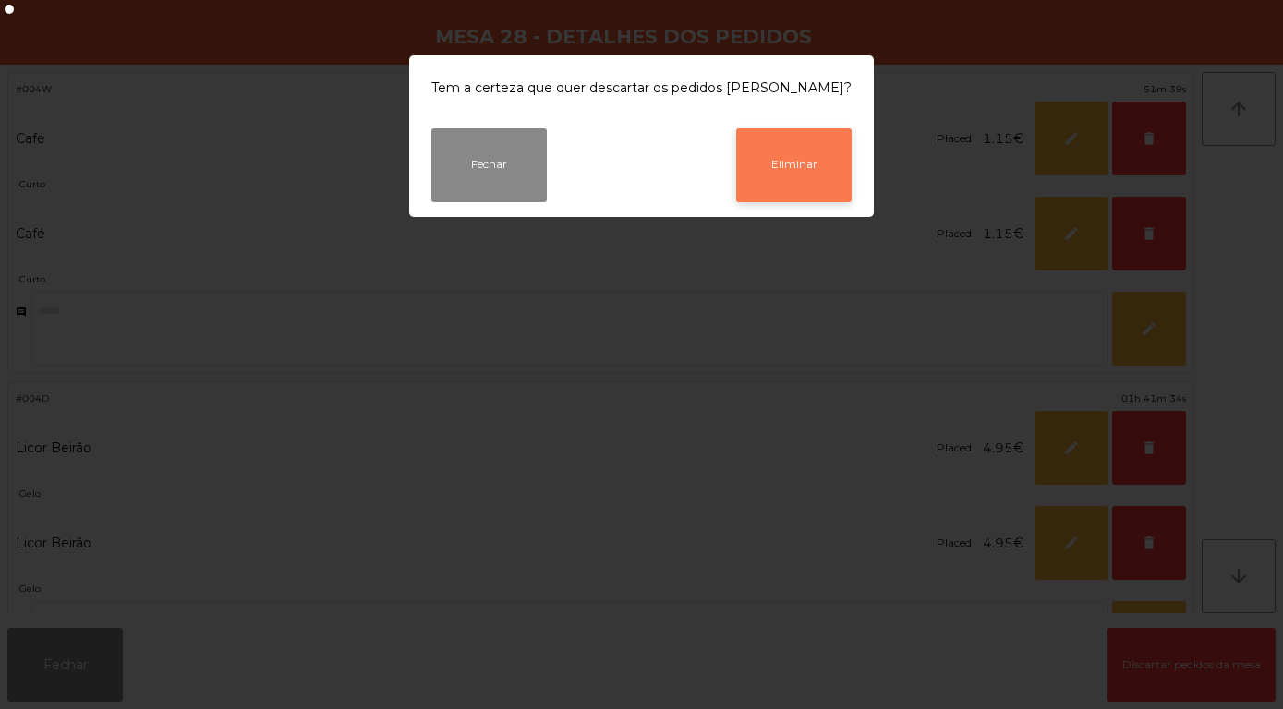
click at [777, 173] on button "Eliminar" at bounding box center [793, 165] width 115 height 74
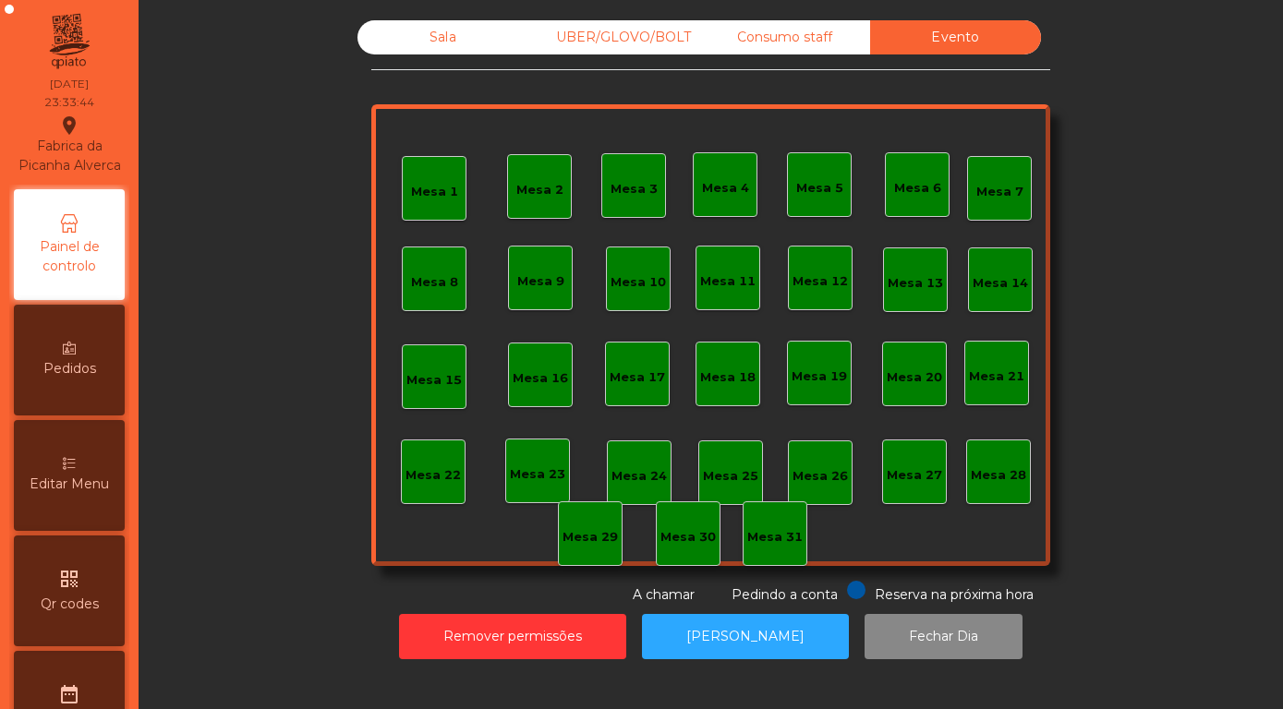
click at [430, 54] on div "Sala" at bounding box center [442, 37] width 171 height 34
